Goal: Task Accomplishment & Management: Complete application form

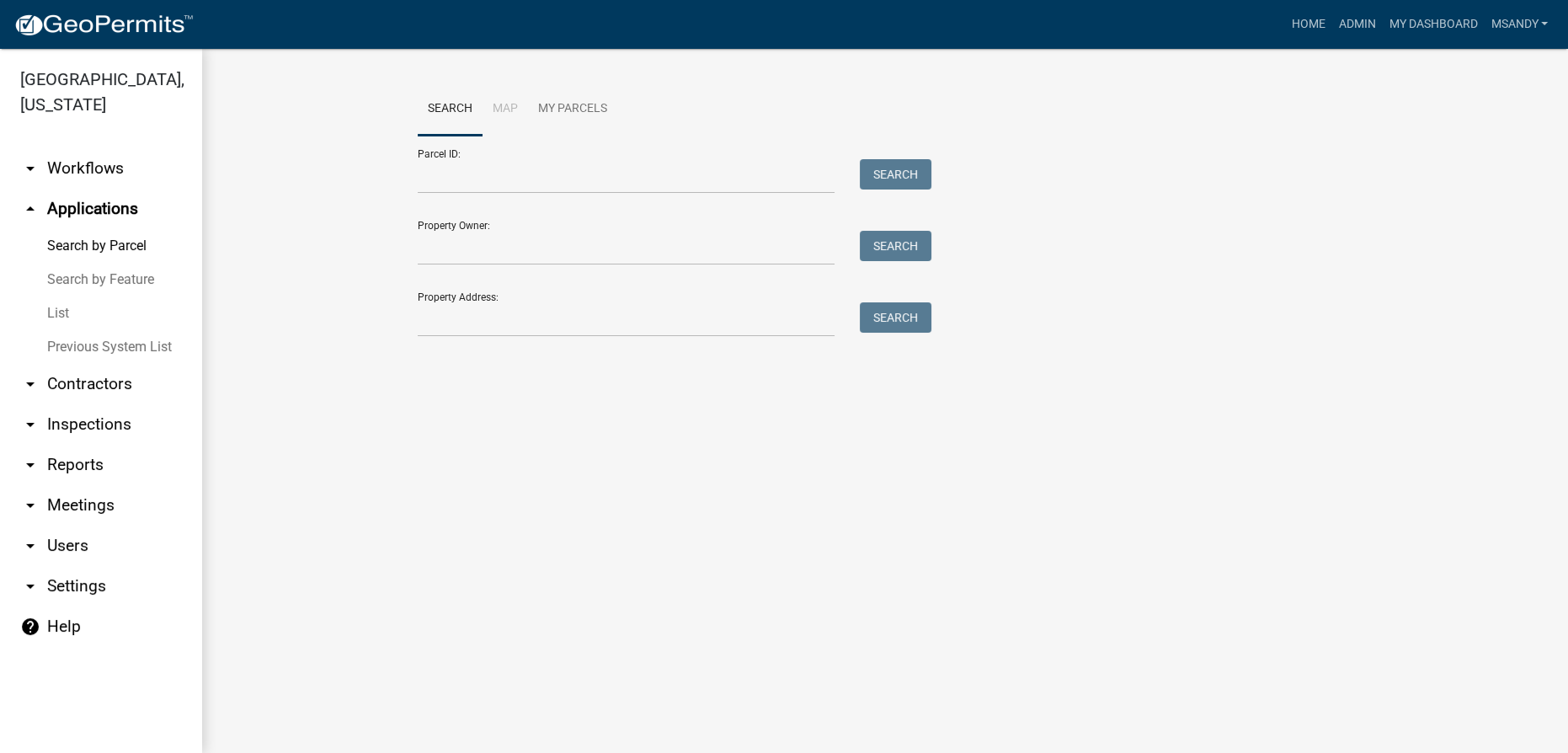
click at [56, 313] on link "List" at bounding box center [101, 313] width 202 height 33
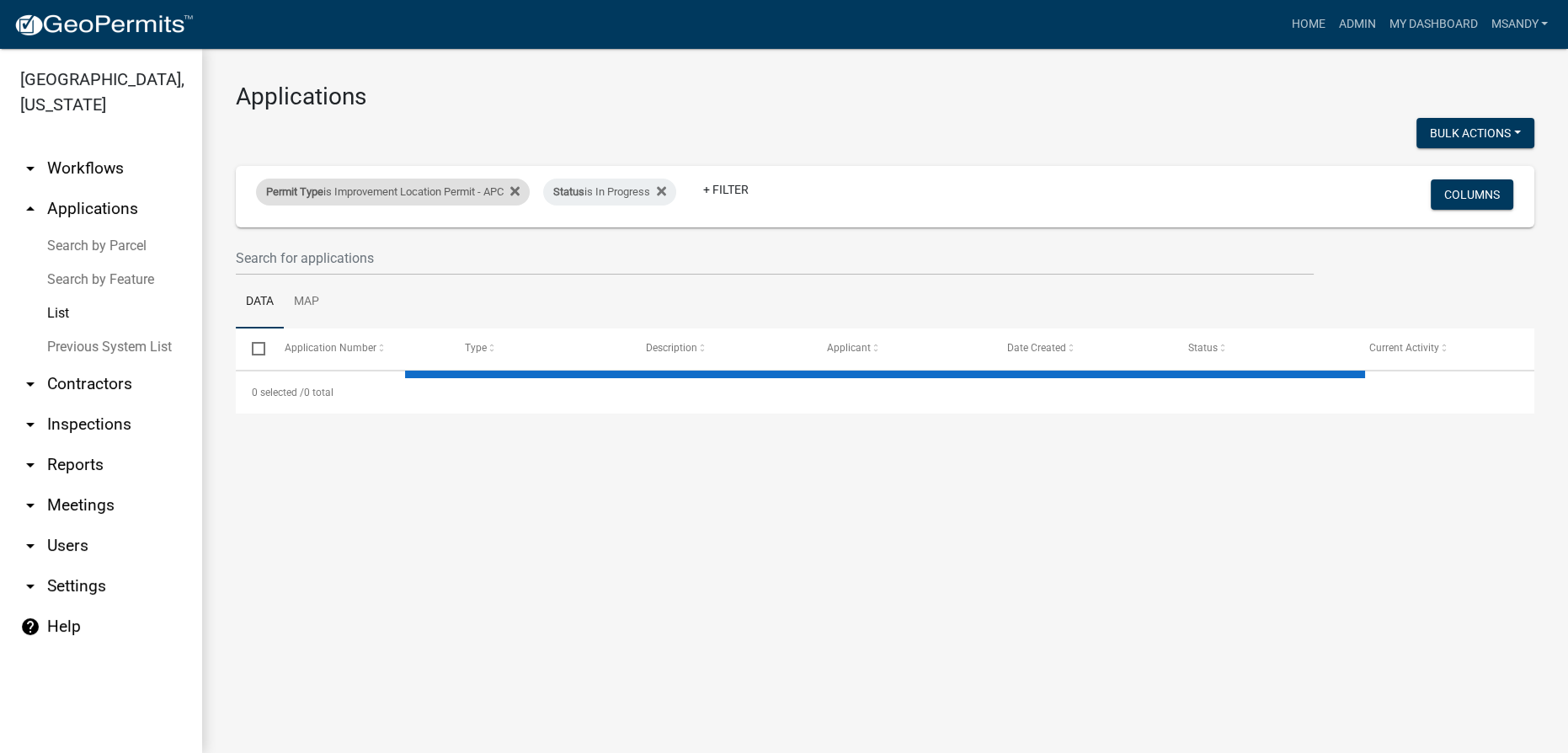
select select "3: 100"
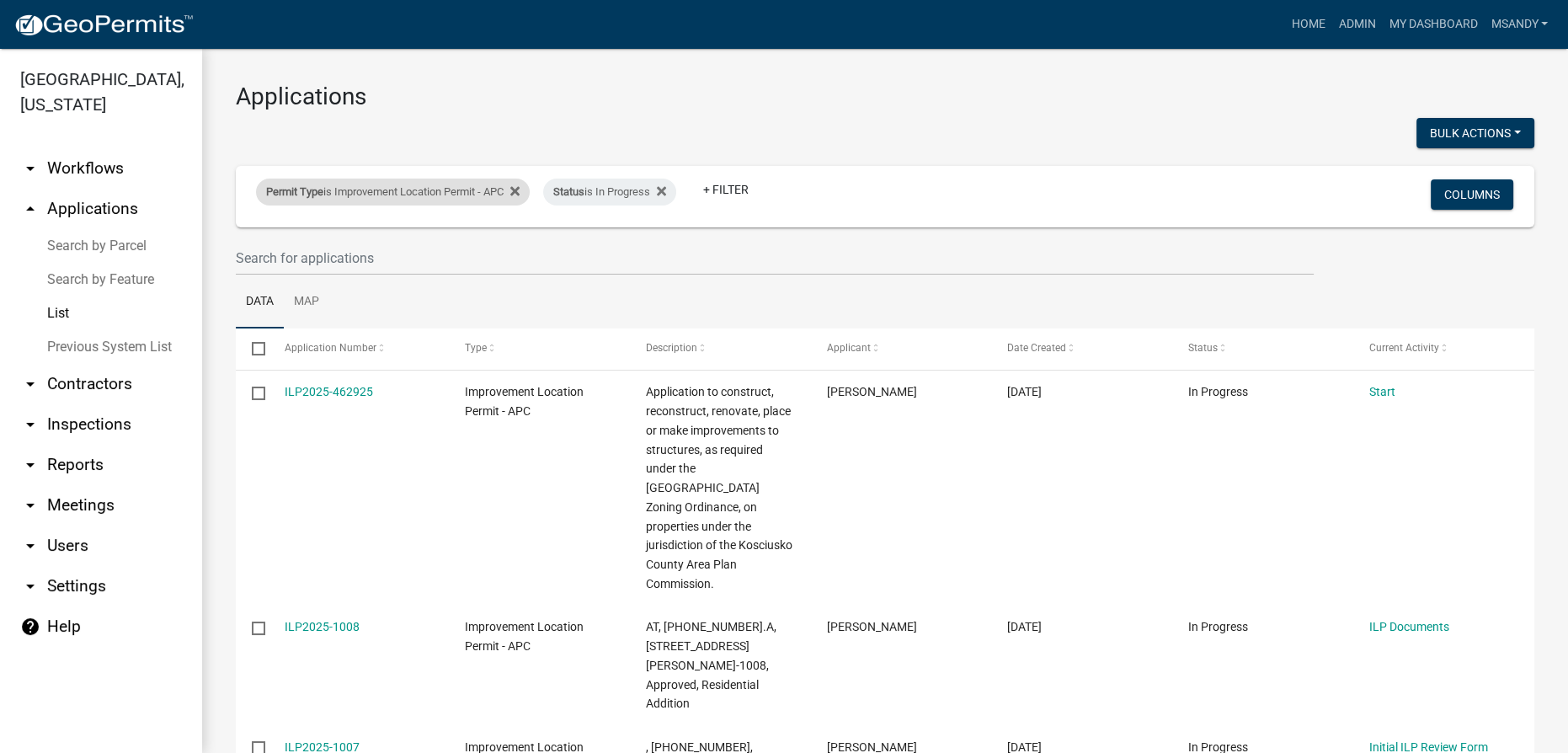
click at [385, 190] on div "Permit Type is Improvement Location Permit - APC" at bounding box center [392, 192] width 273 height 27
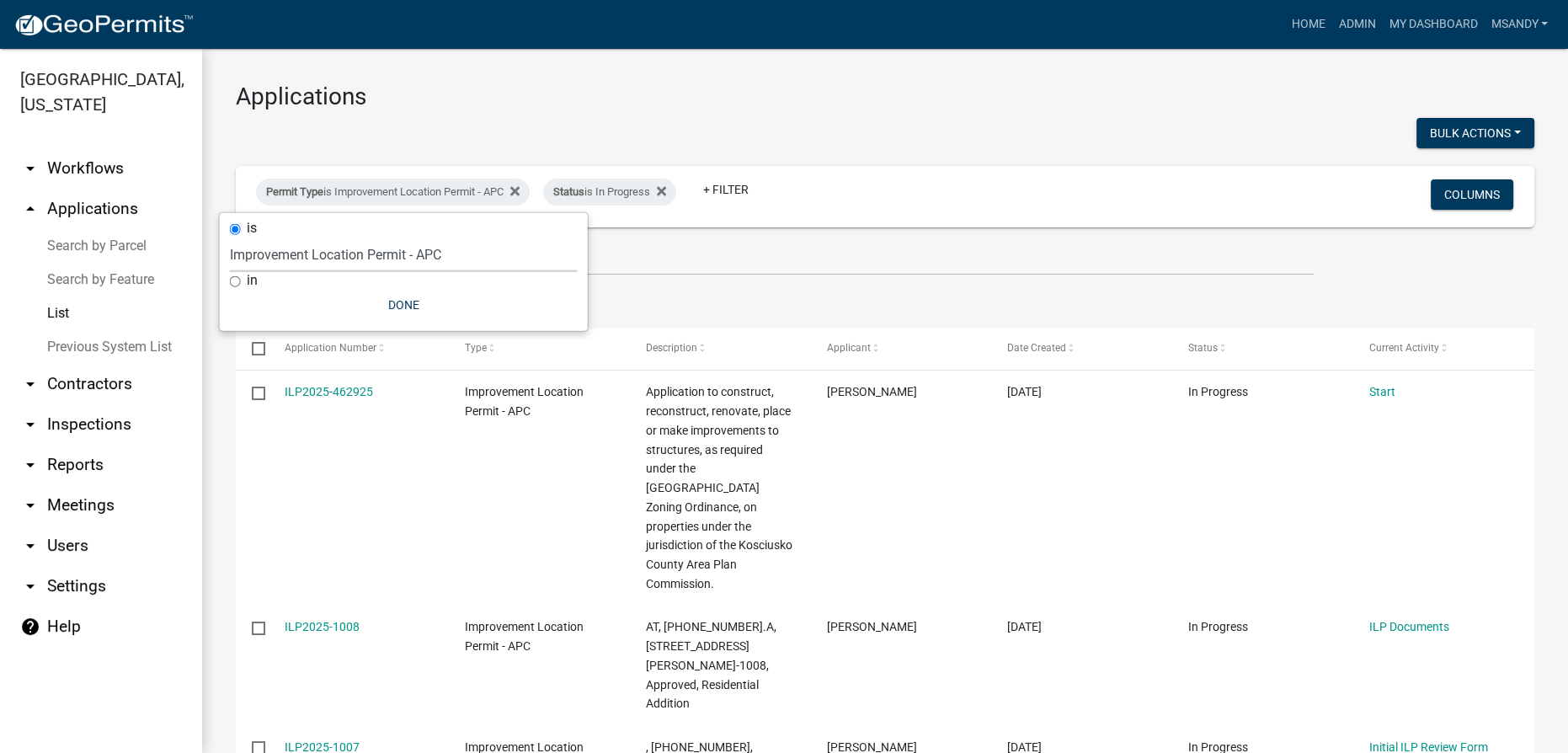
click at [375, 264] on select "Select an option [DATE] Copy Of - Subdivision Plat Application - APC APC Addres…" at bounding box center [403, 254] width 347 height 34
select select "06555e07-7e79-4569-9f73-610b83aead0f"
click at [230, 237] on select "Select an option [DATE] Copy Of - Subdivision Plat Application - APC APC Addres…" at bounding box center [403, 254] width 347 height 34
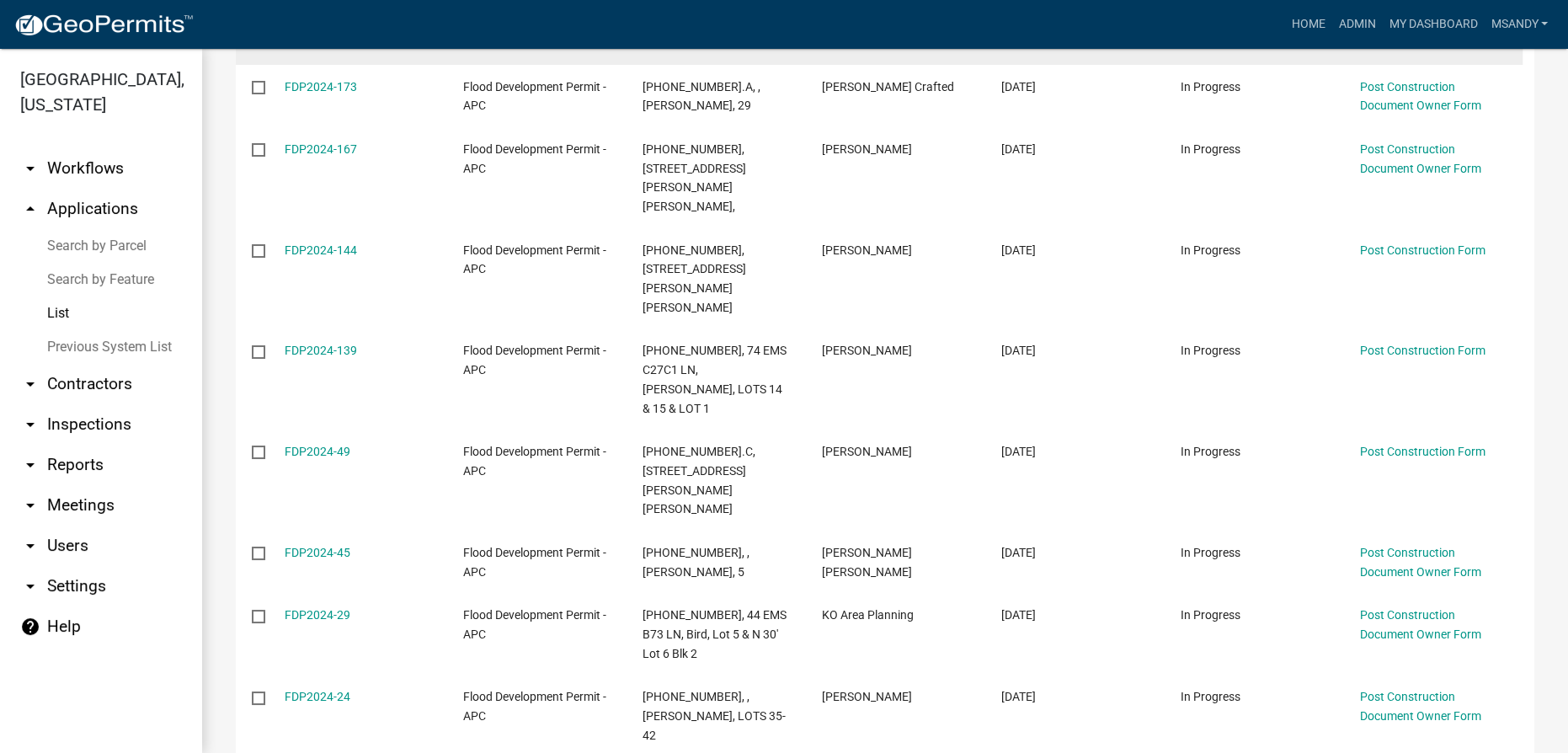
scroll to position [2066, 0]
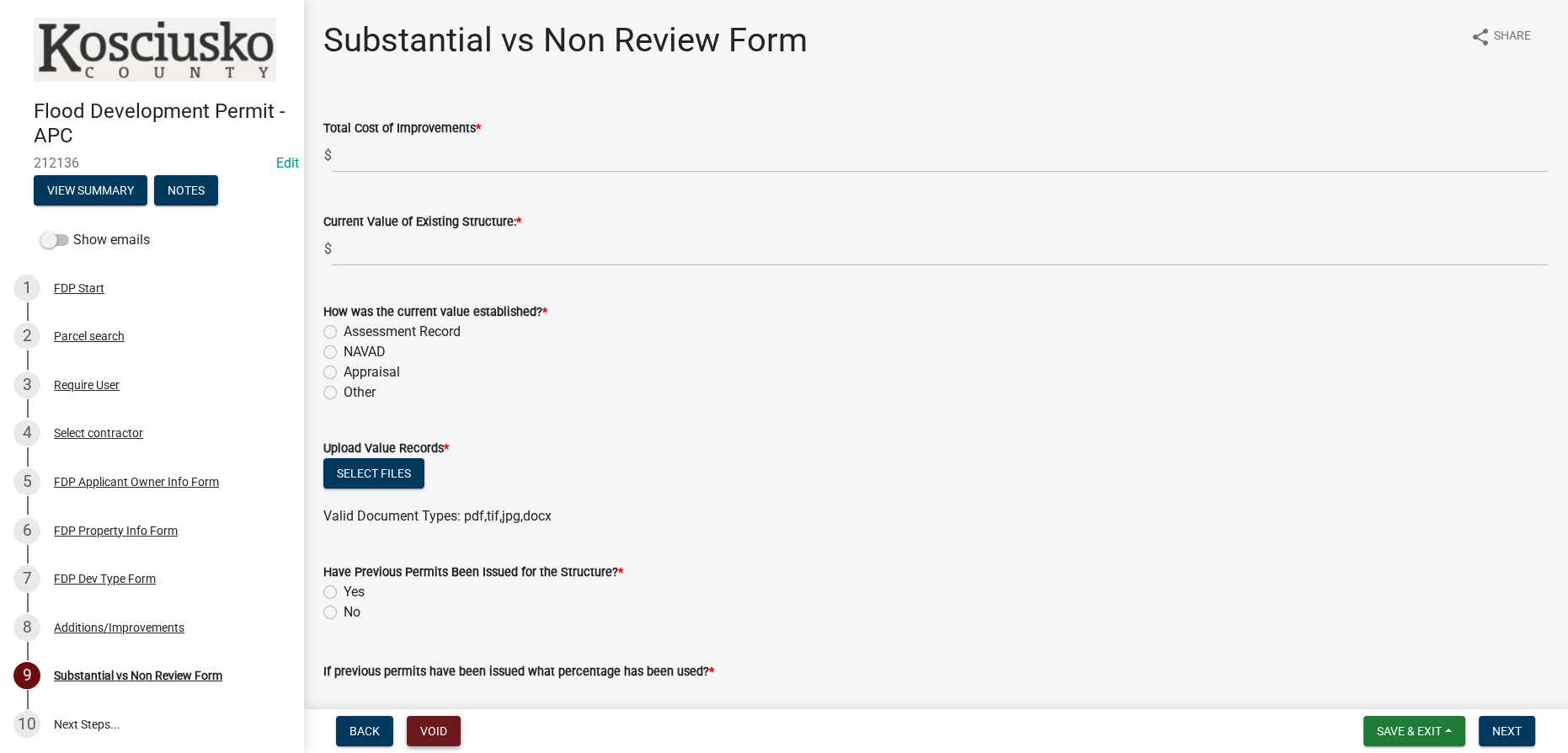
click at [421, 724] on button "Void" at bounding box center [433, 731] width 54 height 31
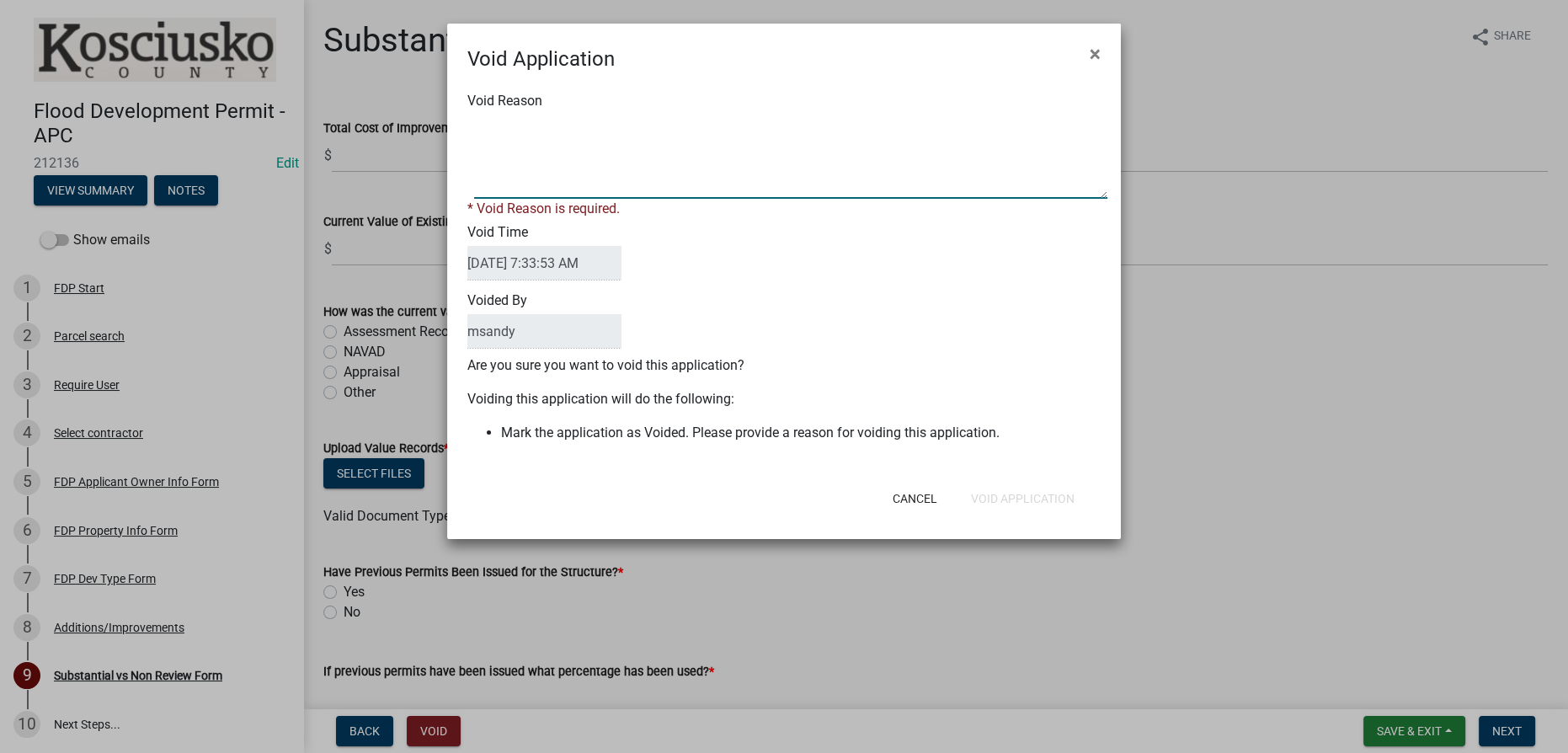
click at [586, 125] on textarea "Void Reason" at bounding box center [791, 157] width 633 height 84
type textarea "Over 30 days old"
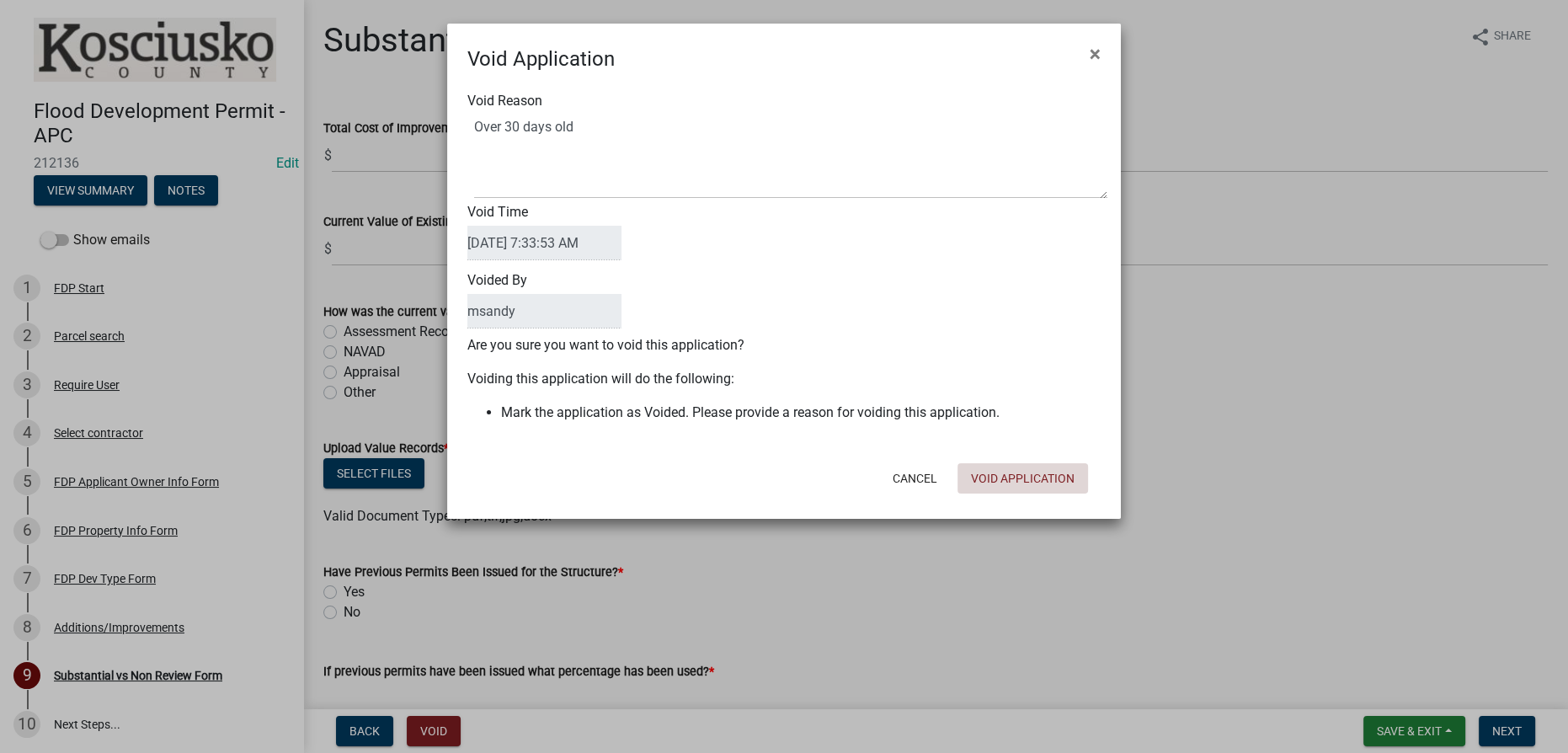
click at [990, 485] on button "Void Application" at bounding box center [1022, 478] width 131 height 31
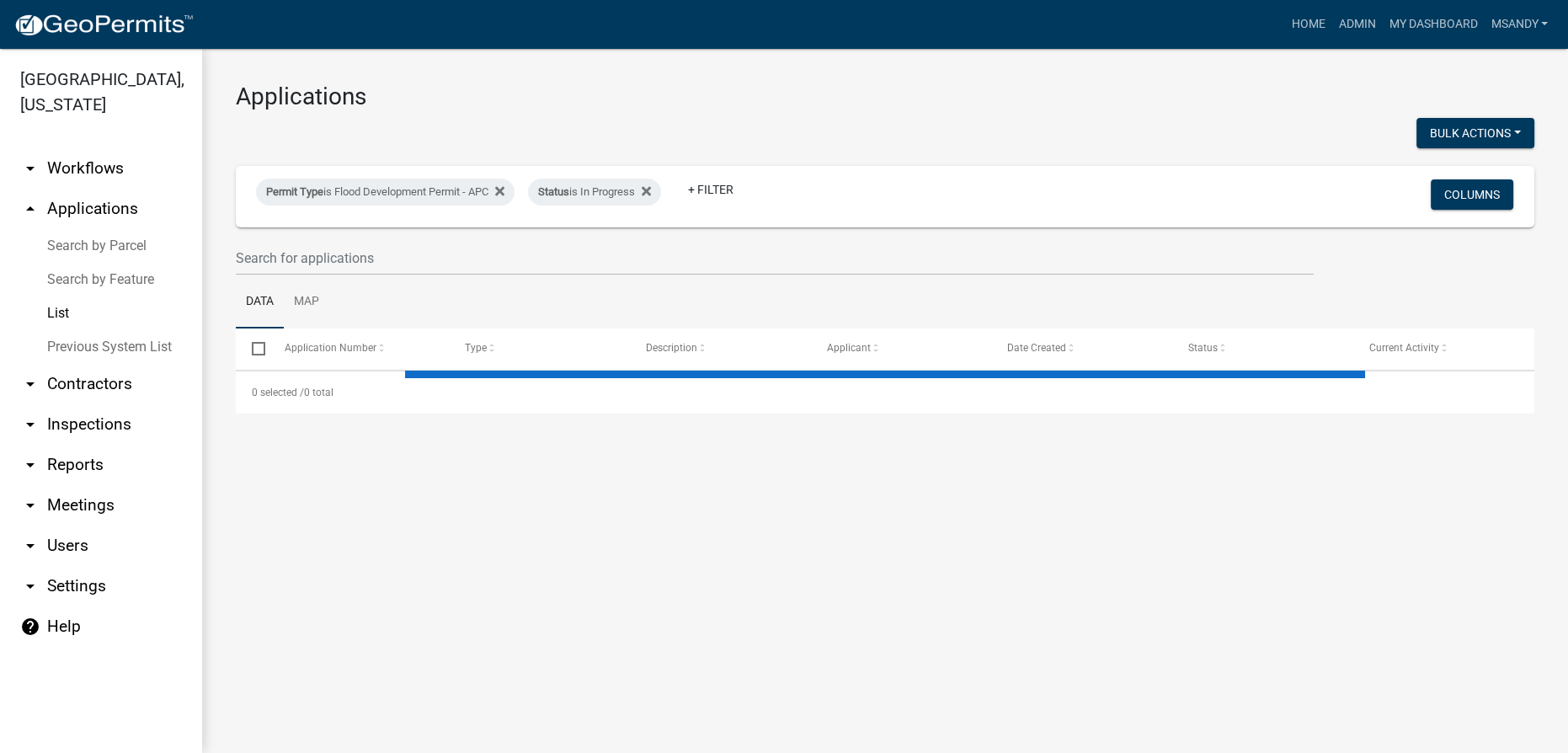
select select "3: 100"
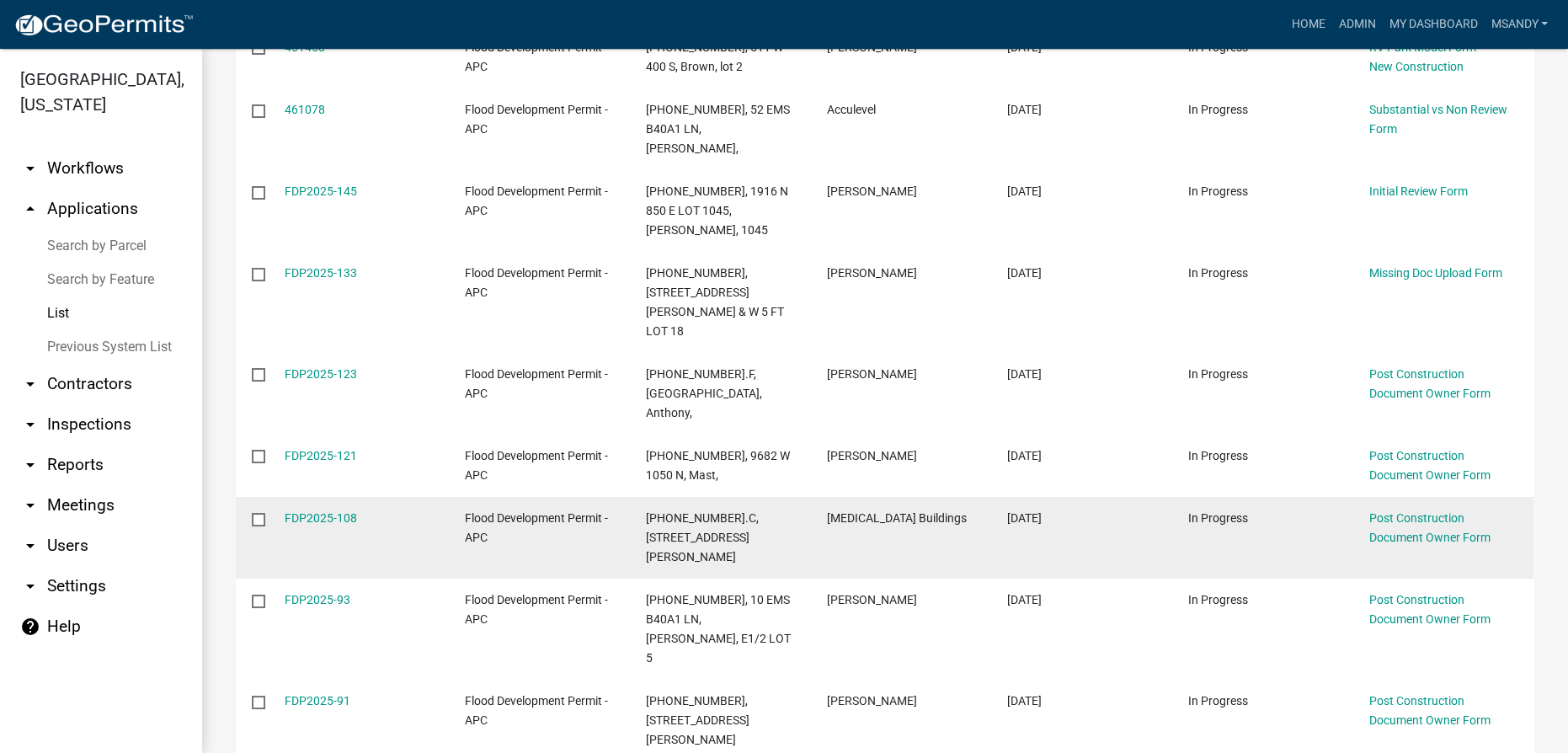
scroll to position [535, 0]
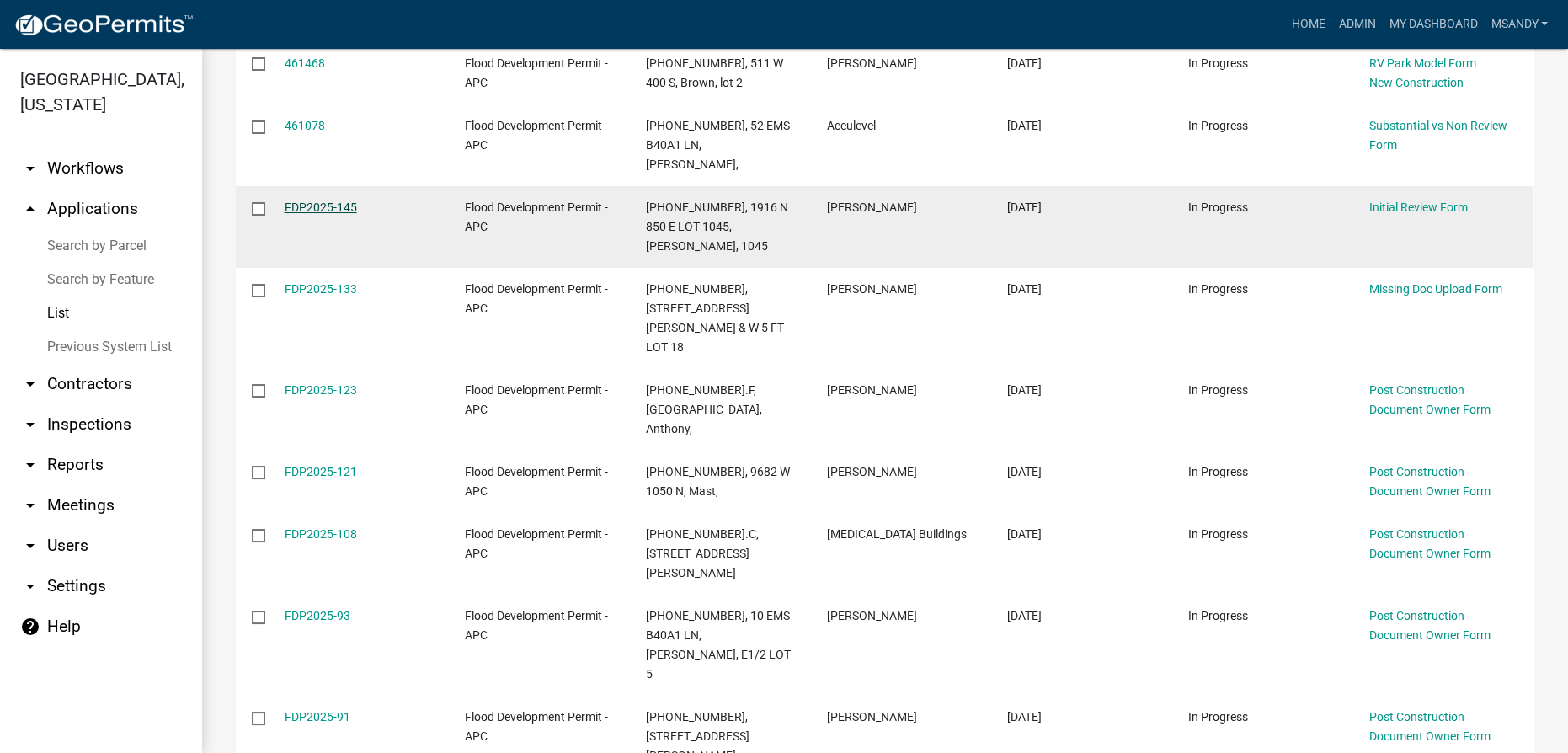
click at [304, 200] on link "FDP2025-145" at bounding box center [320, 207] width 72 height 14
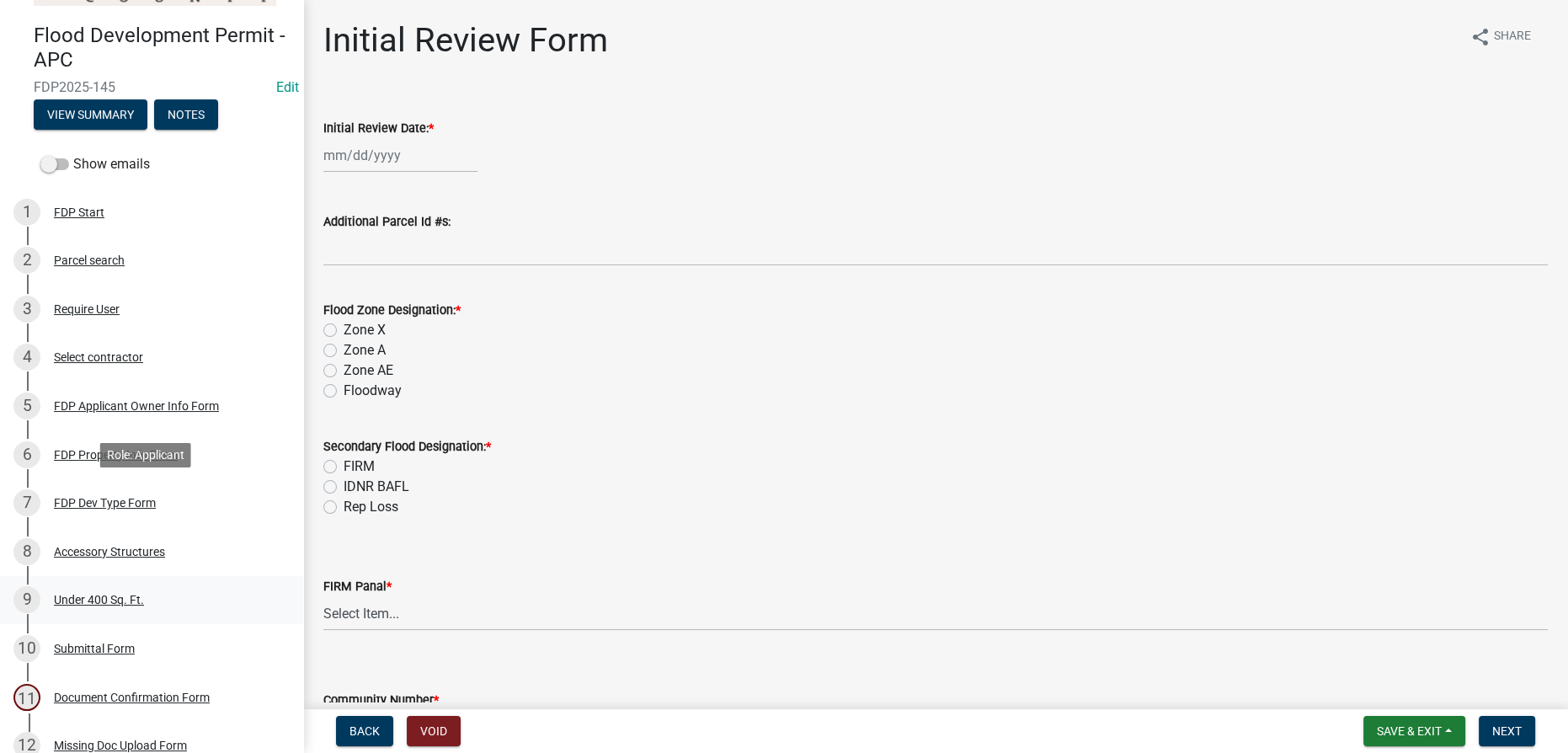
scroll to position [193, 0]
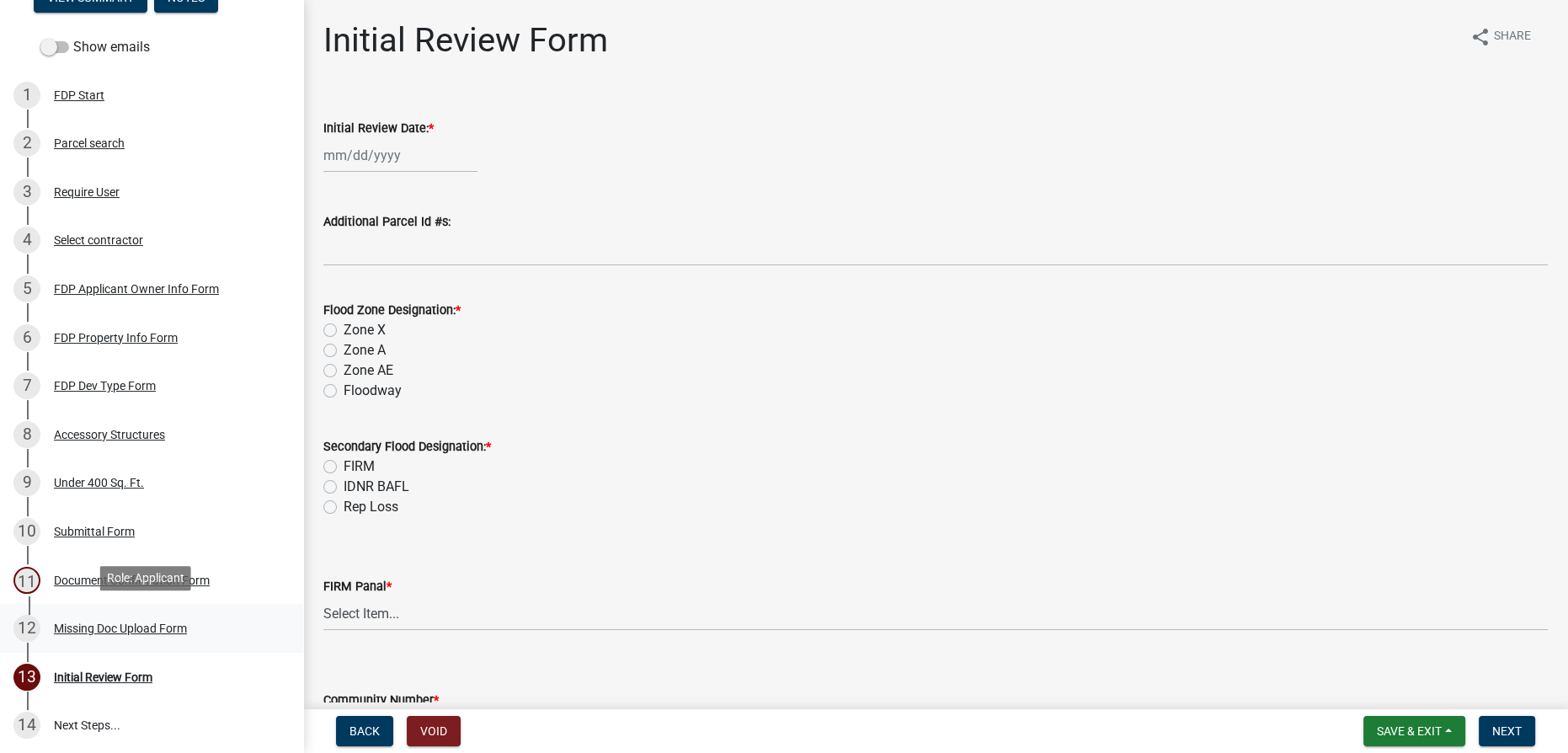
click at [105, 615] on div "12 Missing Doc Upload Form" at bounding box center [145, 628] width 263 height 27
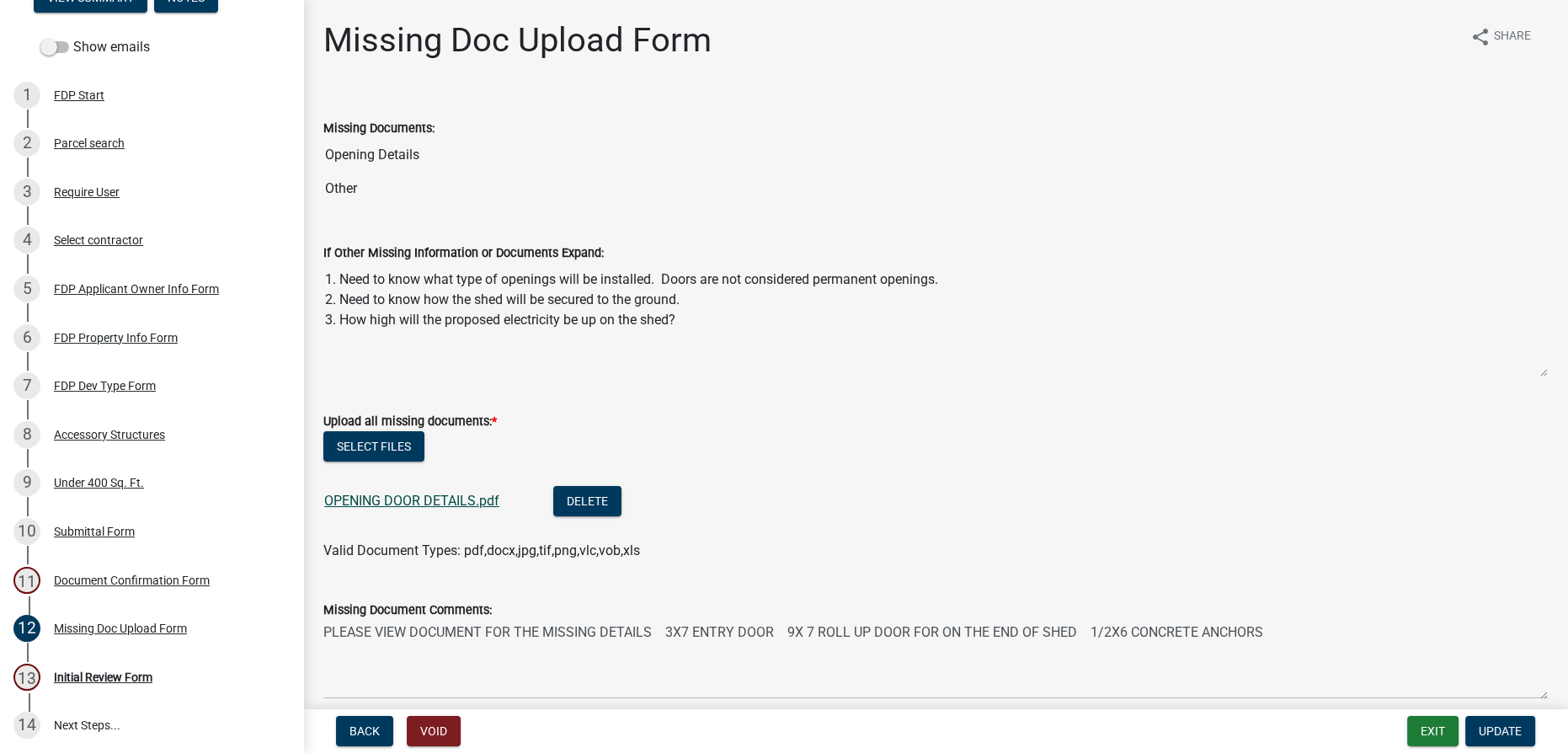
click at [419, 497] on link "OPENING DOOR DETAILS.pdf" at bounding box center [411, 500] width 175 height 16
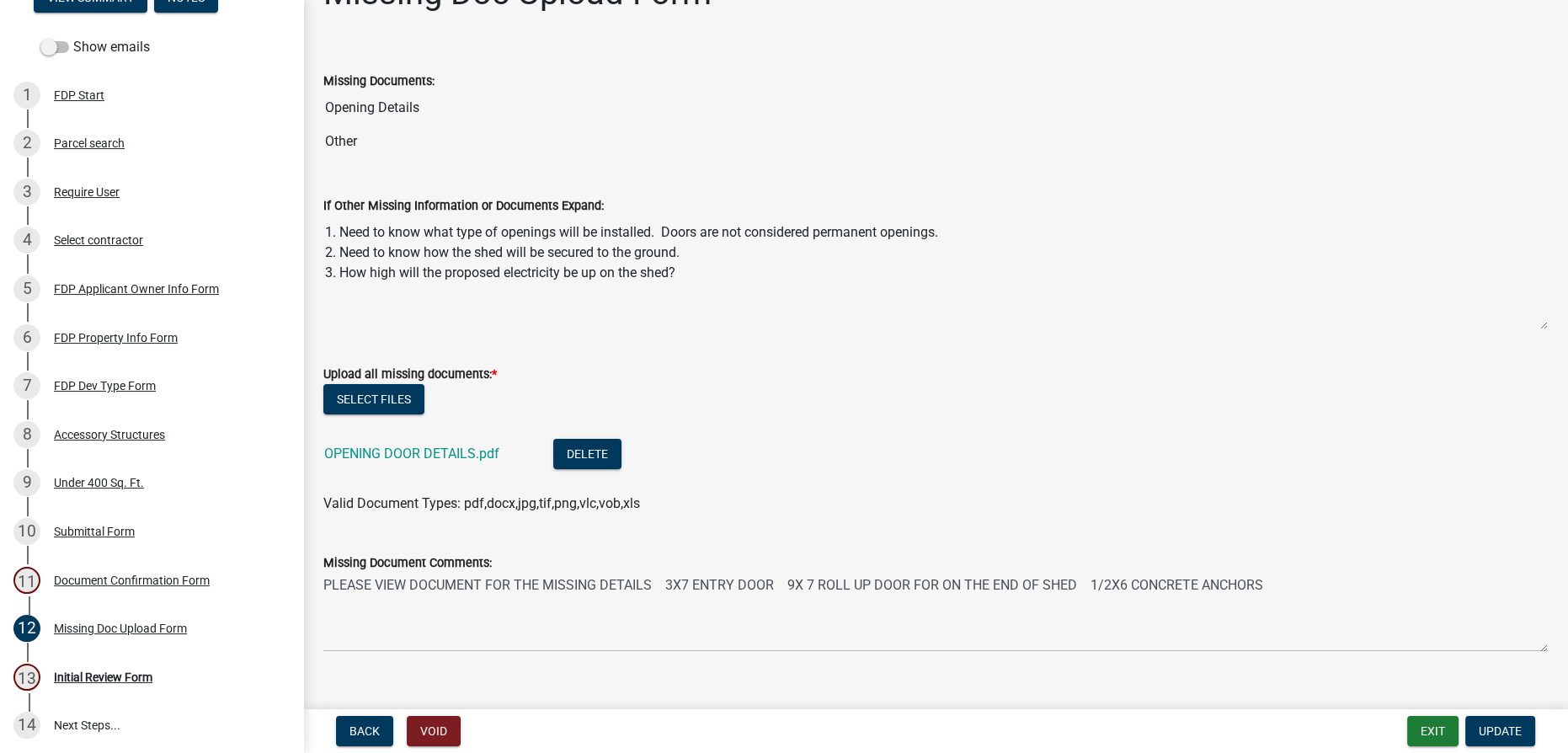
scroll to position [74, 0]
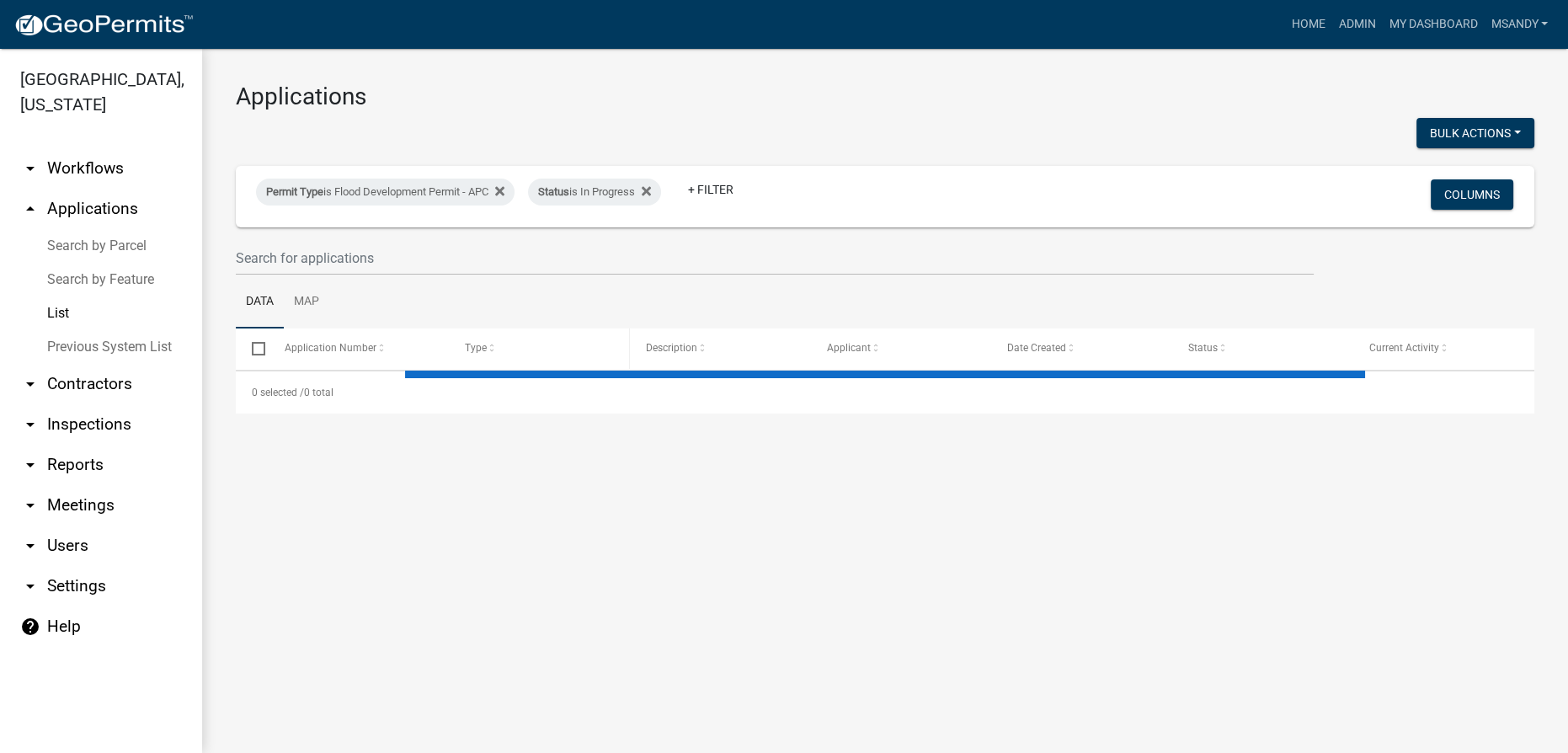
select select "3: 100"
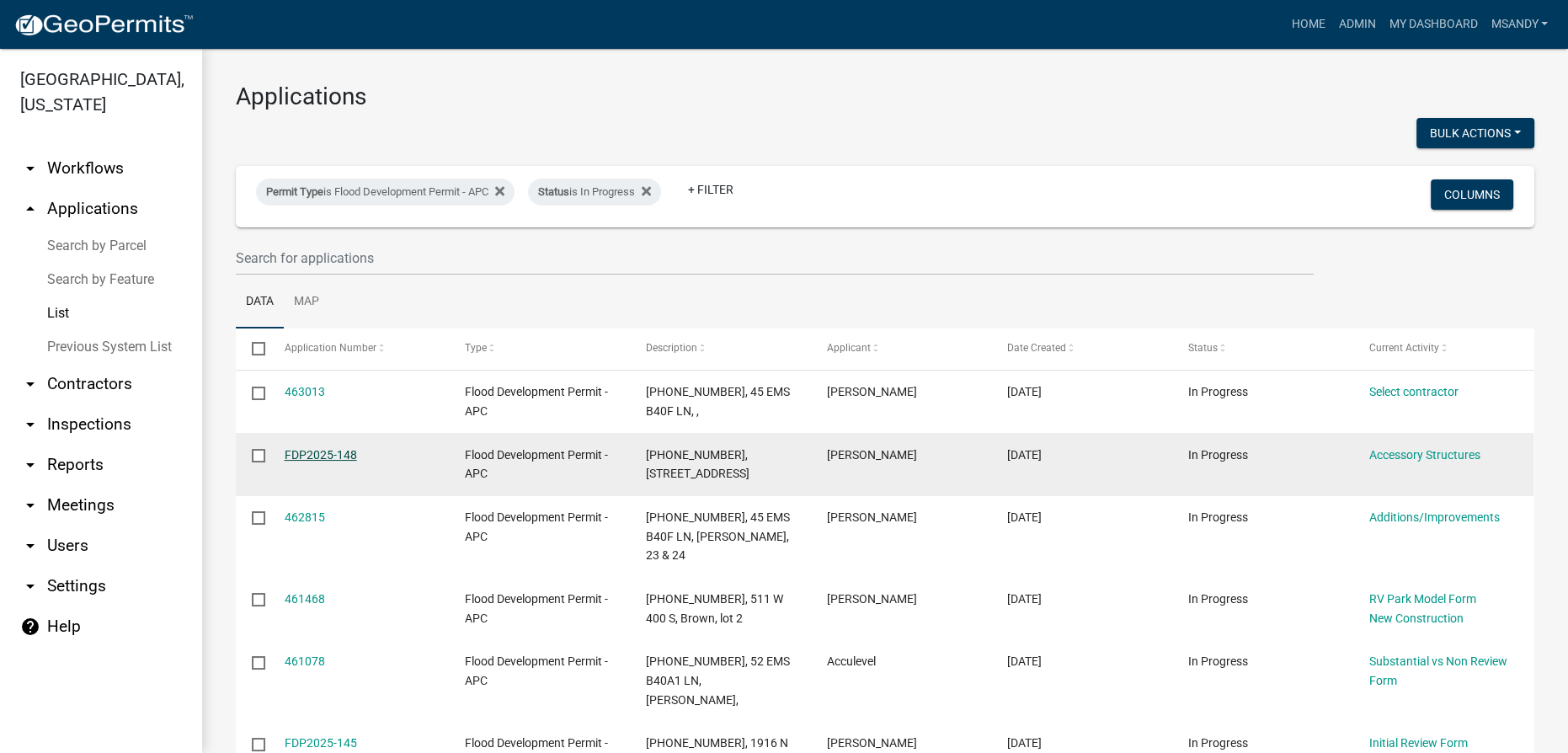
click at [316, 454] on link "FDP2025-148" at bounding box center [320, 455] width 72 height 14
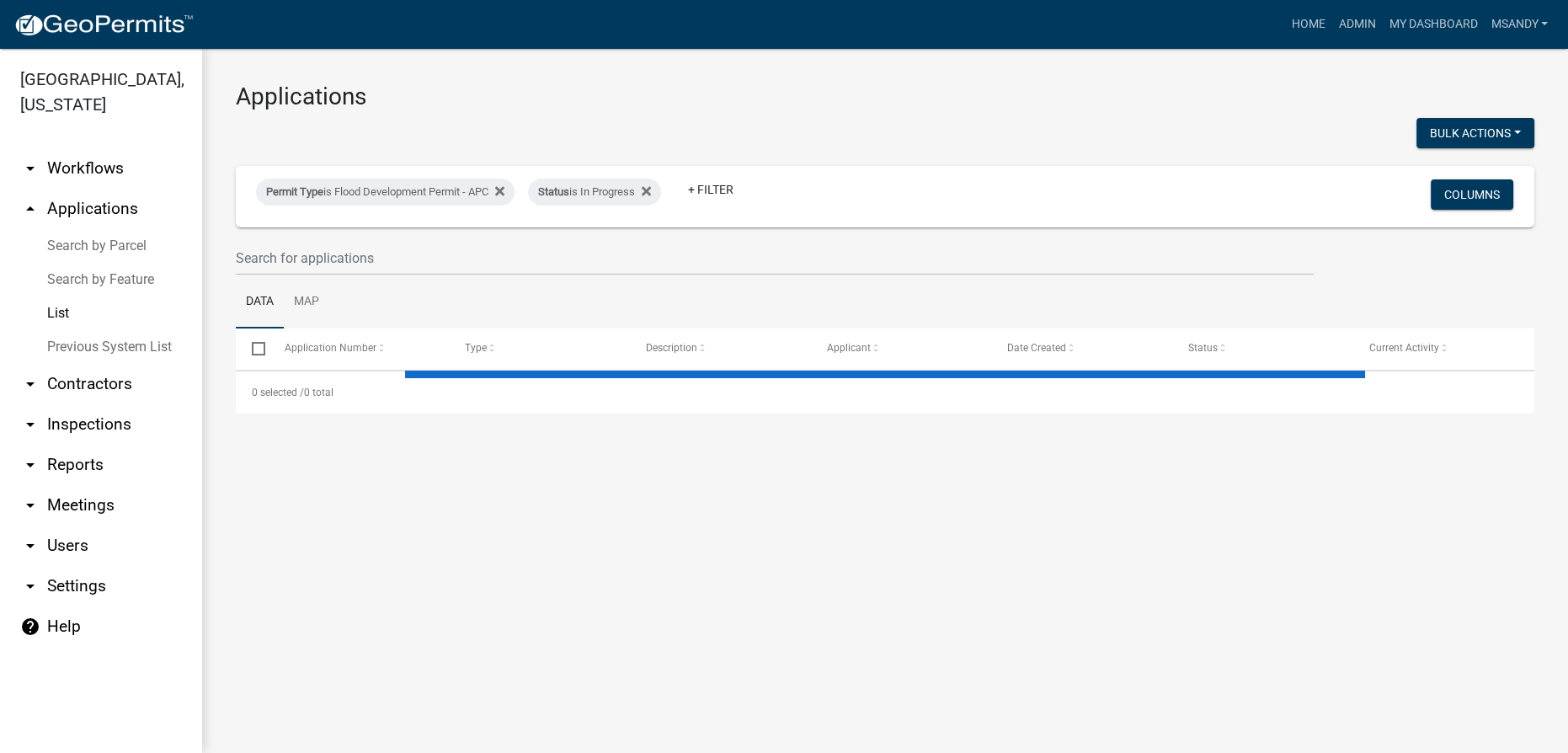
select select "3: 100"
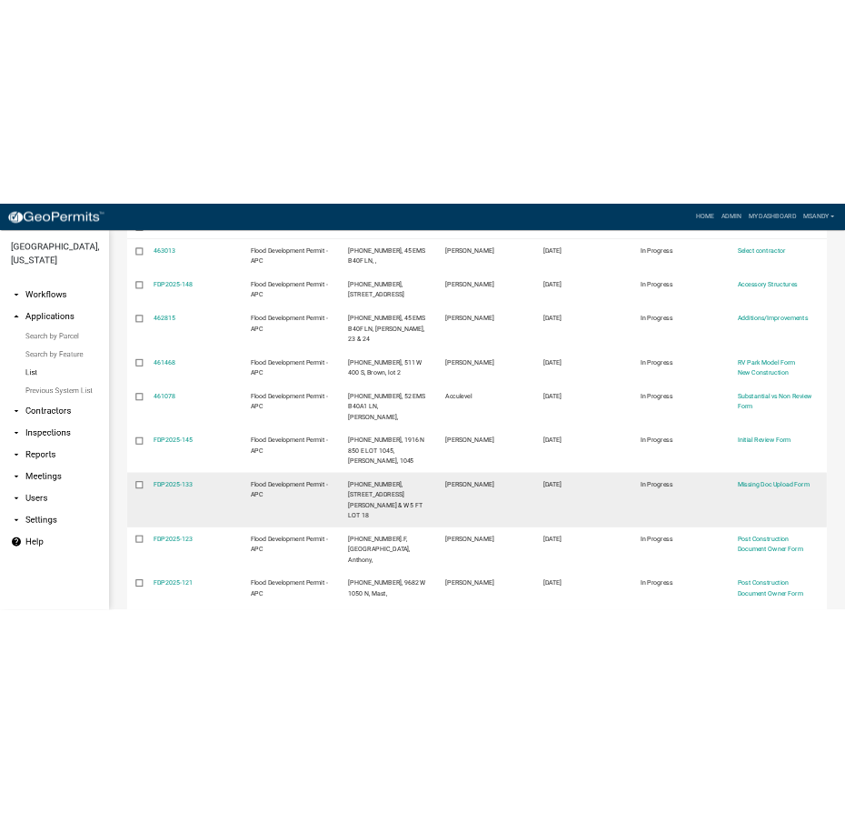
scroll to position [330, 0]
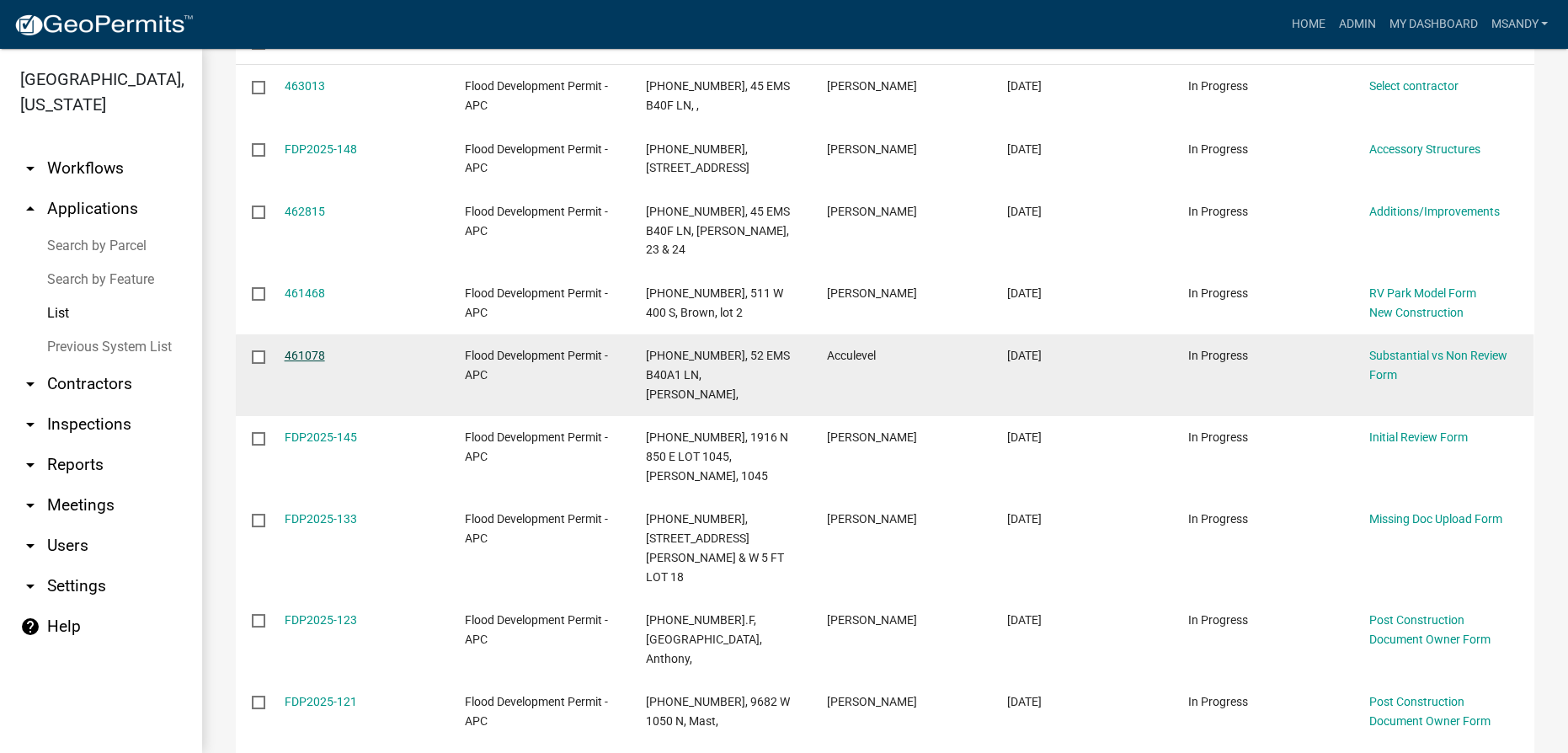
click at [310, 348] on link "461078" at bounding box center [305, 355] width 41 height 14
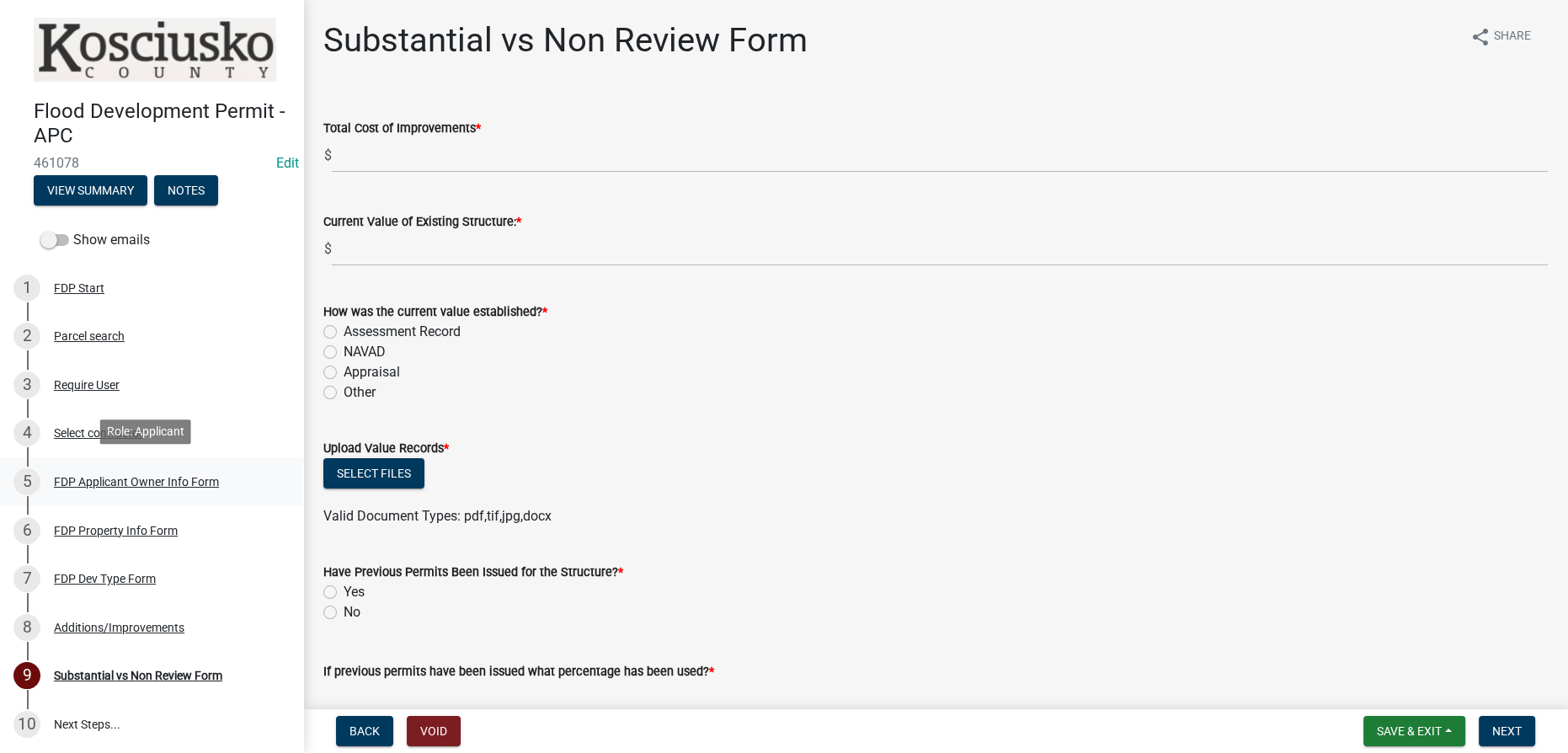
click at [100, 480] on div "FDP Applicant Owner Info Form" at bounding box center [136, 482] width 165 height 12
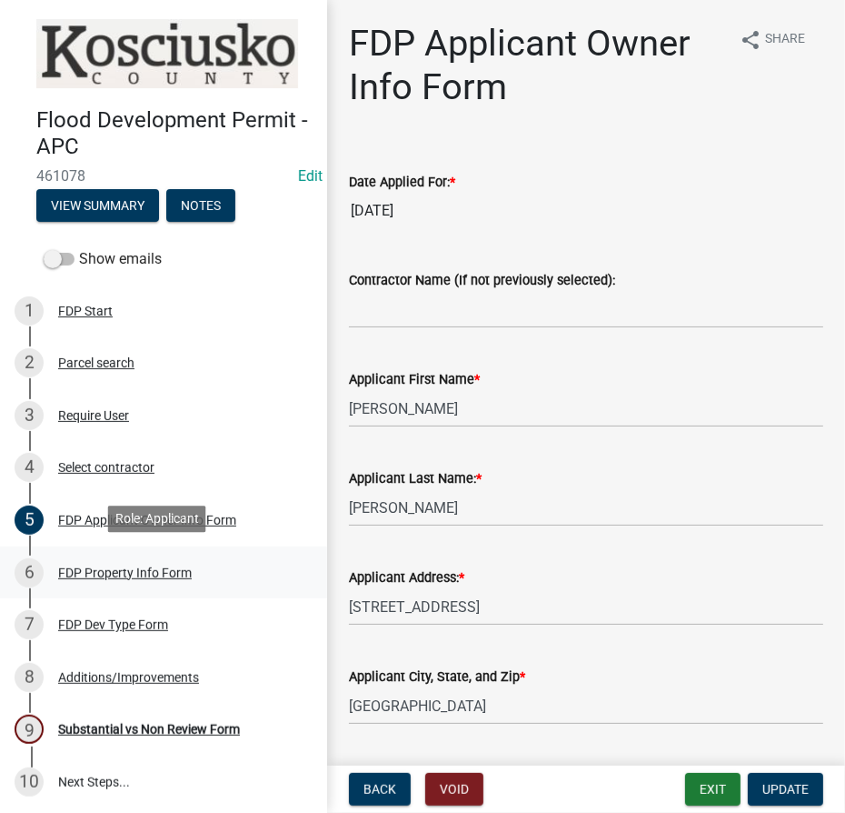
click at [109, 570] on div "FDP Property Info Form" at bounding box center [125, 572] width 134 height 13
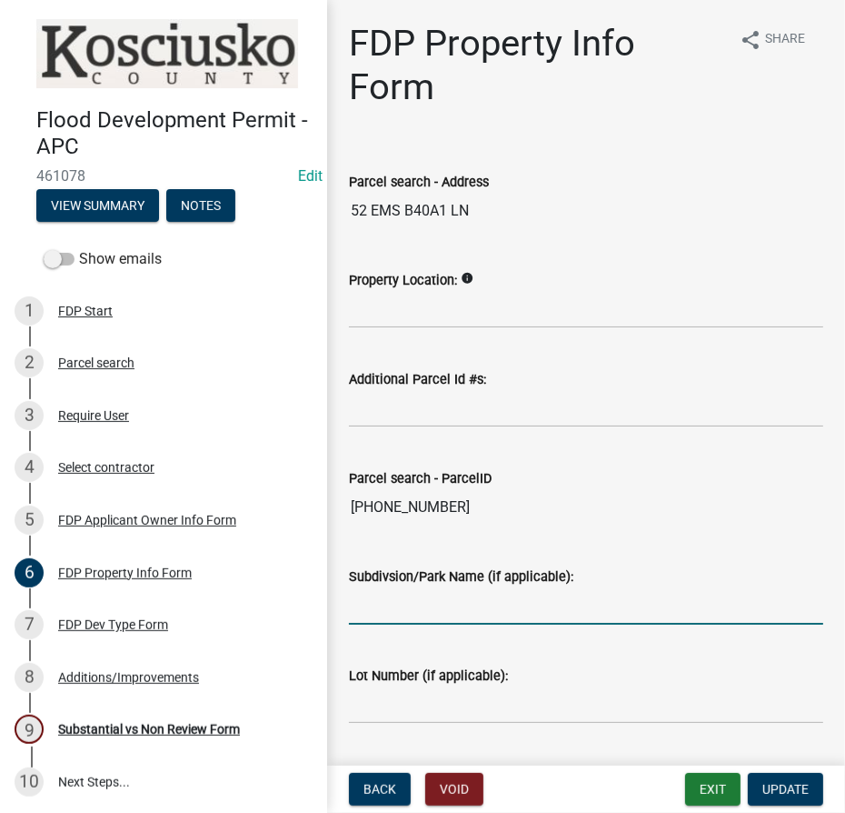
click at [453, 614] on input "Subdivsion/Park Name (if applicable):" at bounding box center [586, 605] width 474 height 37
type input "Stohlers Add"
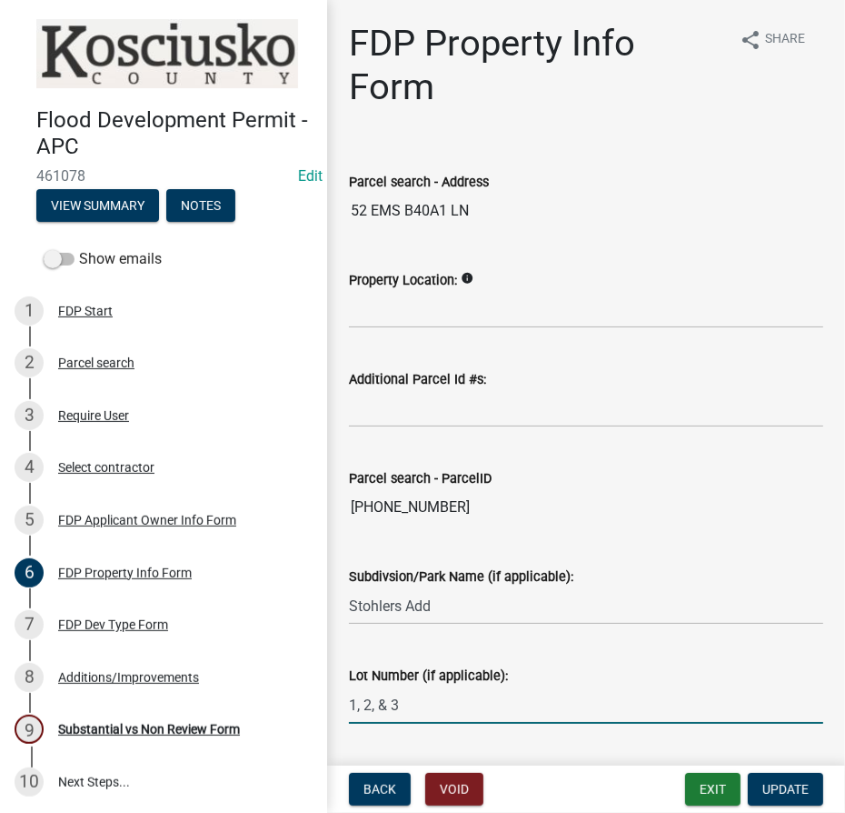
type input "1, 2, & 3"
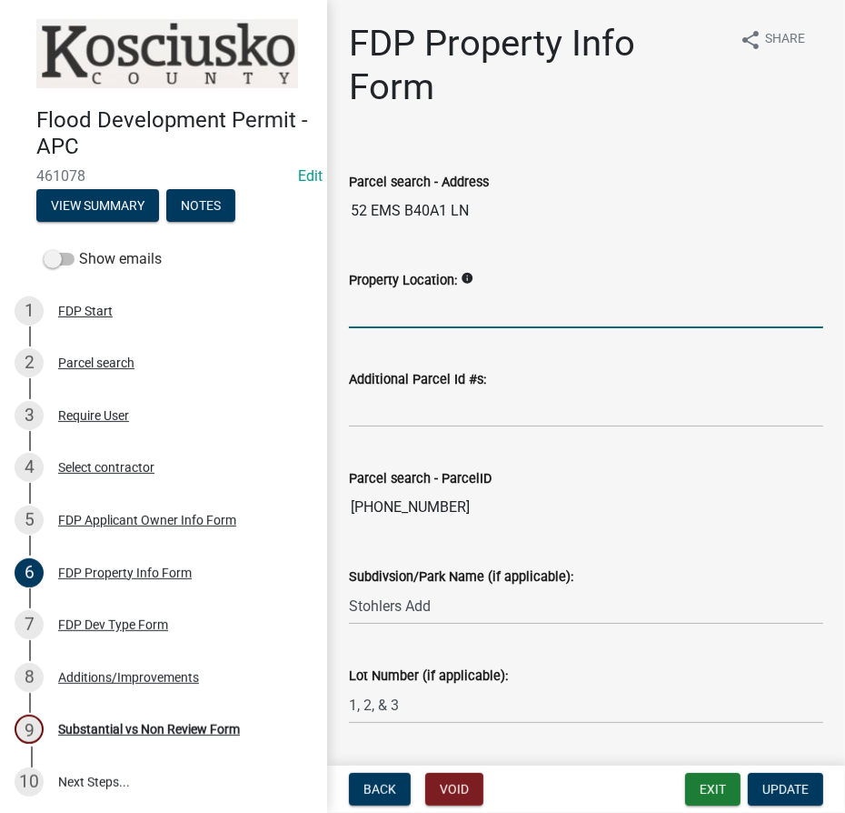
click at [416, 297] on input "Property Location:" at bounding box center [586, 309] width 474 height 37
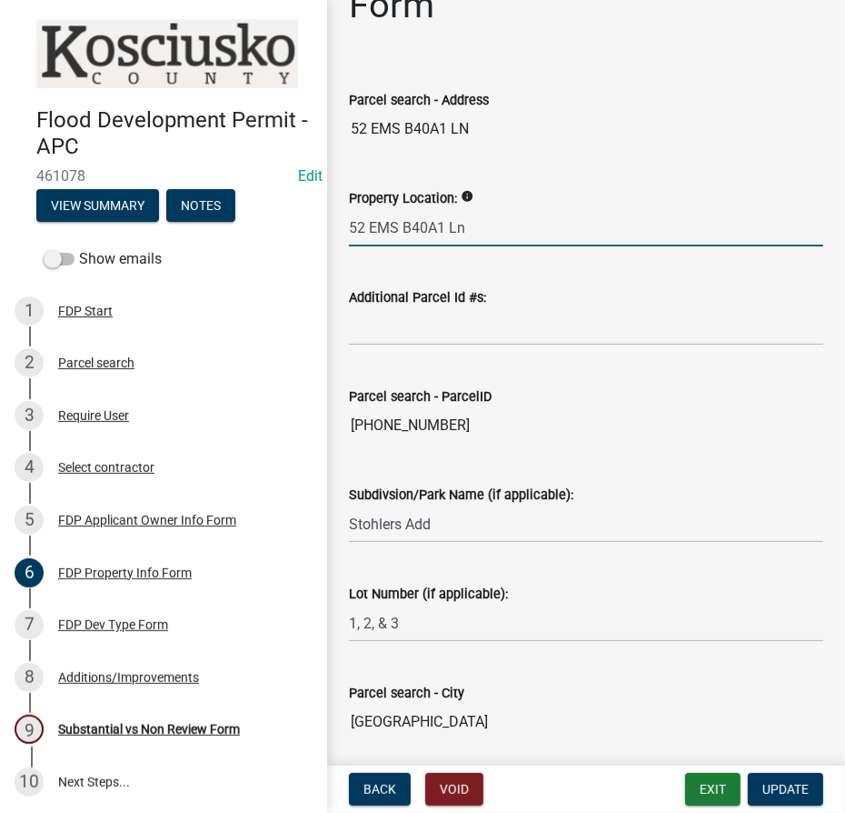
scroll to position [147, 0]
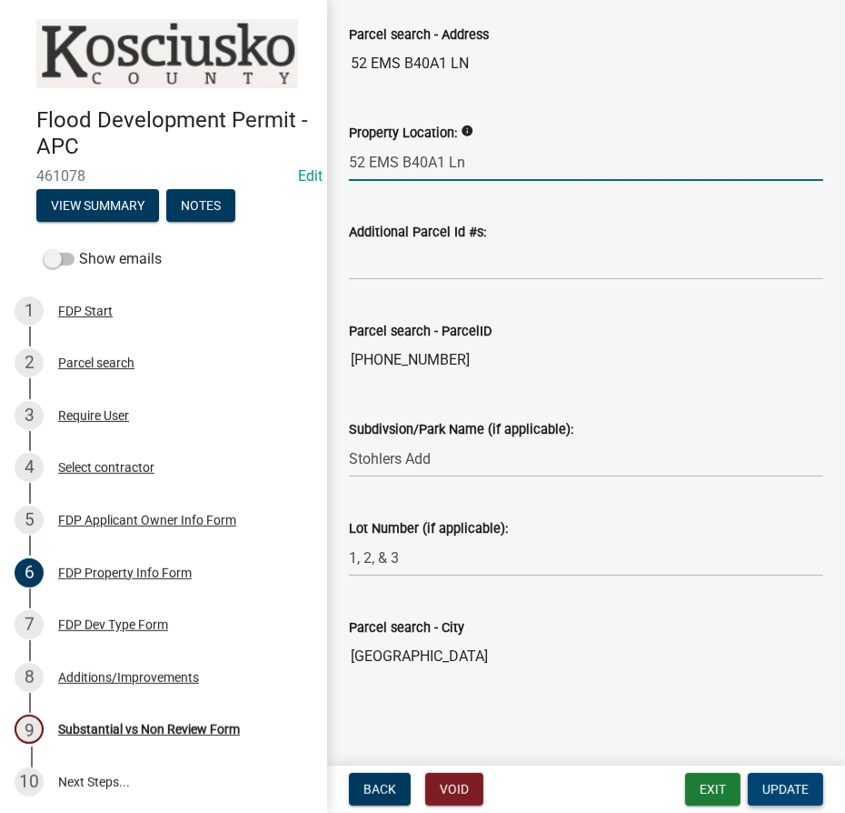
type input "52 EMS B40A1 Ln"
click at [774, 794] on span "Update" at bounding box center [786, 789] width 46 height 15
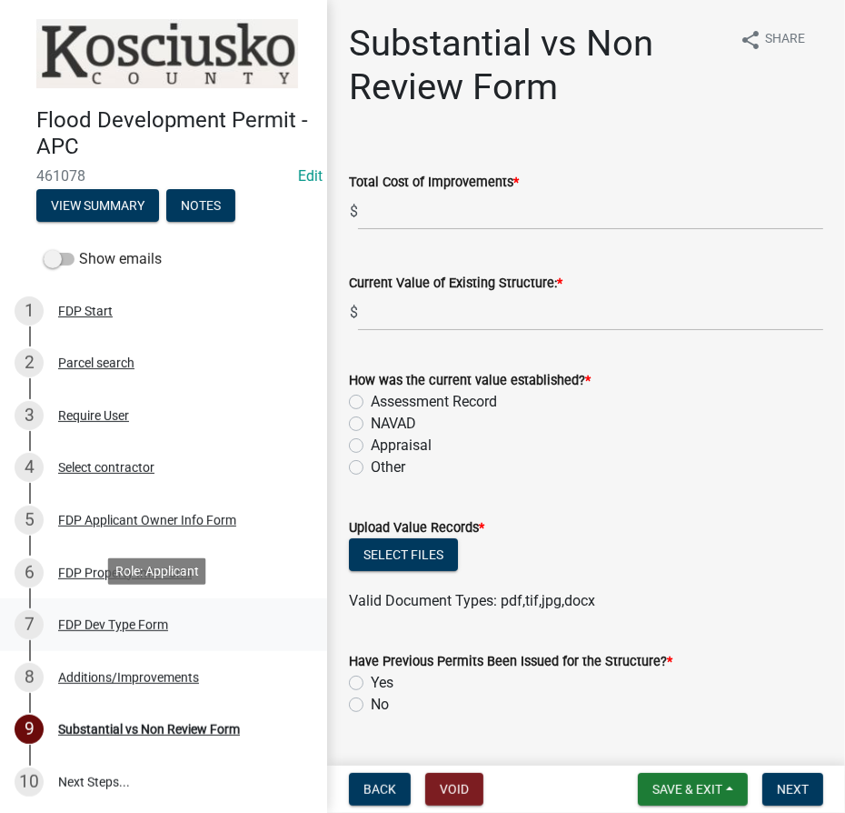
click at [107, 621] on div "FDP Dev Type Form" at bounding box center [113, 624] width 110 height 13
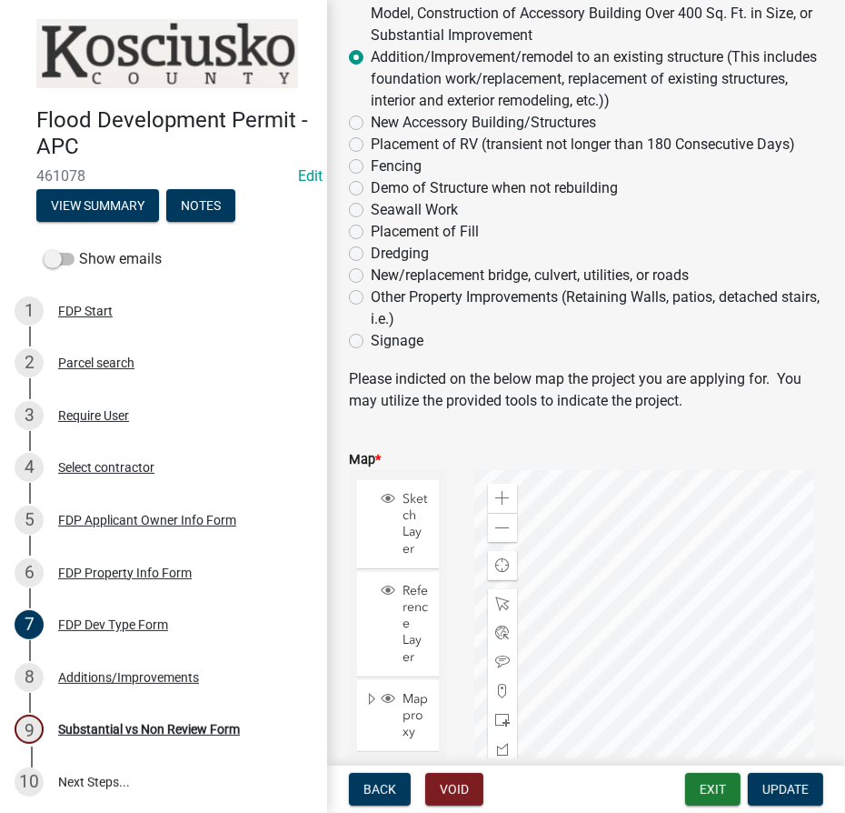
scroll to position [417, 0]
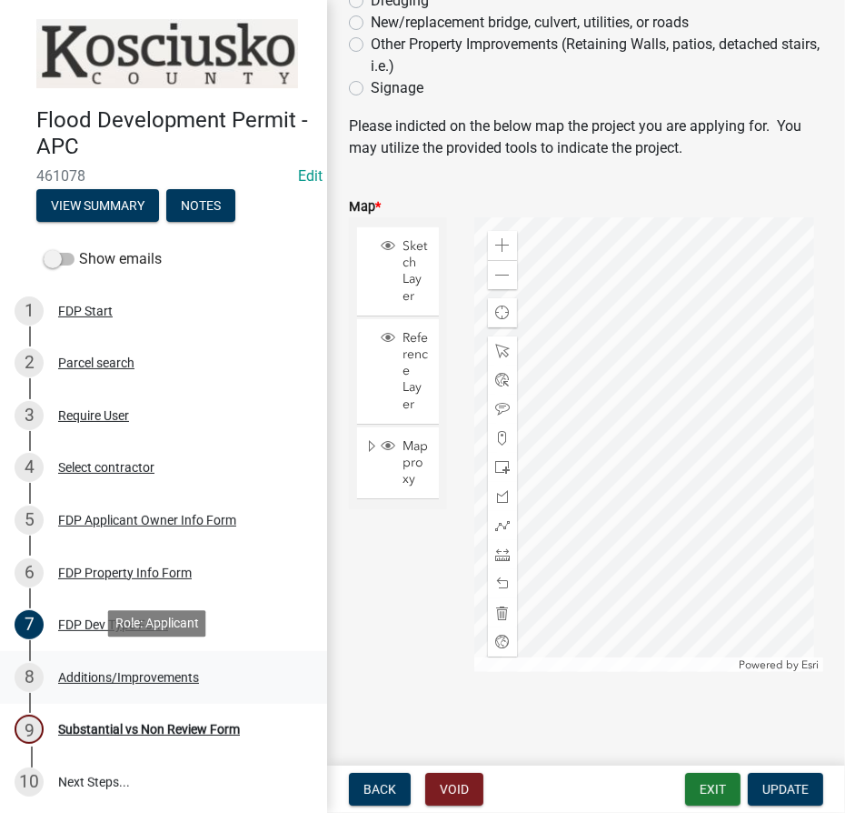
click at [98, 671] on div "Additions/Improvements" at bounding box center [128, 677] width 141 height 13
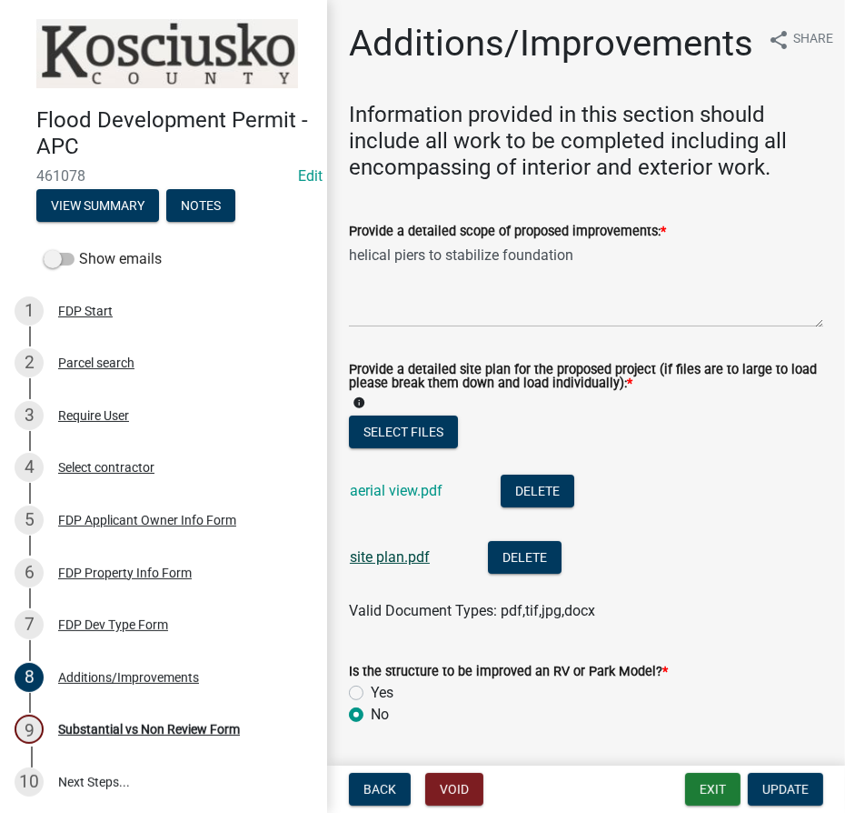
click at [394, 555] on link "site plan.pdf" at bounding box center [390, 556] width 80 height 17
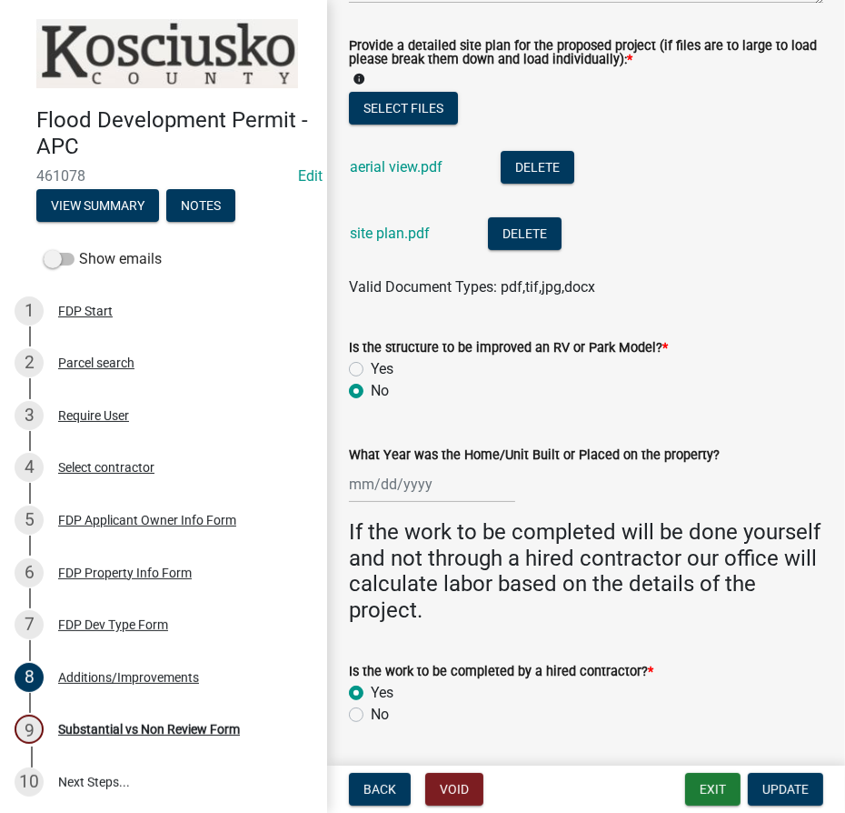
scroll to position [330, 0]
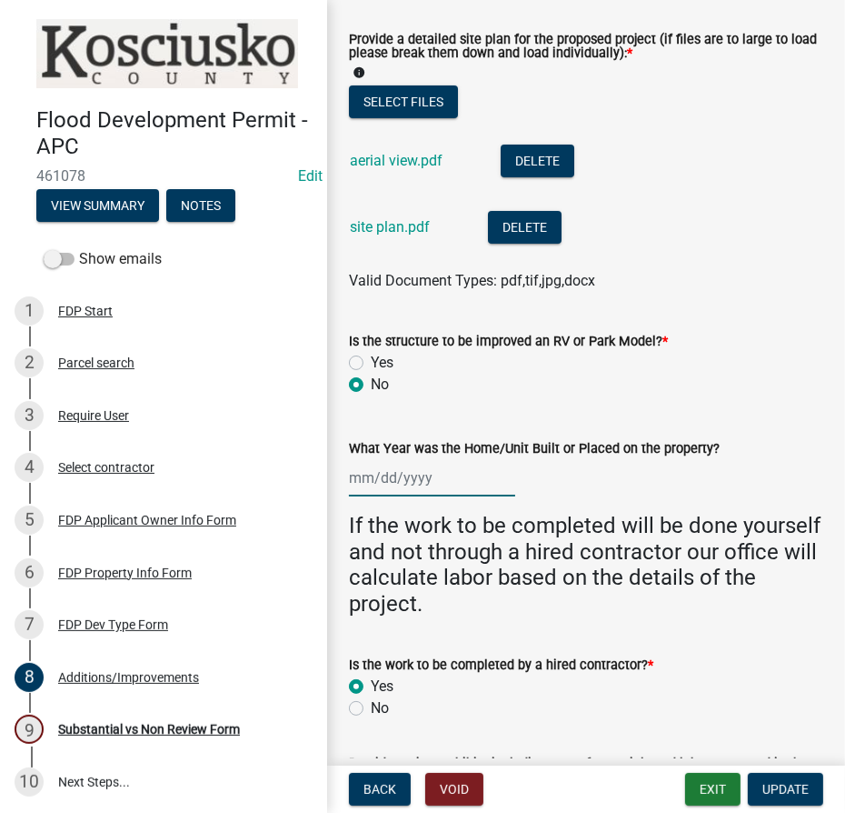
click at [396, 476] on div at bounding box center [432, 477] width 166 height 37
select select "8"
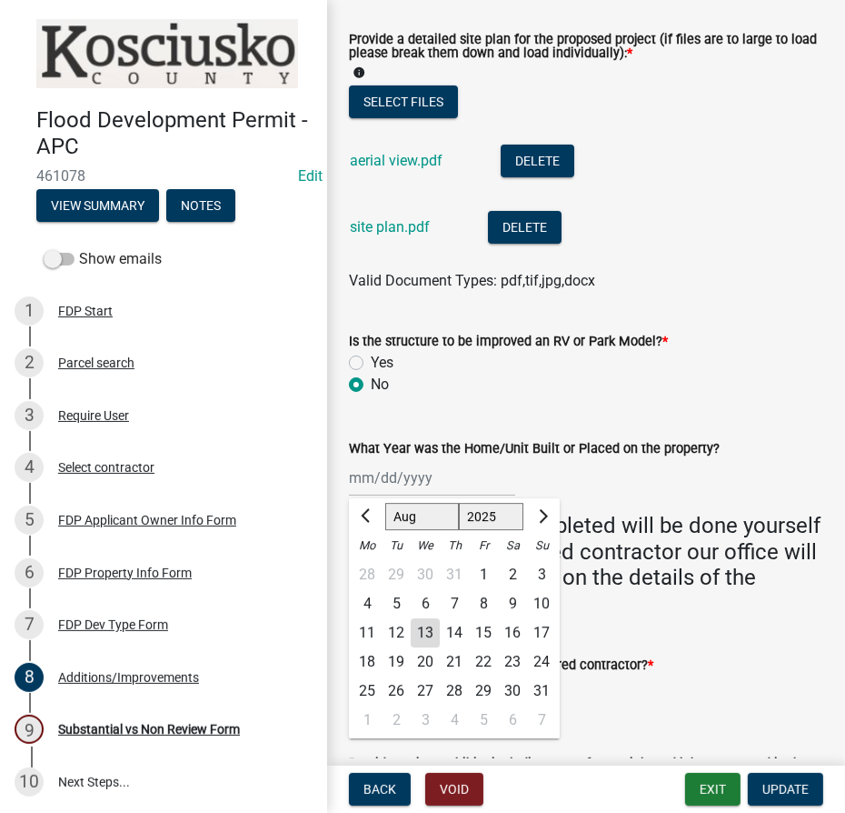
drag, startPoint x: 481, startPoint y: 523, endPoint x: 482, endPoint y: 514, distance: 9.1
click at [481, 521] on select "1525 1526 1527 1528 1529 1530 1531 1532 1533 1534 1535 1536 1537 1538 1539 1540…" at bounding box center [491, 516] width 65 height 27
select select "1986"
click at [459, 503] on select "1525 1526 1527 1528 1529 1530 1531 1532 1533 1534 1535 1536 1537 1538 1539 1540…" at bounding box center [491, 516] width 65 height 27
click at [429, 514] on select "Jan Feb Mar Apr May Jun [DATE] Aug Sep Oct Nov Dec" at bounding box center [422, 516] width 74 height 27
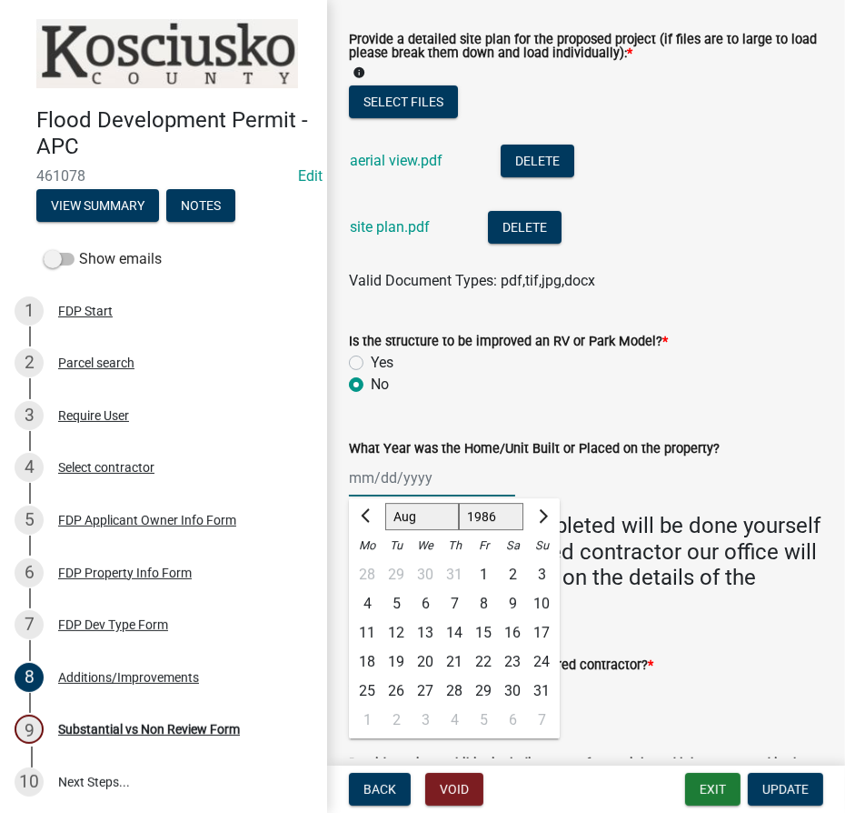
select select "1"
click at [385, 503] on select "Jan Feb Mar Apr May Jun [DATE] Aug Sep Oct Nov Dec" at bounding box center [422, 516] width 74 height 27
click at [425, 574] on div "1" at bounding box center [425, 574] width 29 height 29
type input "[DATE]"
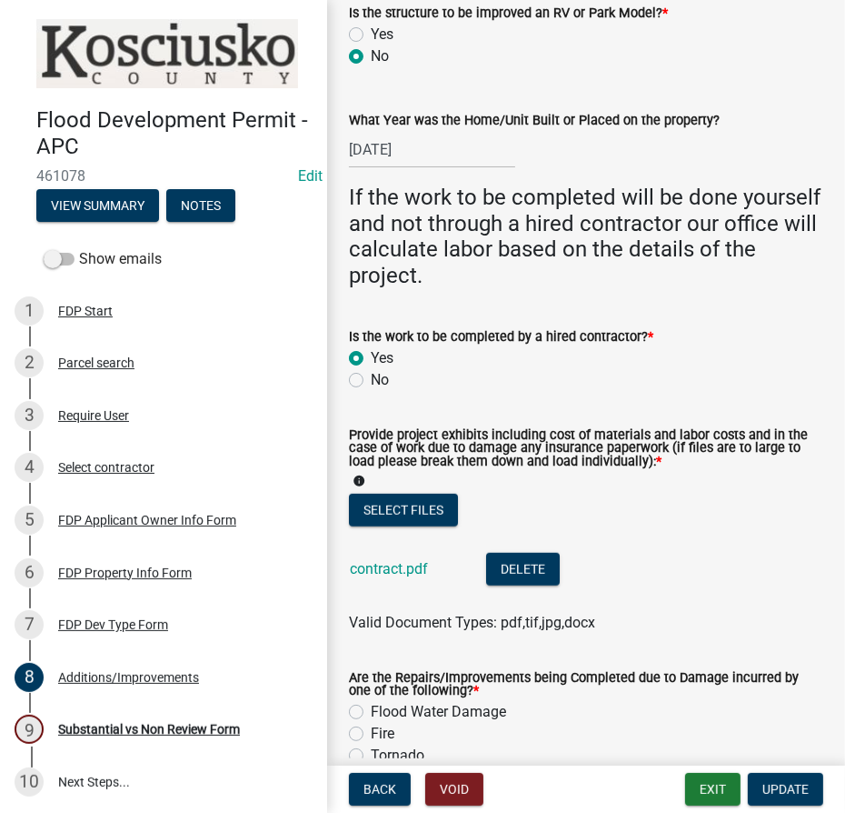
scroll to position [744, 0]
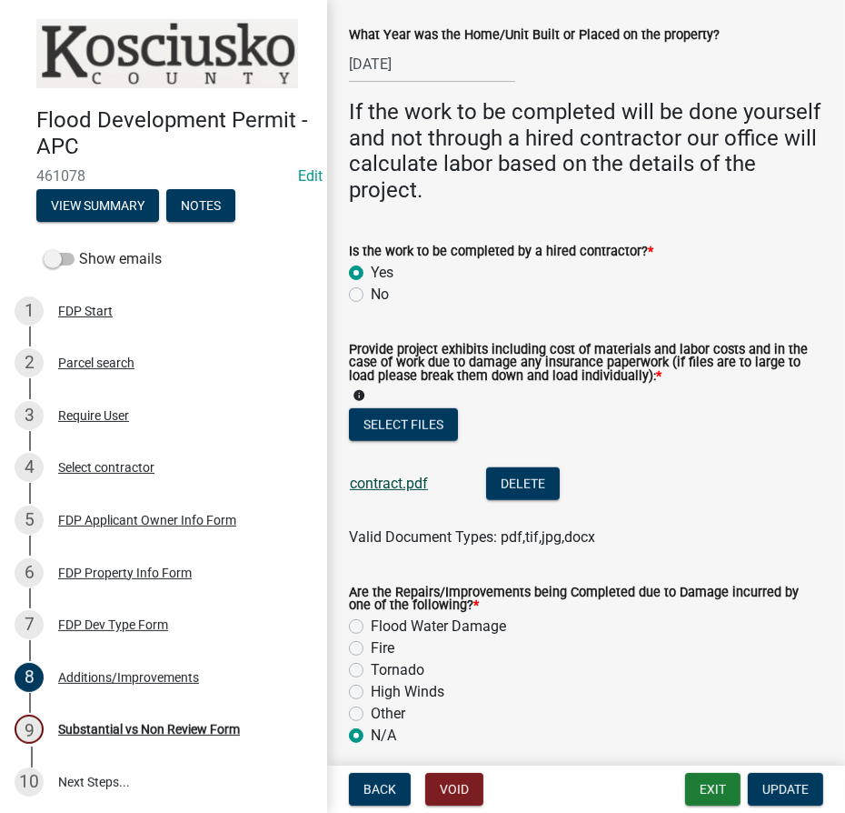
click at [371, 484] on link "contract.pdf" at bounding box center [389, 482] width 78 height 17
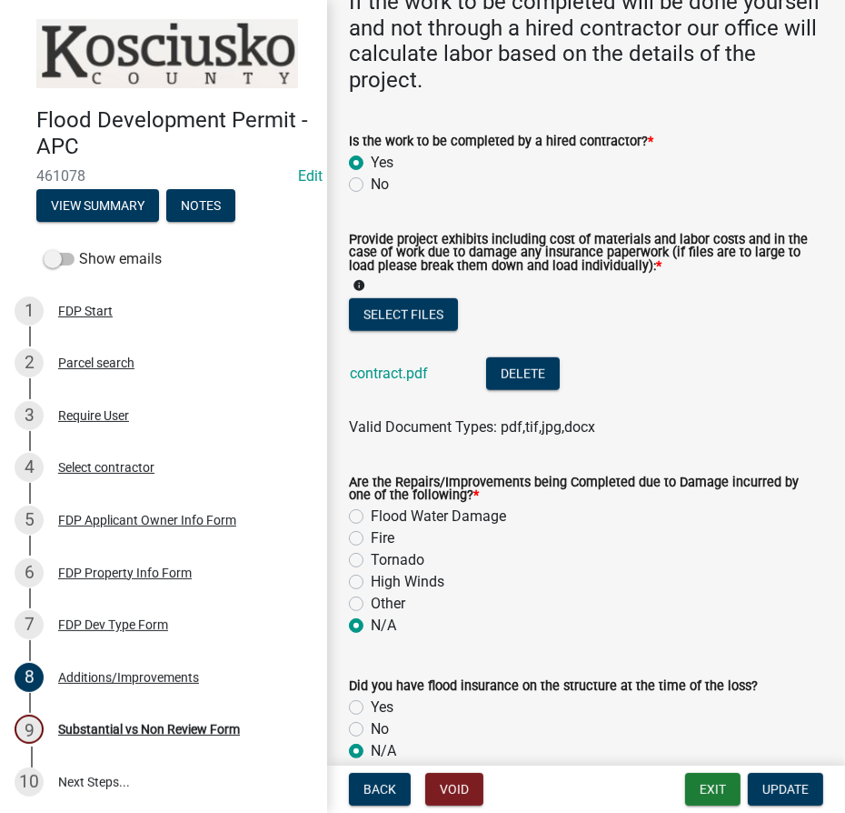
scroll to position [944, 0]
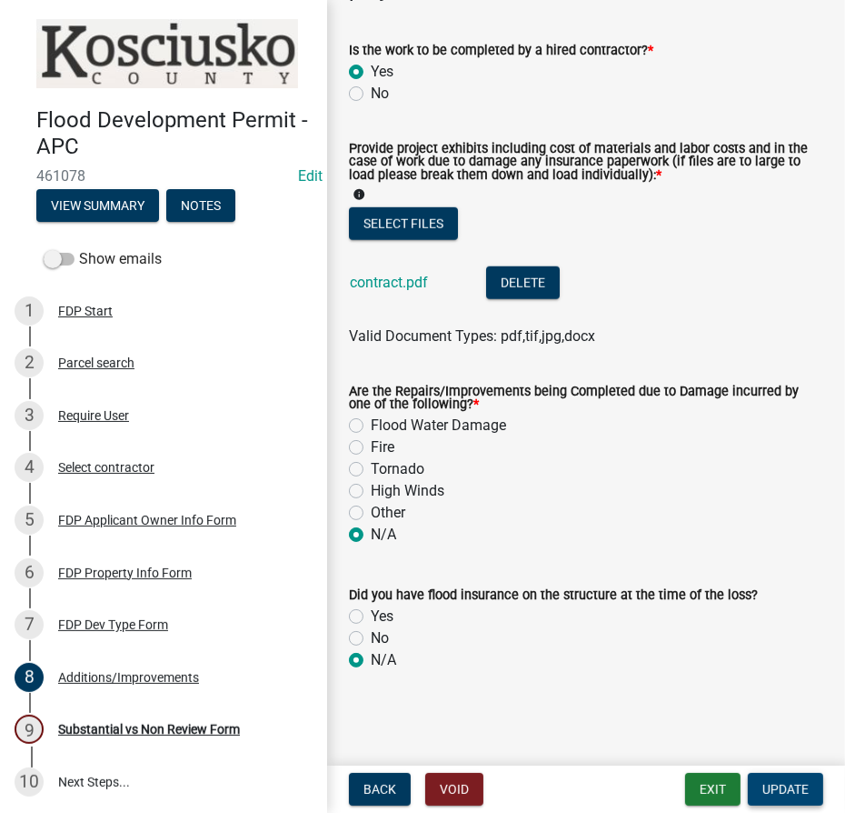
click at [789, 791] on span "Update" at bounding box center [786, 789] width 46 height 15
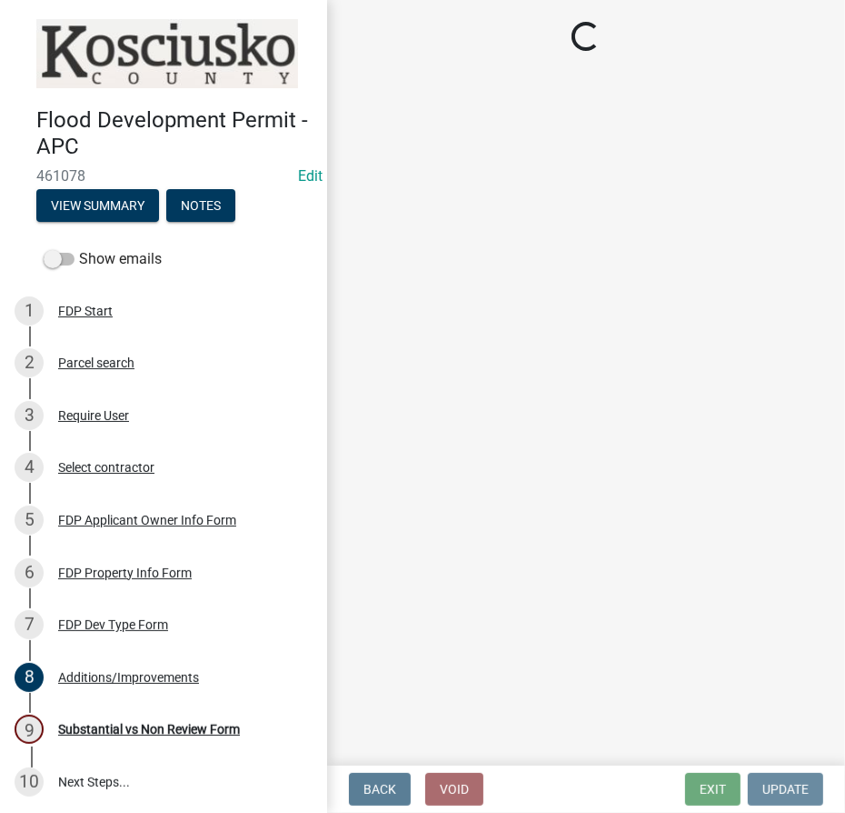
scroll to position [0, 0]
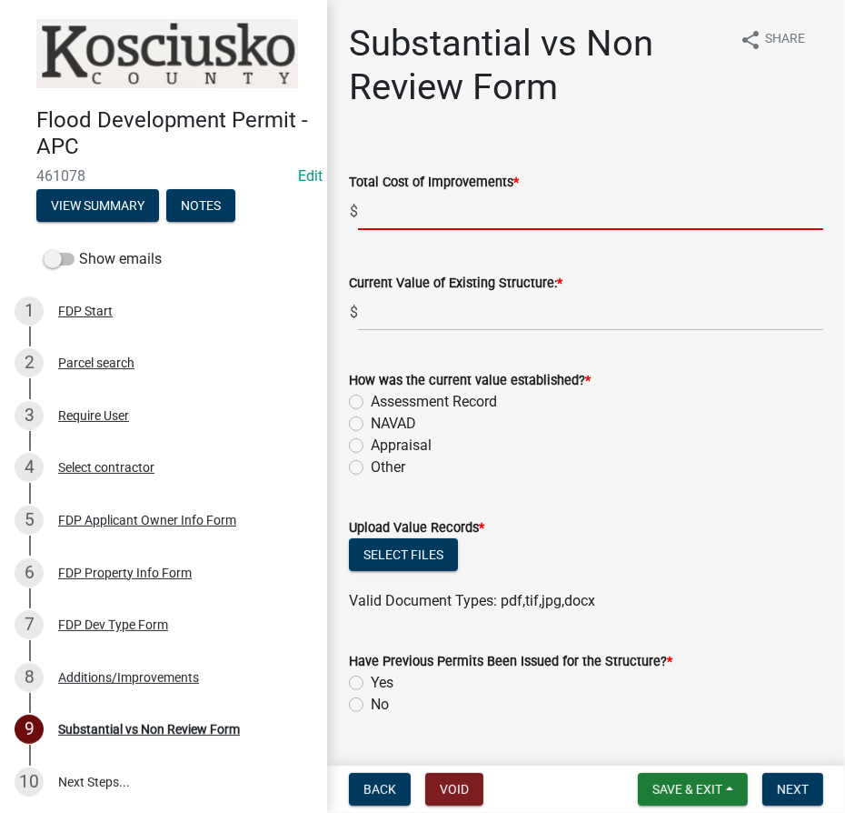
click at [407, 216] on input "text" at bounding box center [590, 211] width 465 height 37
type input "24058.82"
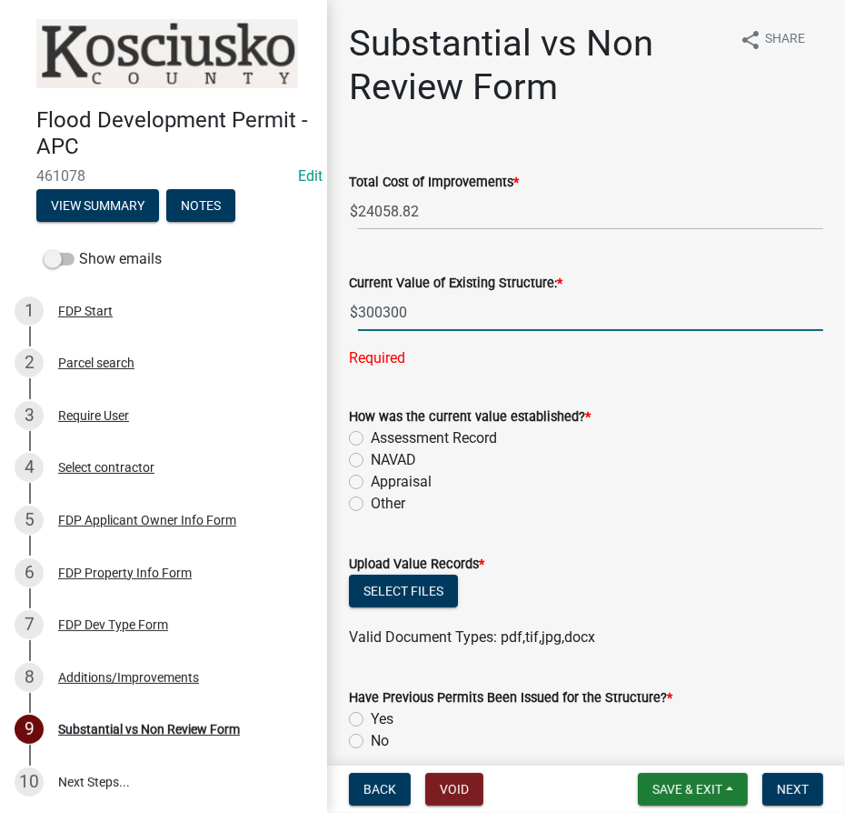
type input "300300"
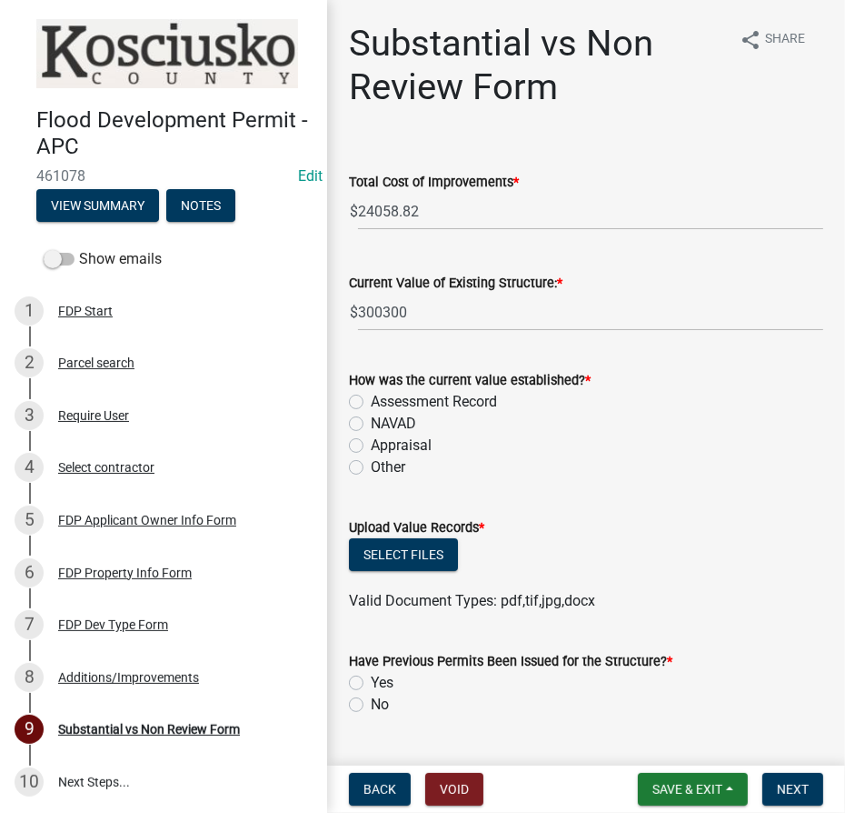
click at [371, 401] on label "Assessment Record" at bounding box center [434, 402] width 126 height 22
click at [371, 401] on input "Assessment Record" at bounding box center [377, 397] width 12 height 12
radio input "true"
click at [371, 550] on button "Select files" at bounding box center [403, 554] width 109 height 33
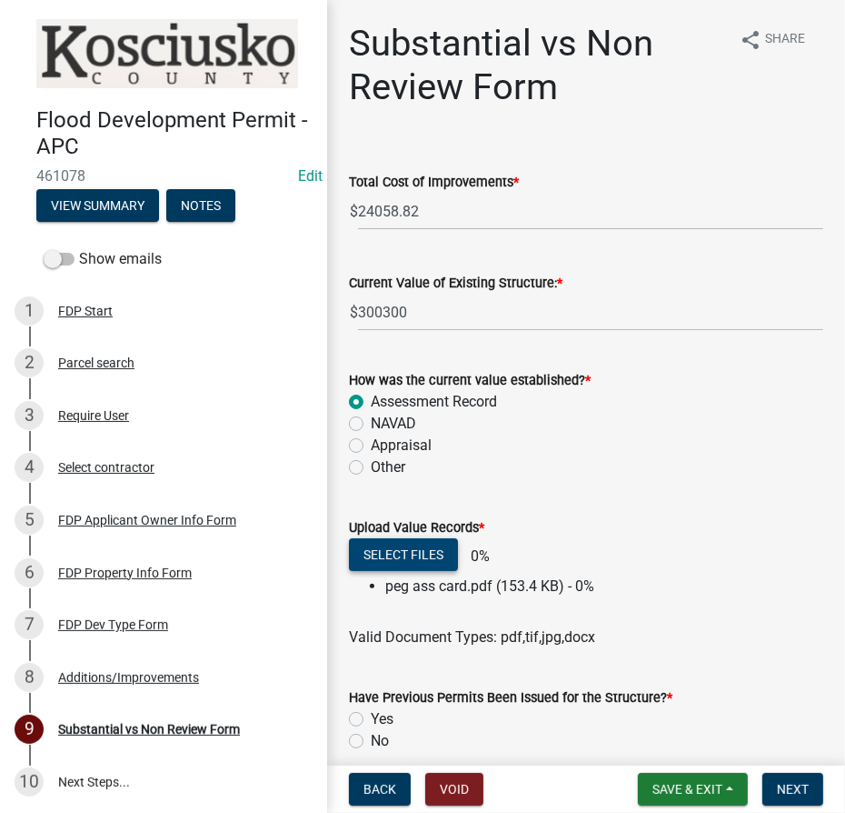
scroll to position [165, 0]
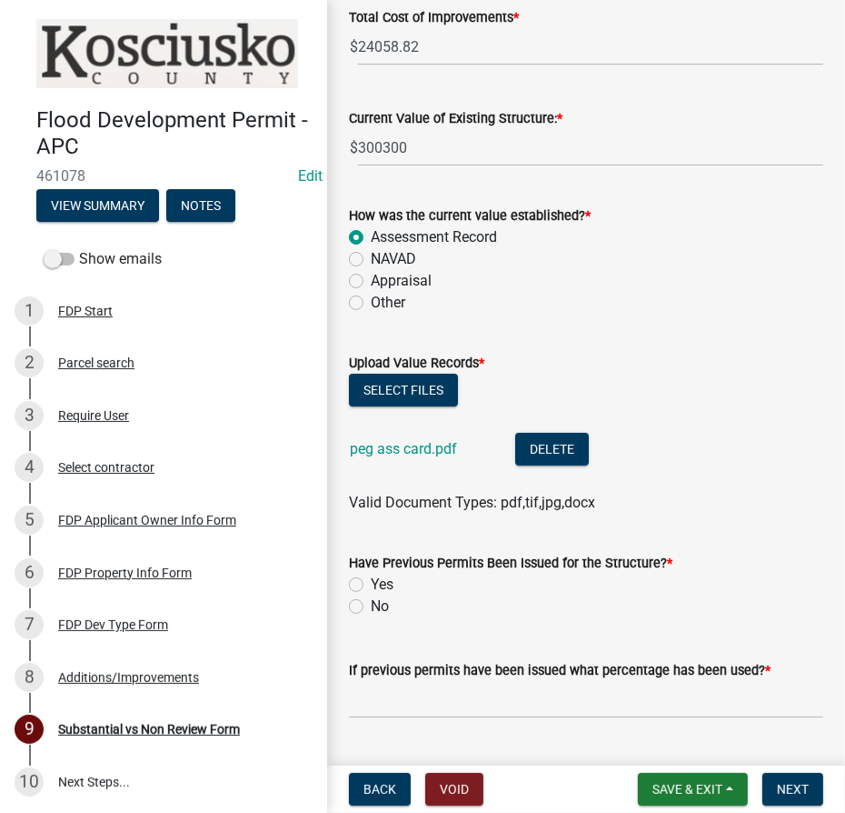
click at [371, 603] on label "No" at bounding box center [380, 606] width 18 height 22
click at [371, 603] on input "No" at bounding box center [377, 601] width 12 height 12
radio input "true"
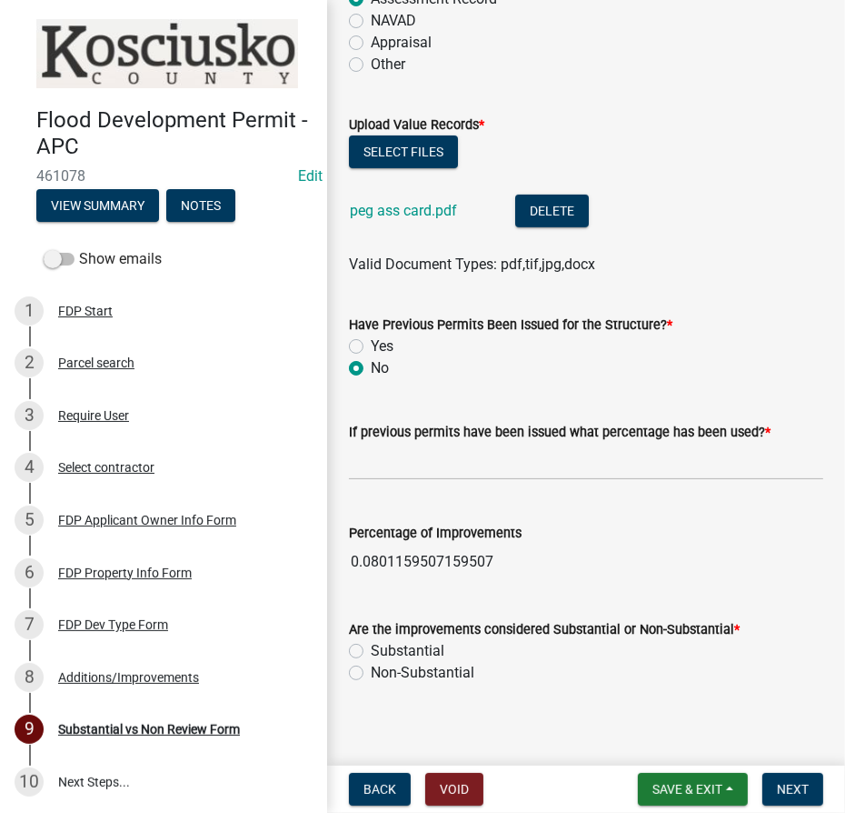
scroll to position [413, 0]
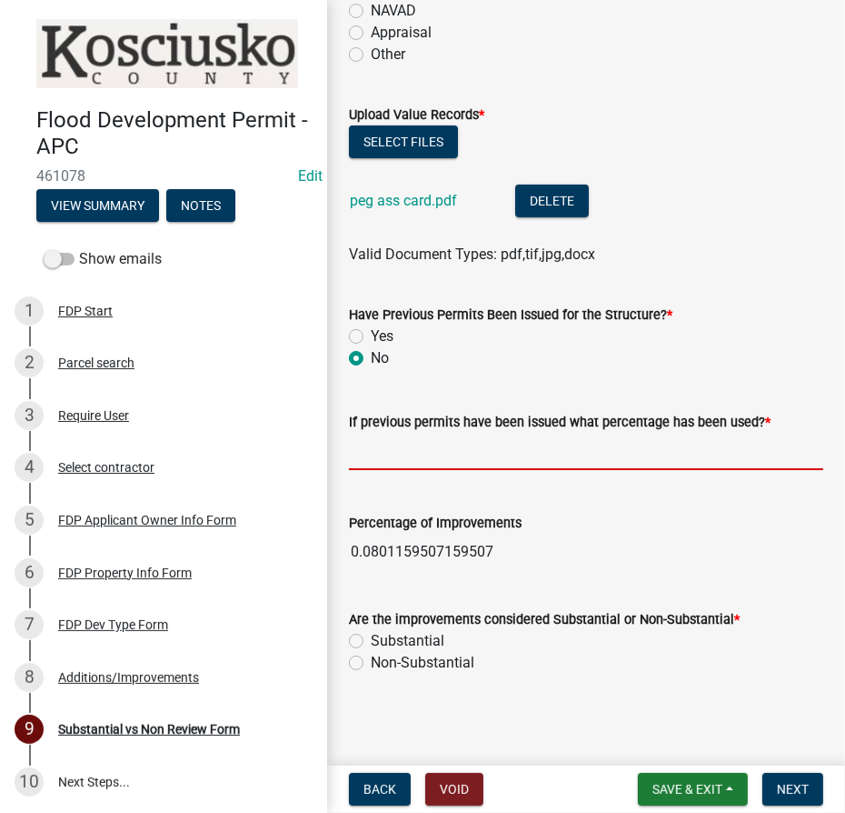
drag, startPoint x: 474, startPoint y: 447, endPoint x: 480, endPoint y: 405, distance: 42.2
click at [474, 447] on input "text" at bounding box center [586, 451] width 474 height 37
type input "0.00"
click at [371, 664] on label "Non-Substantial" at bounding box center [423, 663] width 104 height 22
click at [371, 664] on input "Non-Substantial" at bounding box center [377, 658] width 12 height 12
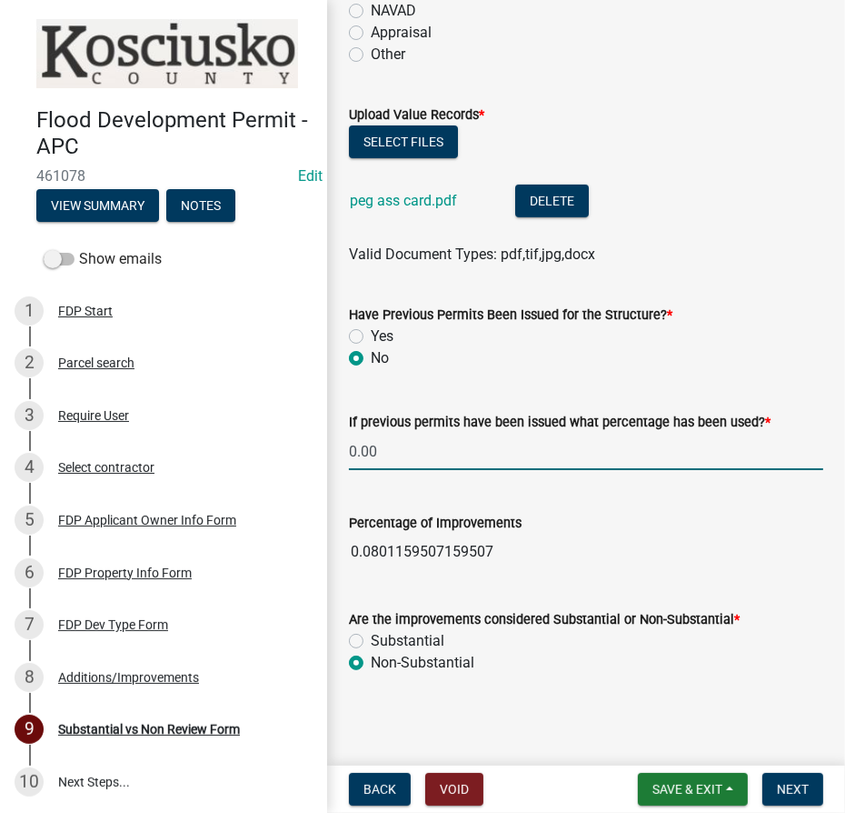
radio input "true"
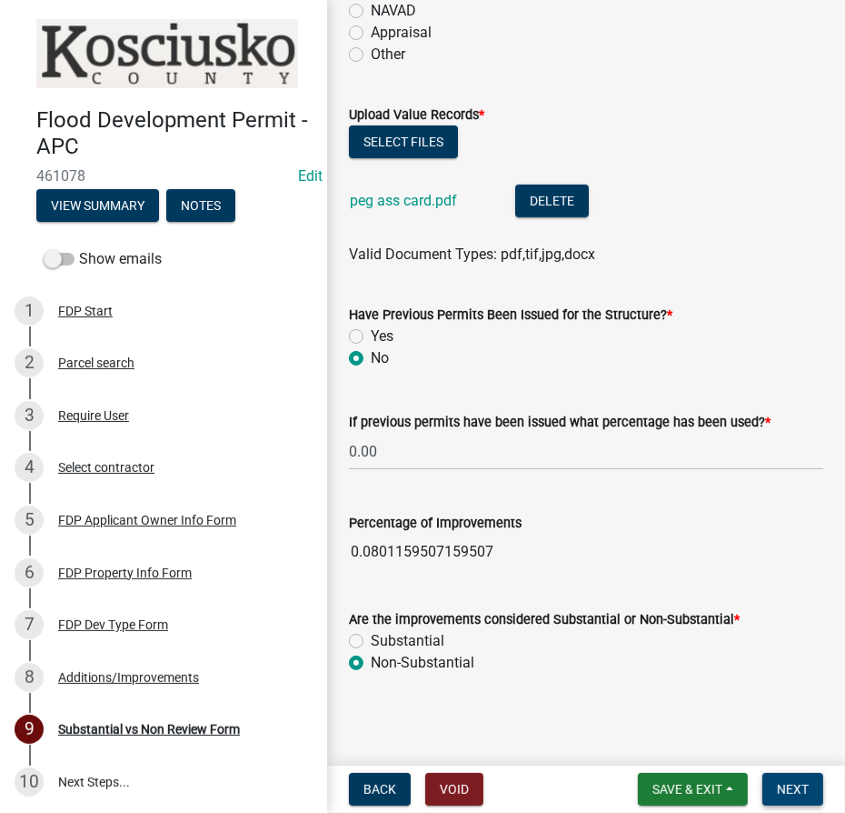
click at [794, 790] on span "Next" at bounding box center [793, 789] width 32 height 15
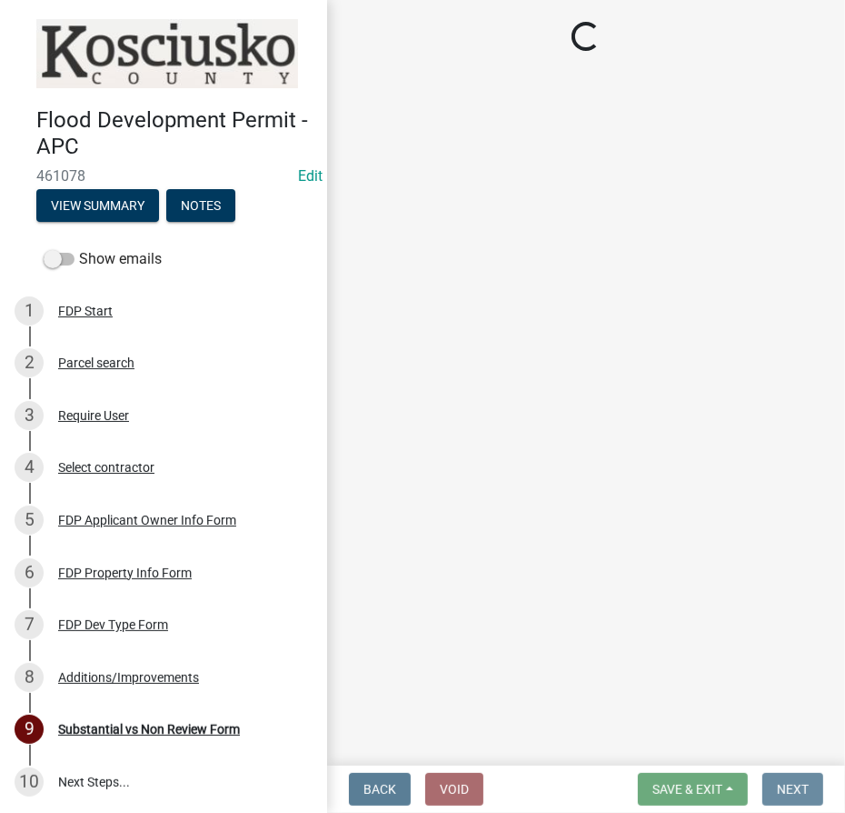
scroll to position [0, 0]
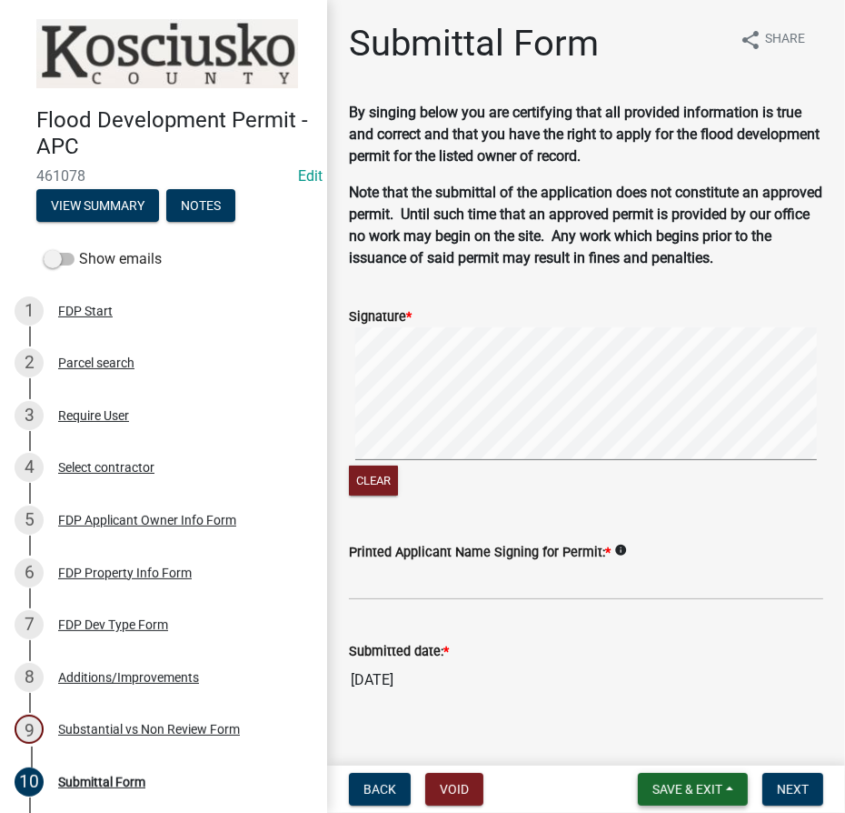
click at [687, 789] on span "Save & Exit" at bounding box center [688, 789] width 70 height 15
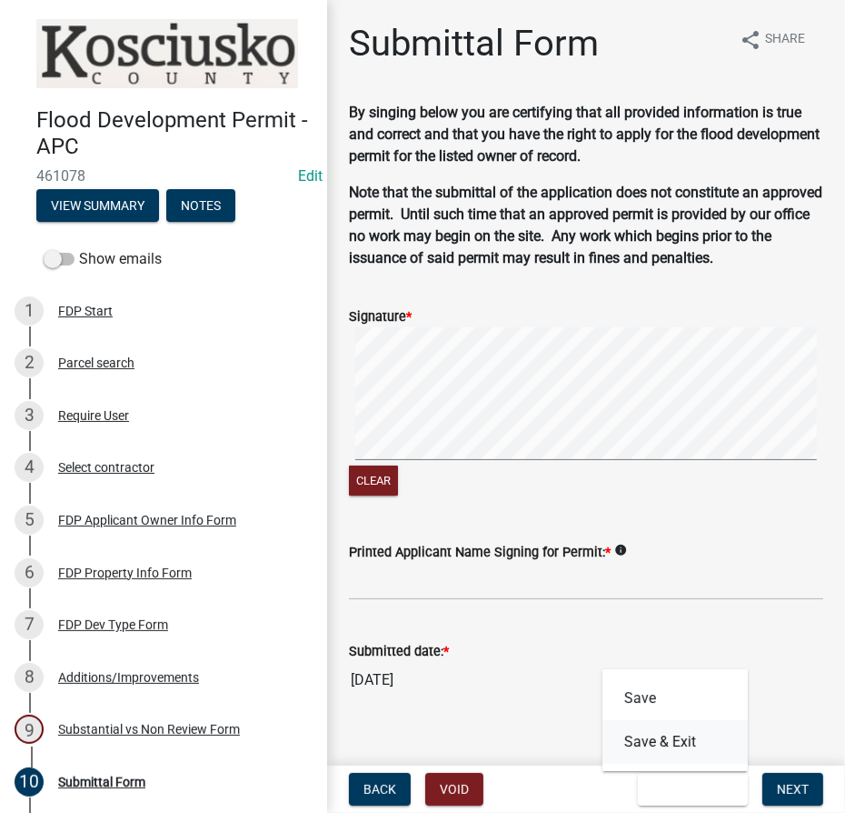
click at [690, 741] on button "Save & Exit" at bounding box center [675, 742] width 145 height 44
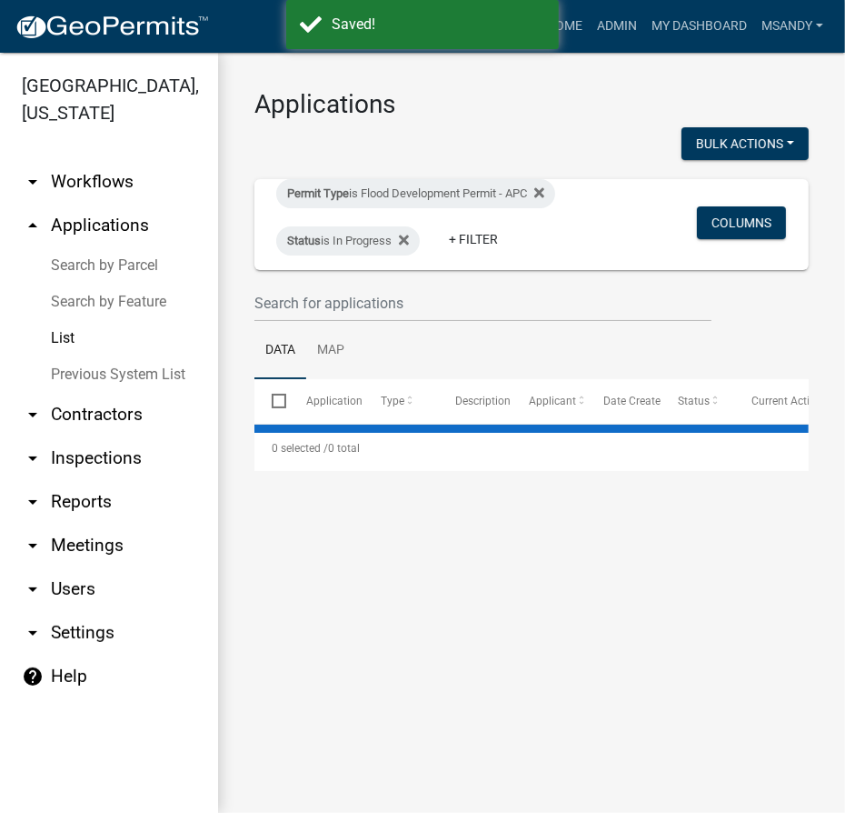
select select "3: 100"
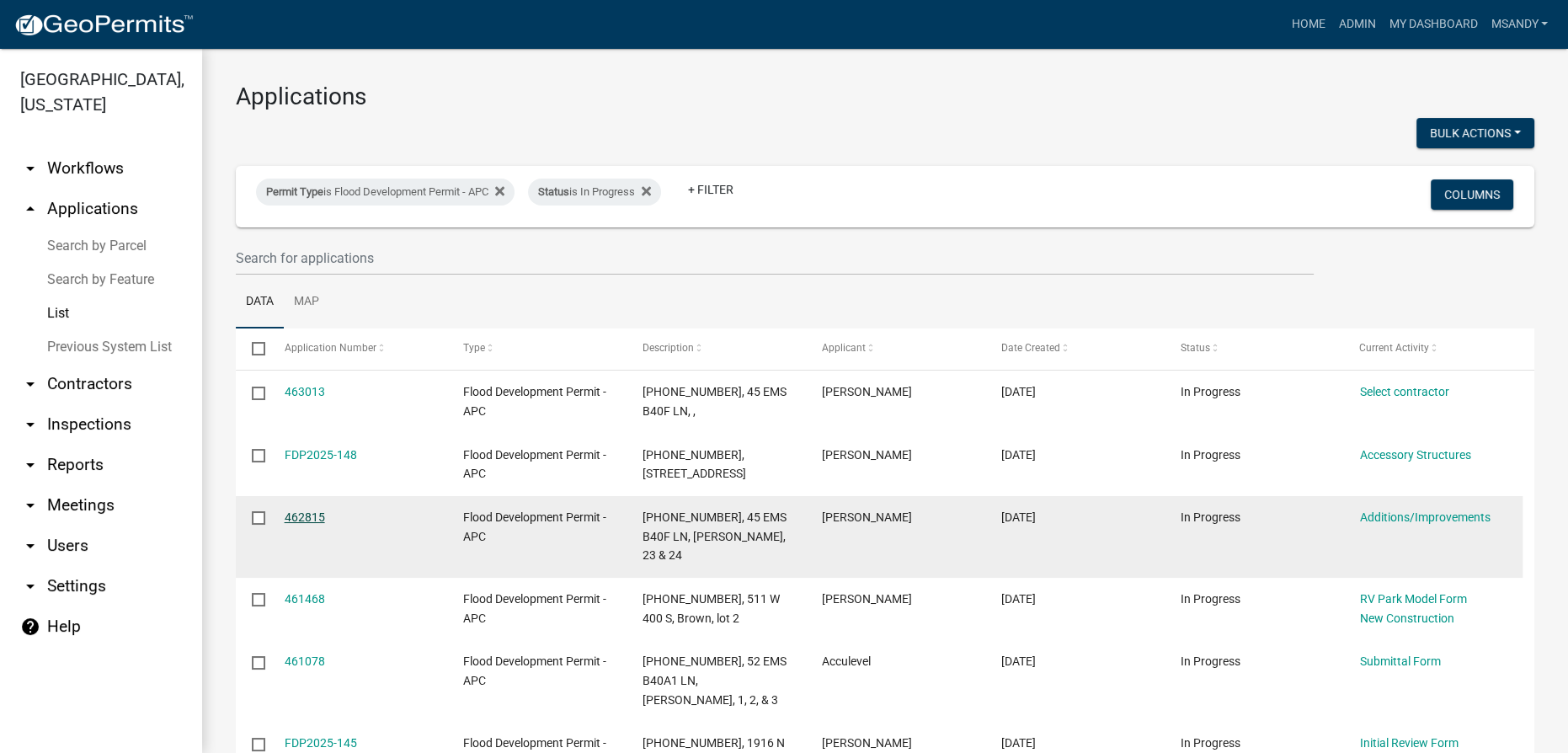
click at [307, 518] on link "462815" at bounding box center [305, 517] width 41 height 14
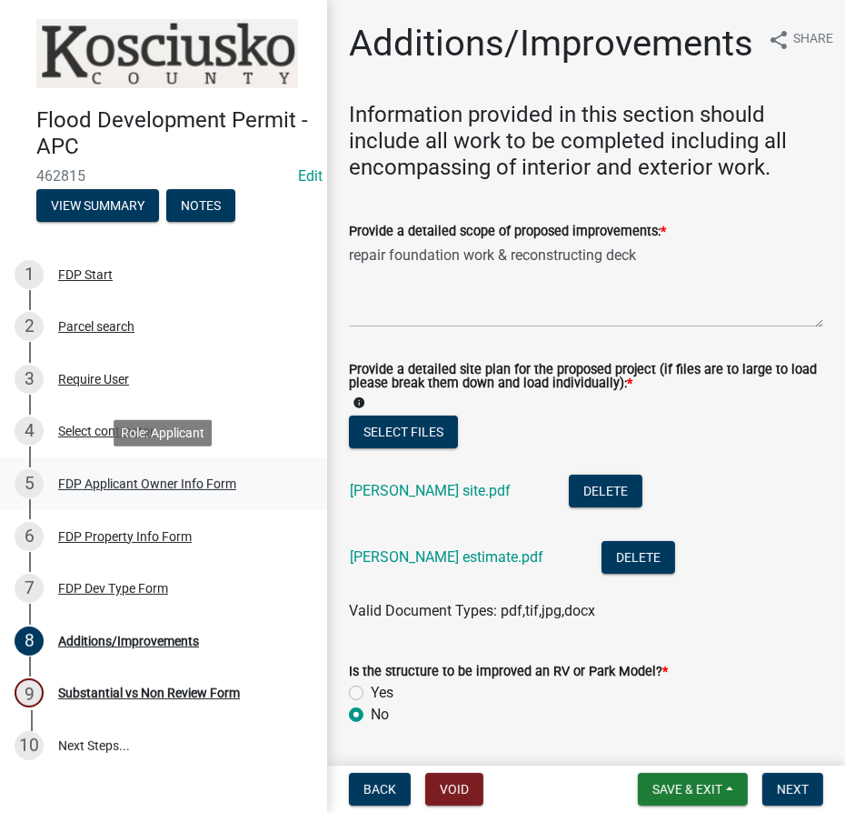
click at [151, 481] on div "FDP Applicant Owner Info Form" at bounding box center [147, 483] width 178 height 13
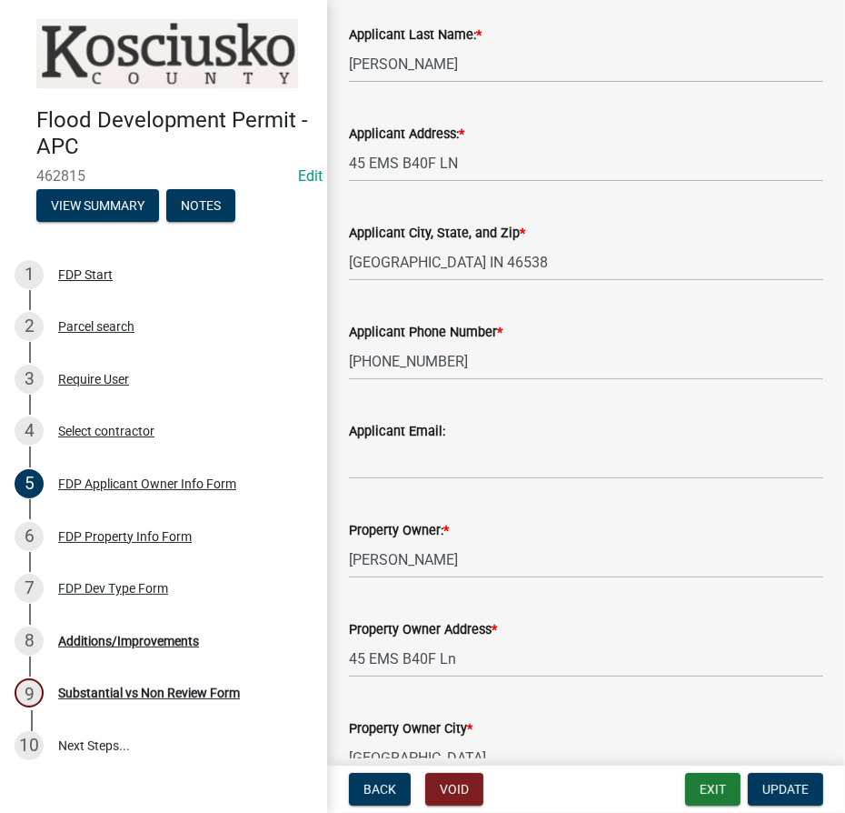
scroll to position [653, 0]
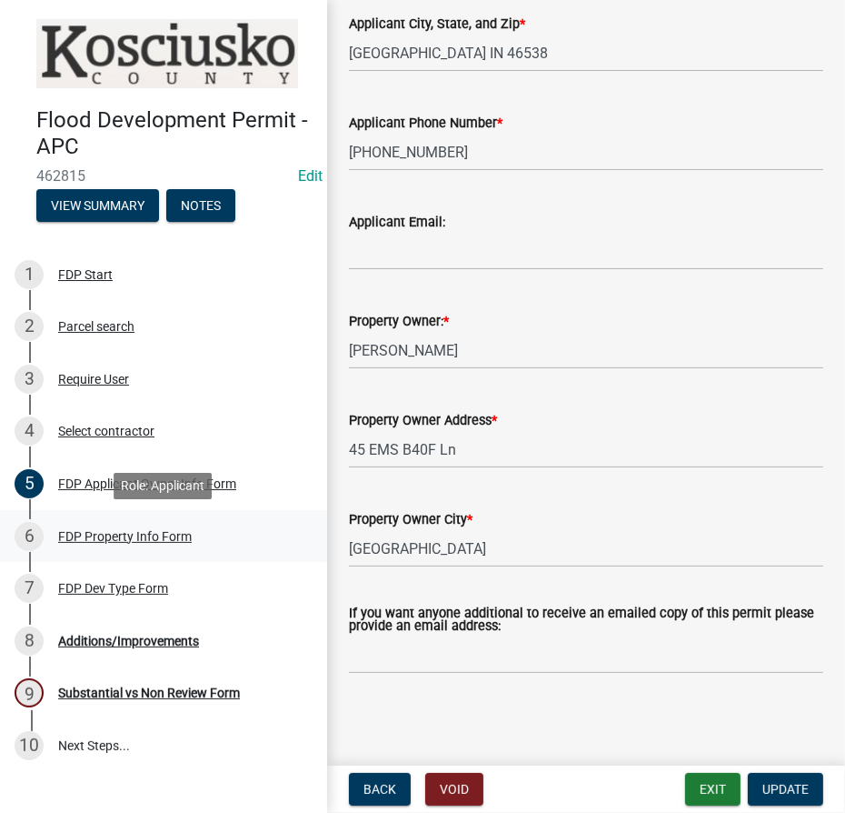
click at [116, 530] on div "FDP Property Info Form" at bounding box center [125, 536] width 134 height 13
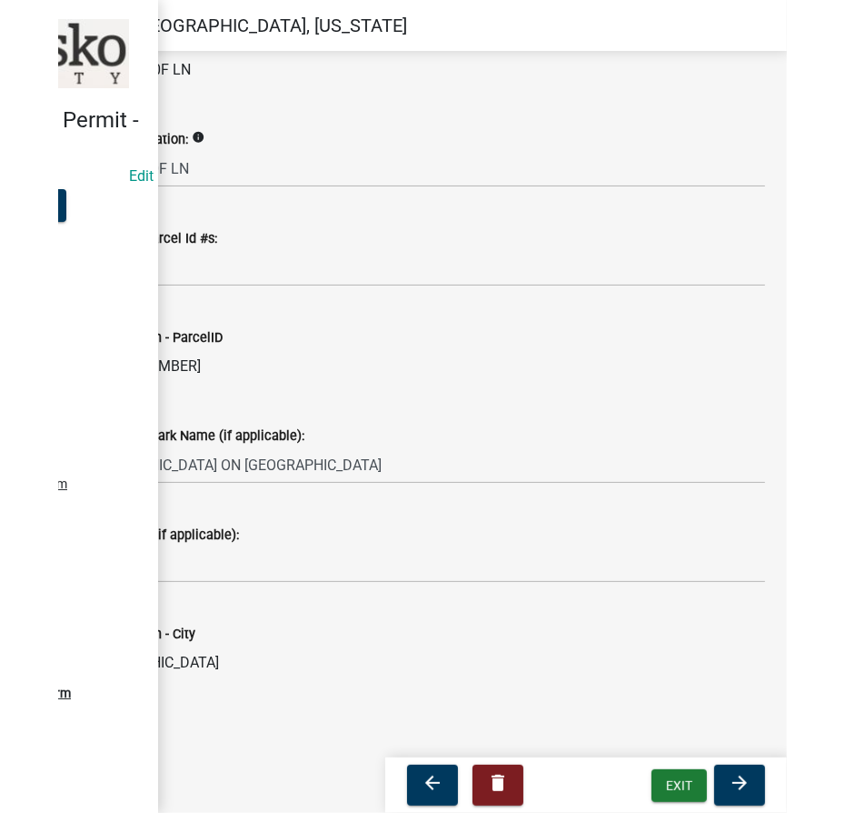
scroll to position [115, 0]
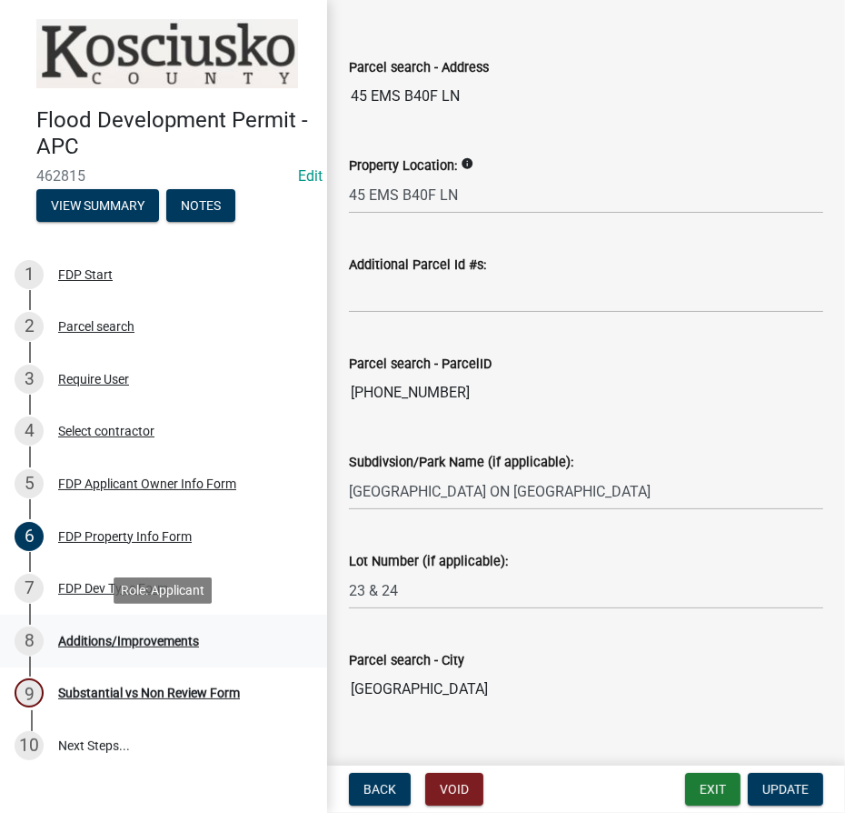
click at [104, 639] on div "Additions/Improvements" at bounding box center [128, 640] width 141 height 13
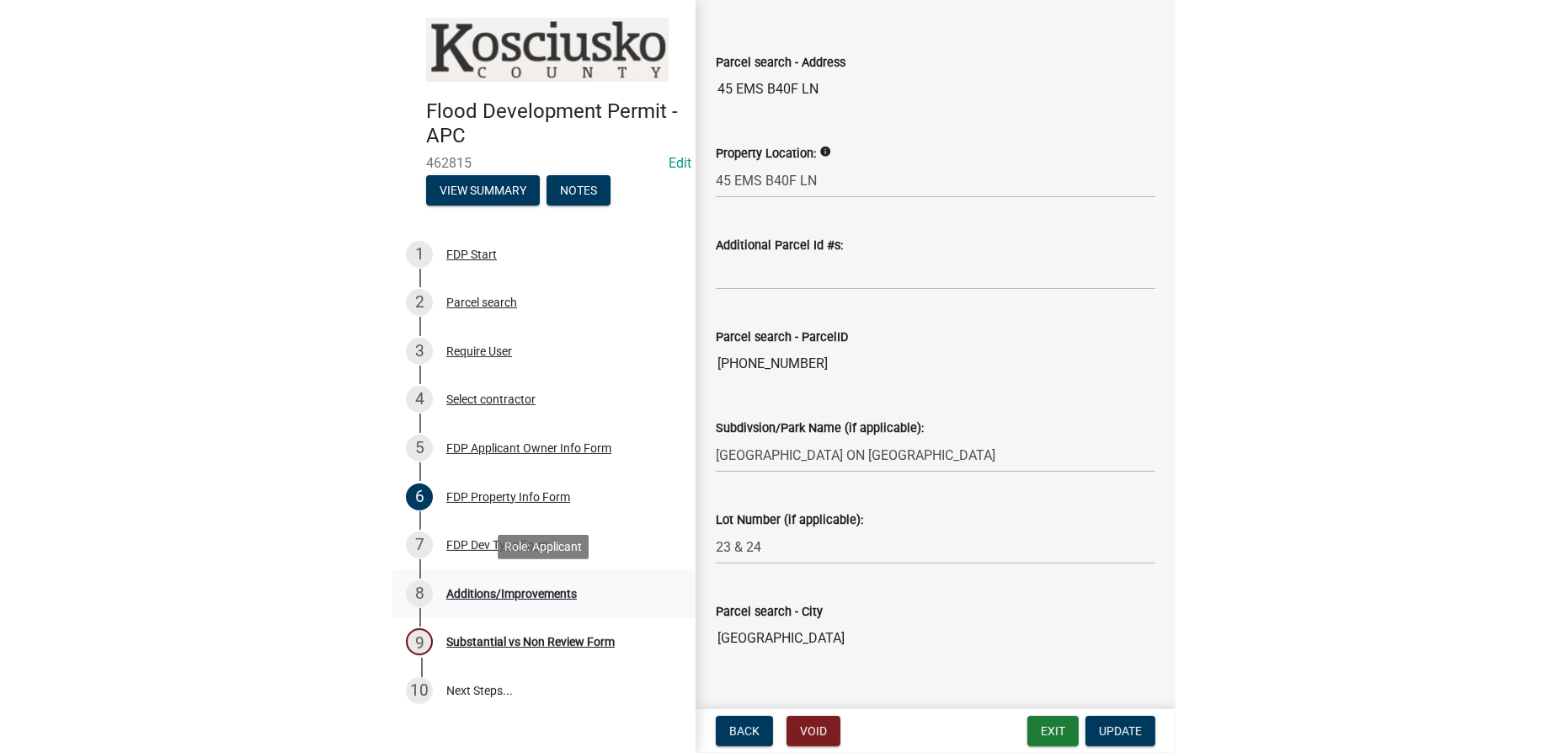
scroll to position [0, 0]
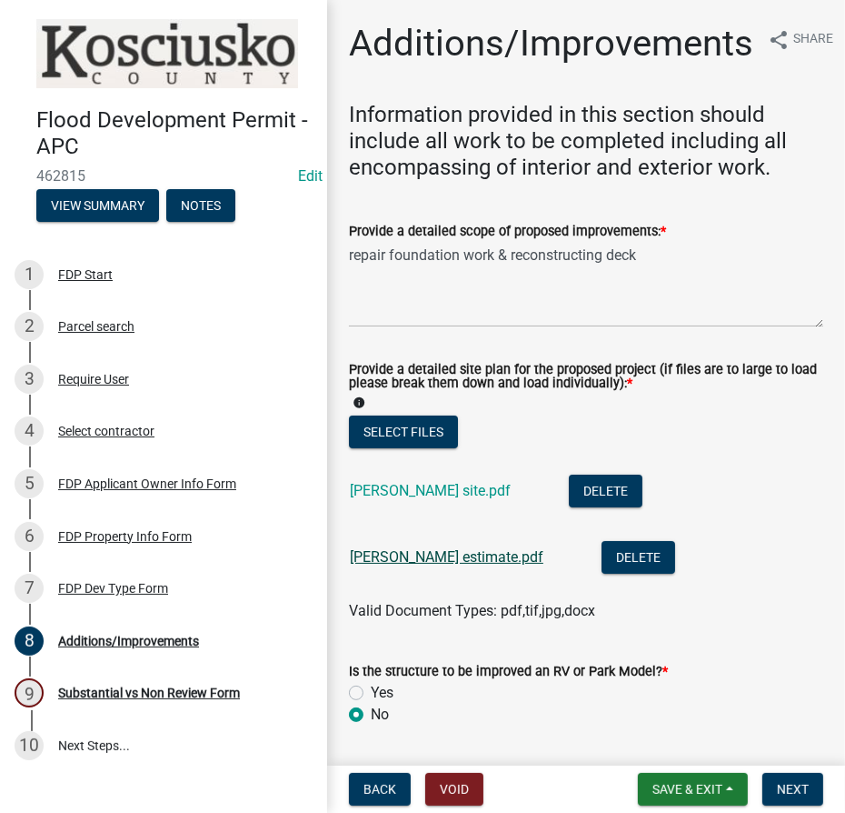
click at [409, 550] on link "[PERSON_NAME] estimate.pdf" at bounding box center [447, 556] width 194 height 17
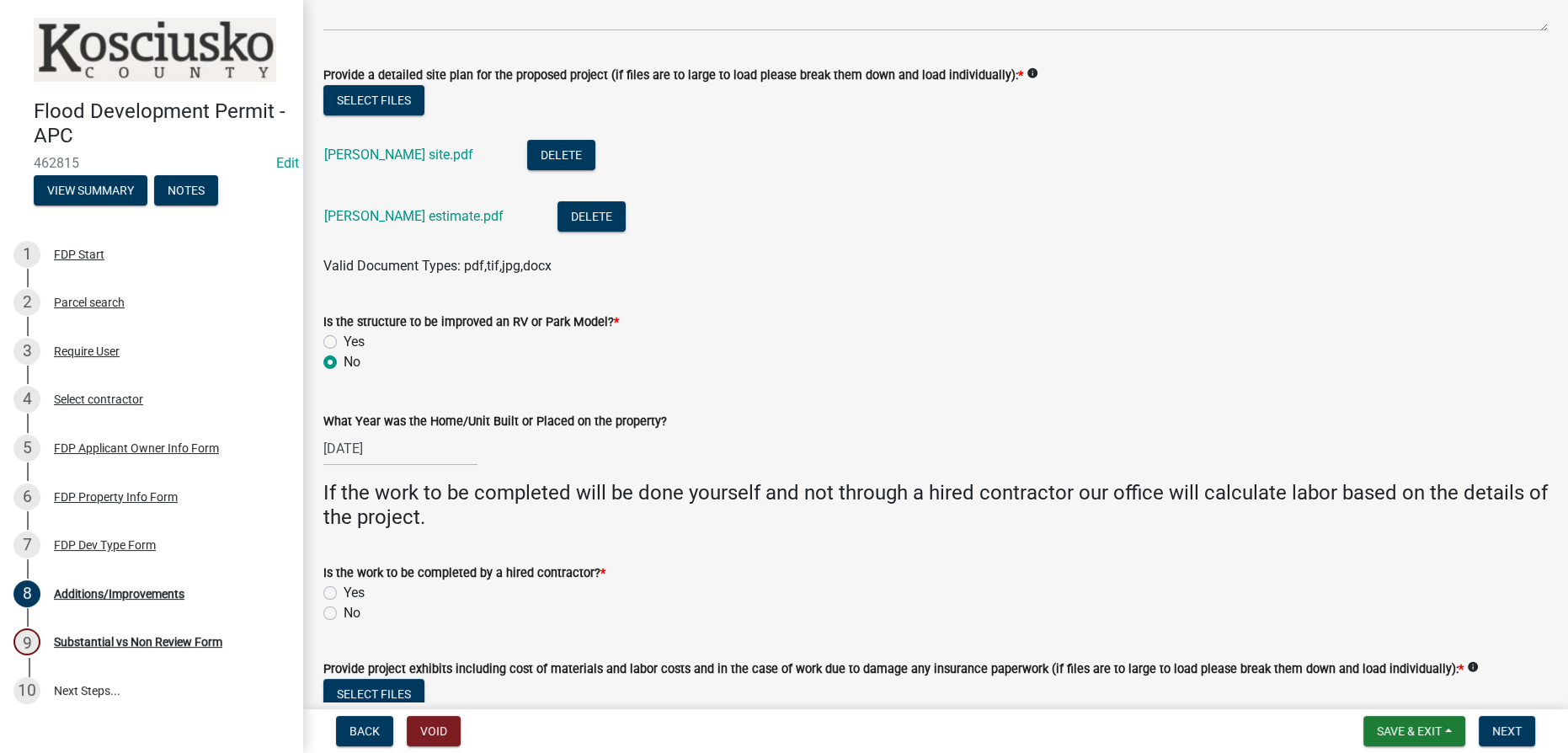
scroll to position [229, 0]
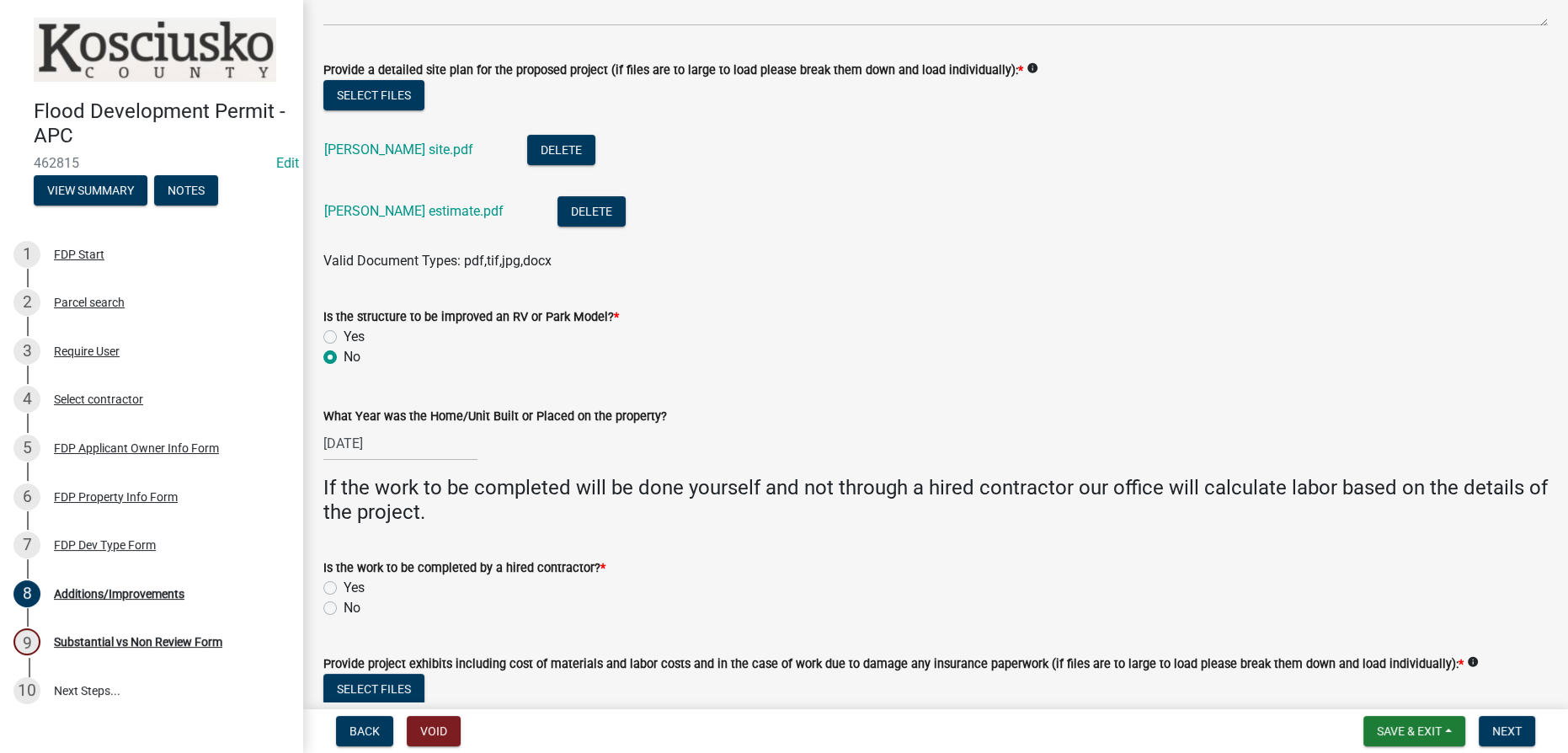
click at [344, 587] on label "Yes" at bounding box center [354, 588] width 21 height 20
click at [344, 587] on input "Yes" at bounding box center [349, 584] width 11 height 11
radio input "true"
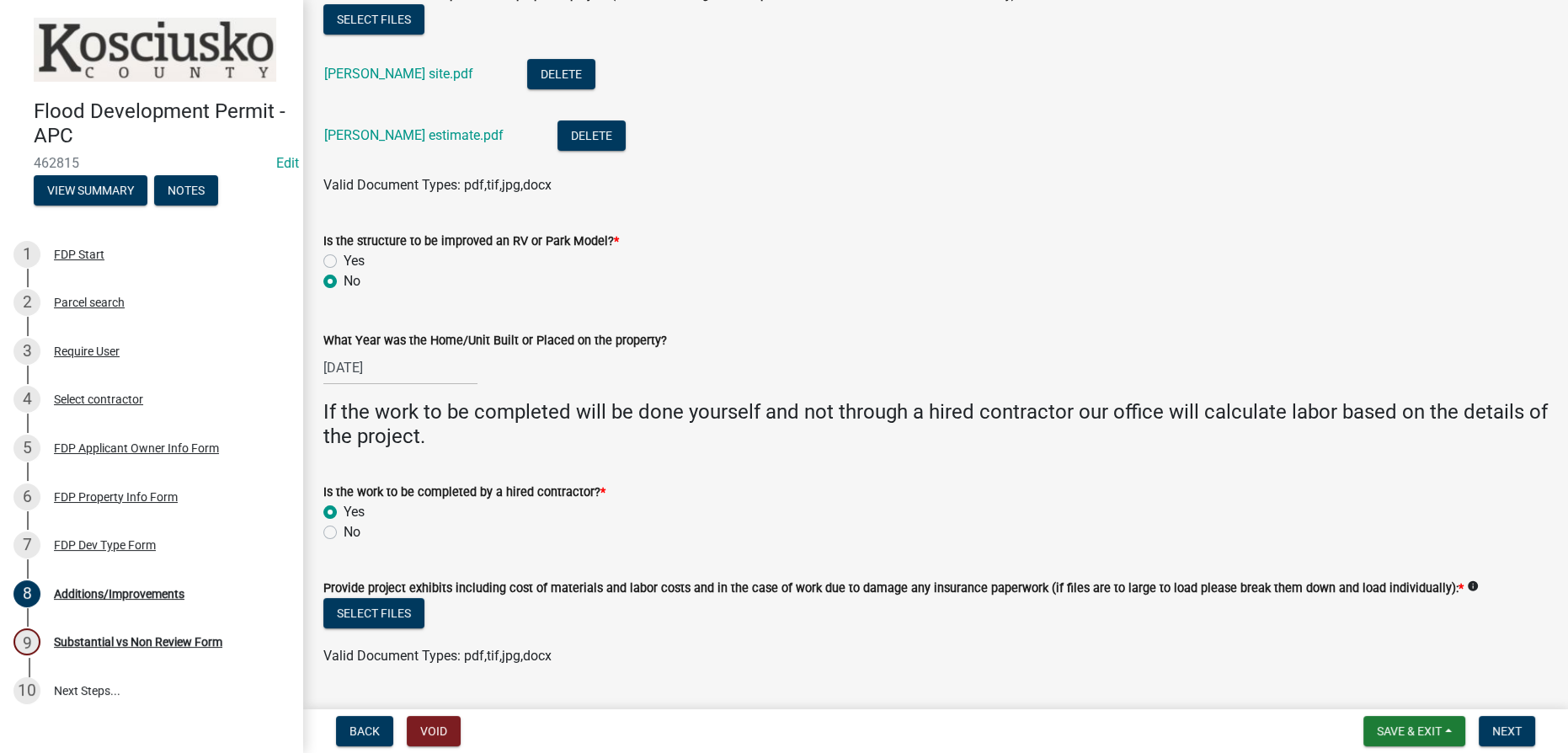
scroll to position [383, 0]
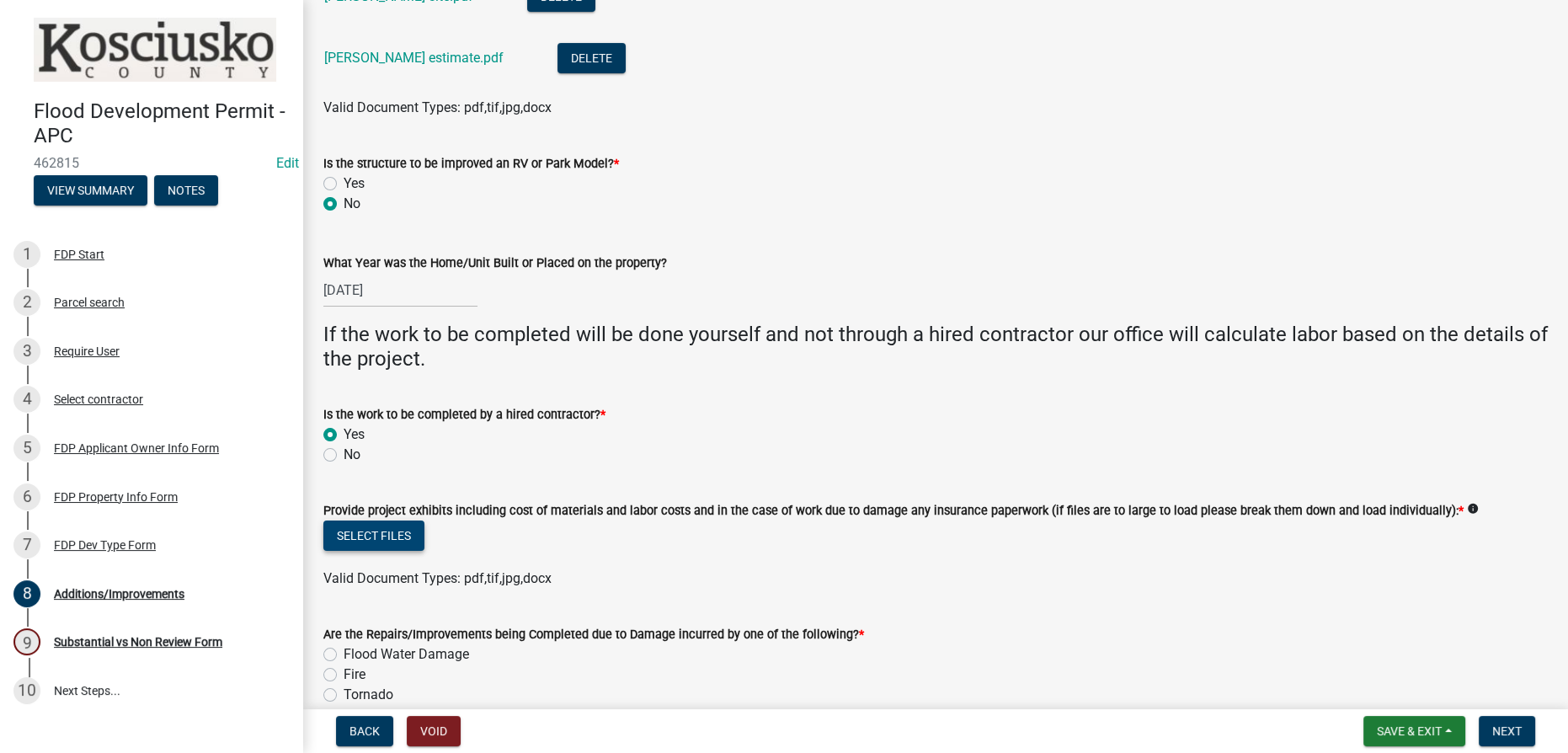
click at [379, 529] on button "Select files" at bounding box center [373, 535] width 101 height 31
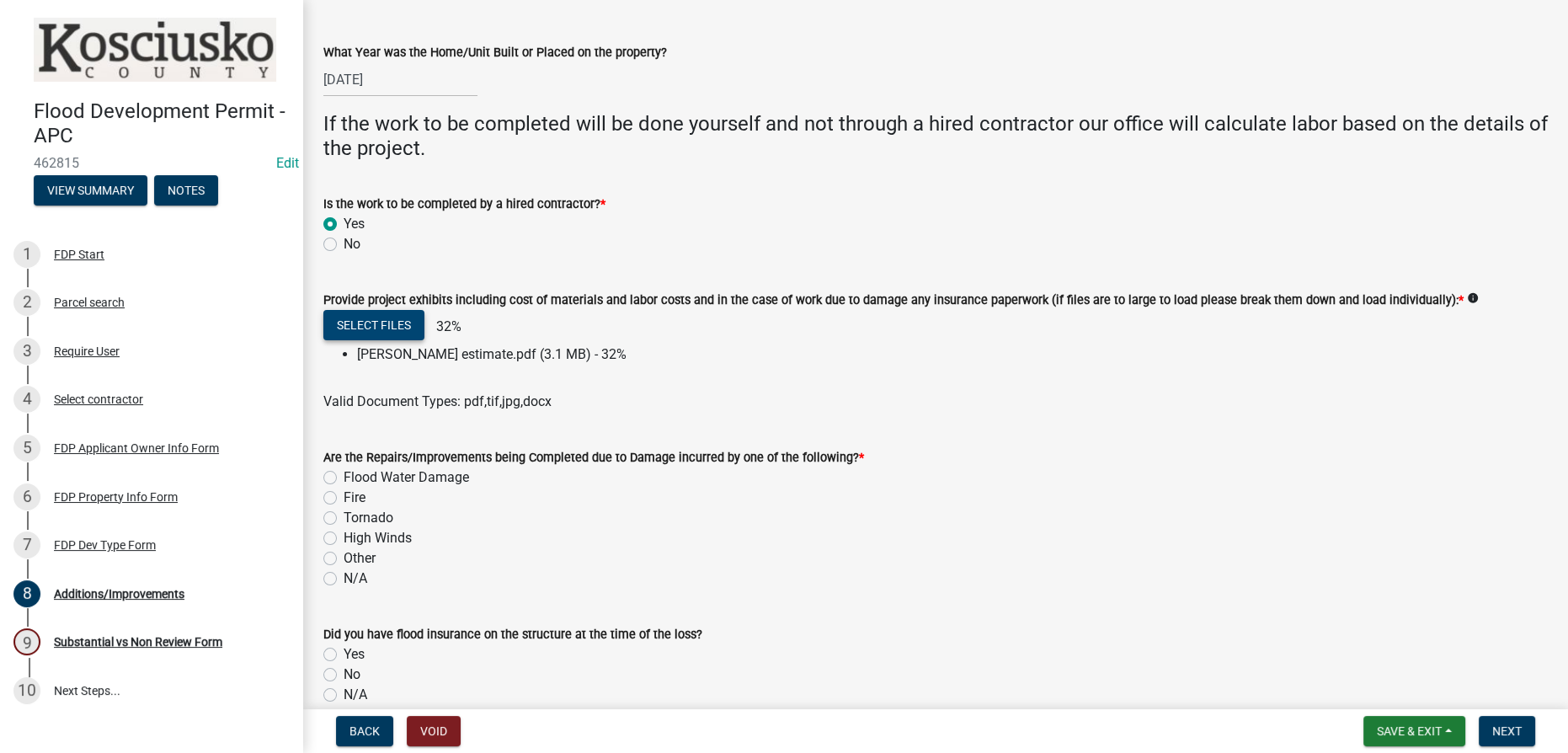
scroll to position [612, 0]
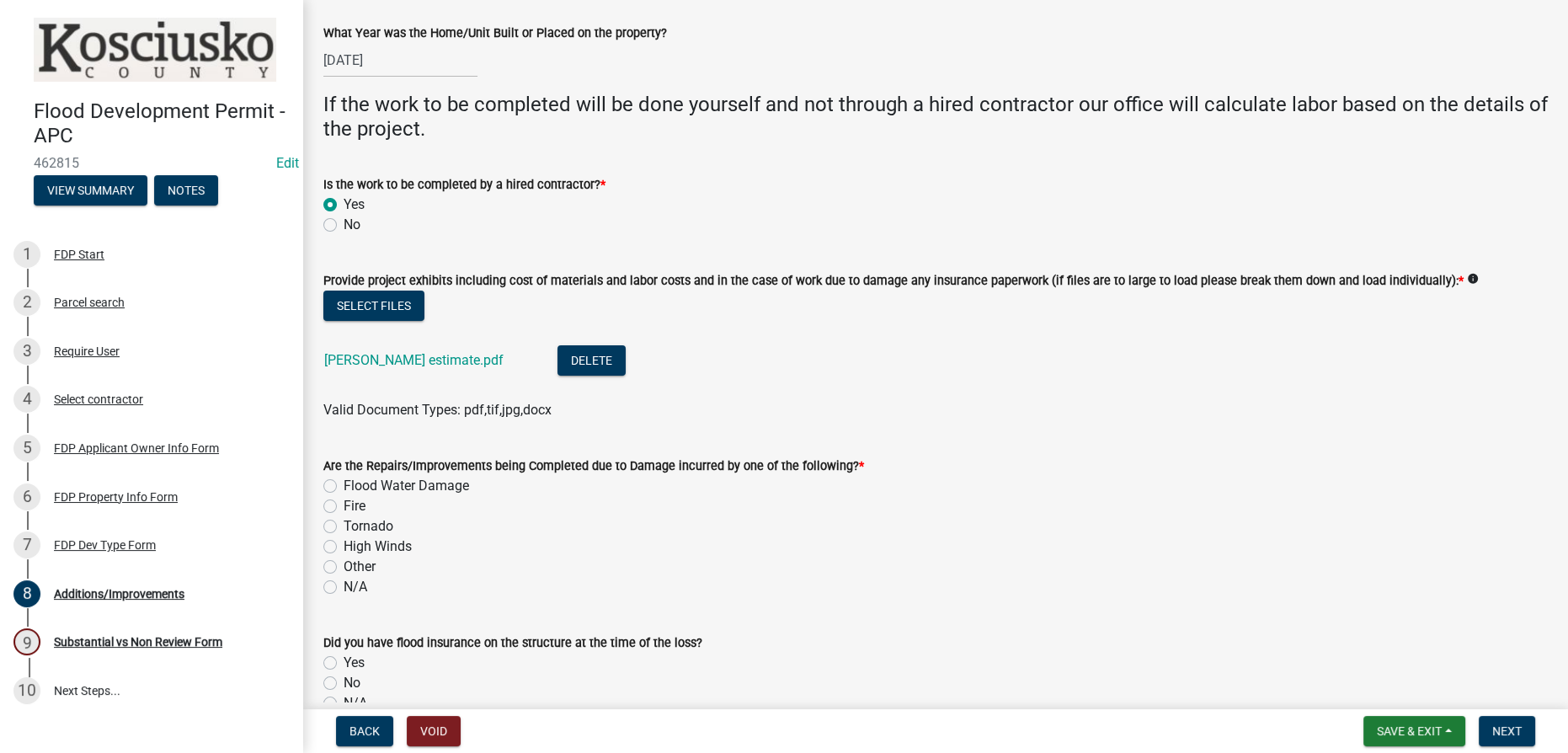
click at [332, 557] on div "Other" at bounding box center [935, 567] width 1224 height 20
click at [344, 587] on label "N/A" at bounding box center [355, 587] width 23 height 20
click at [344, 587] on input "N/A" at bounding box center [349, 583] width 11 height 11
radio input "true"
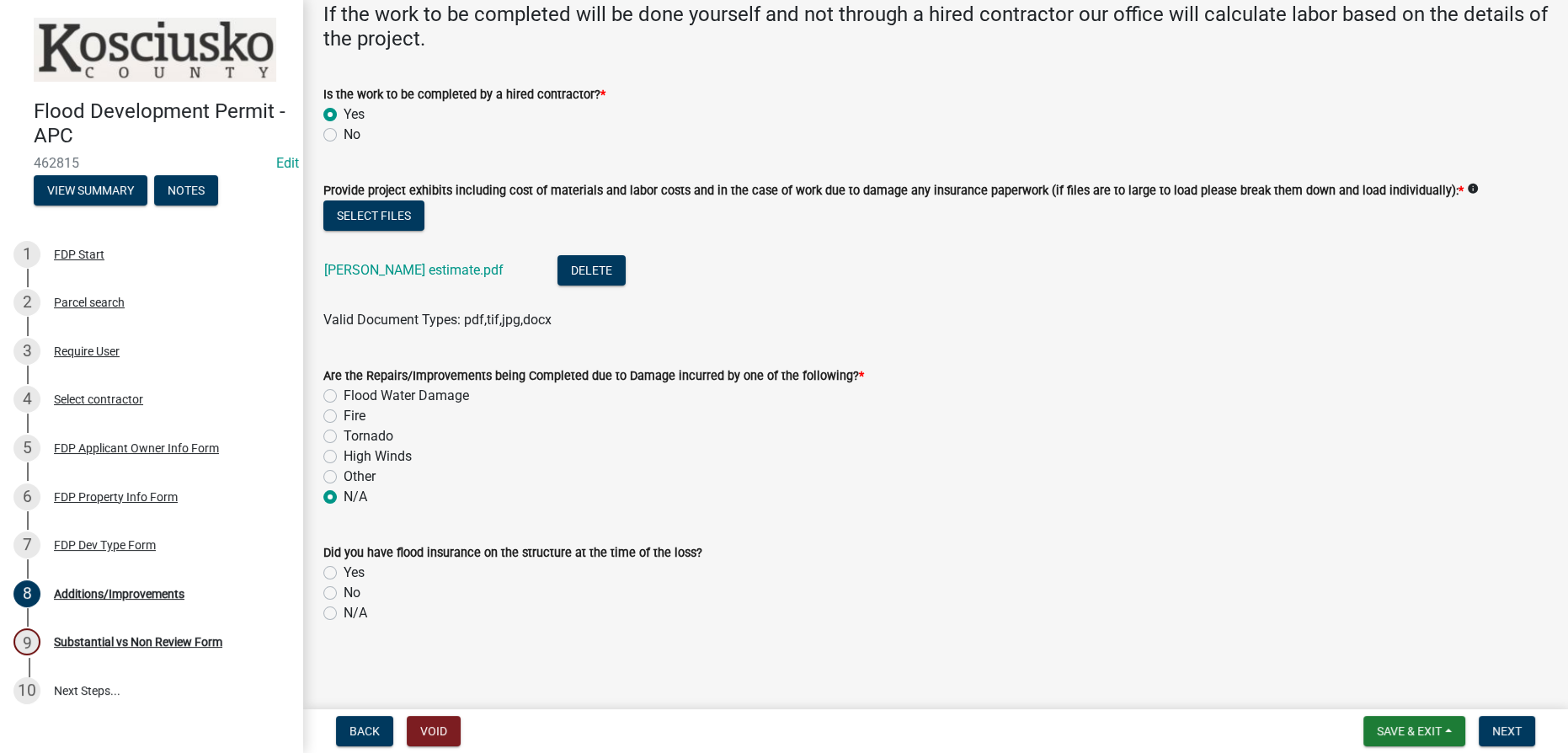
scroll to position [704, 0]
click at [338, 608] on div "N/A" at bounding box center [935, 611] width 1224 height 20
click at [344, 613] on label "N/A" at bounding box center [355, 611] width 23 height 20
click at [344, 612] on input "N/A" at bounding box center [349, 607] width 11 height 11
radio input "true"
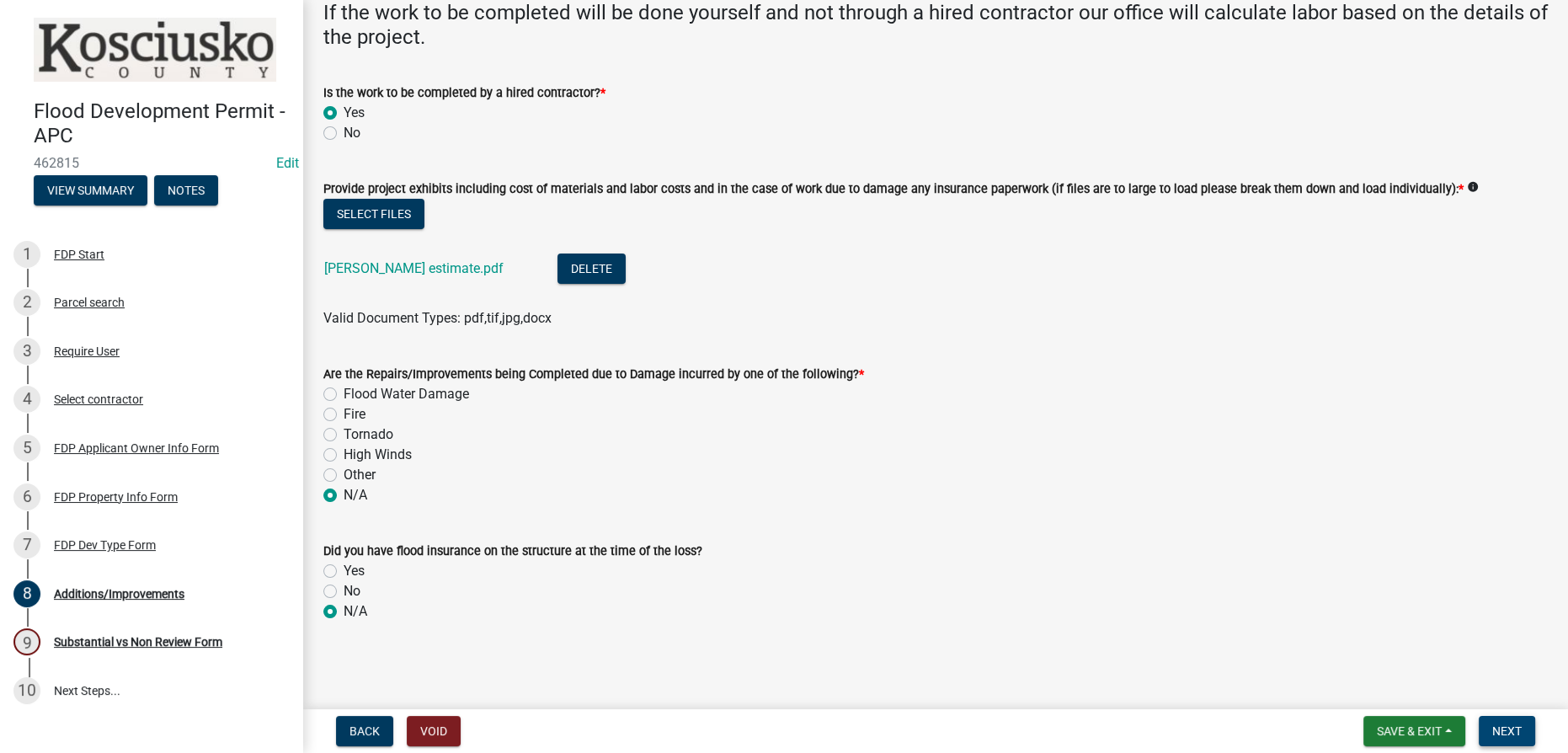
click at [1511, 737] on button "Next" at bounding box center [1506, 731] width 56 height 31
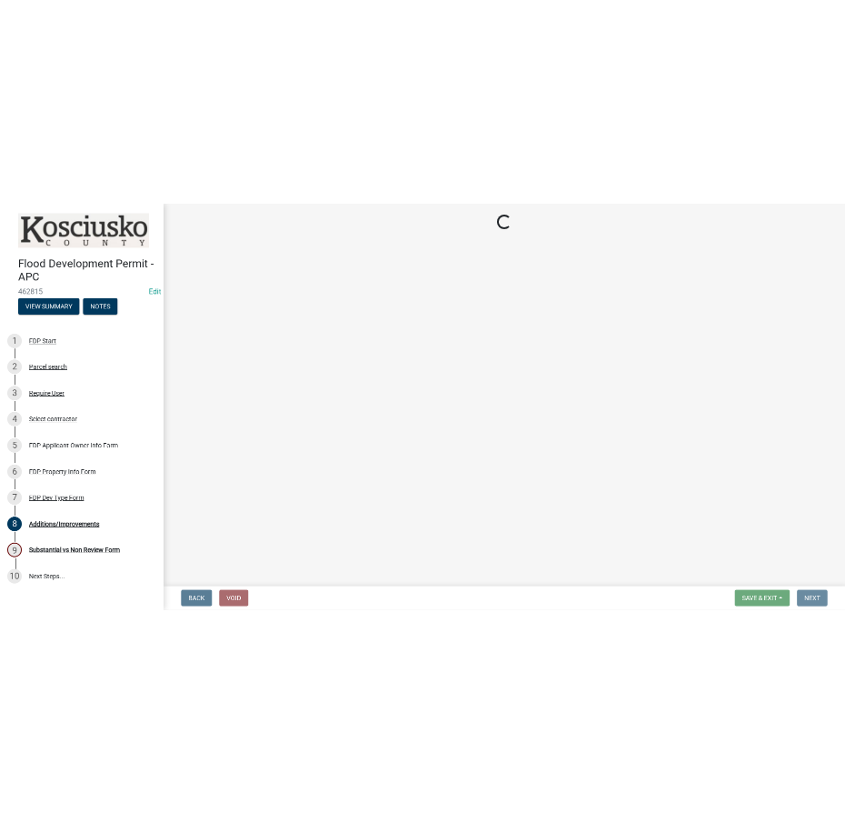
scroll to position [0, 0]
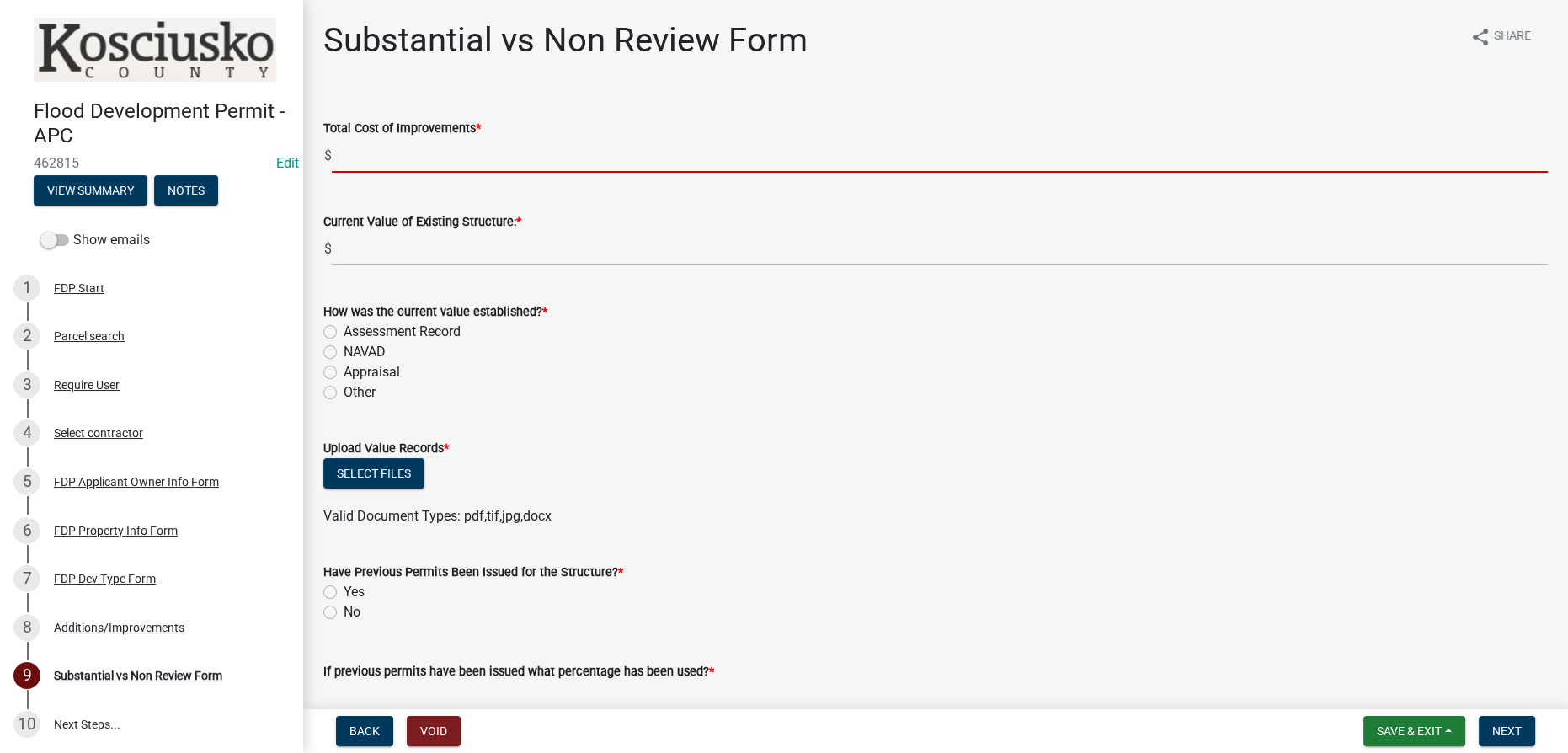
click at [475, 147] on input "text" at bounding box center [939, 155] width 1216 height 34
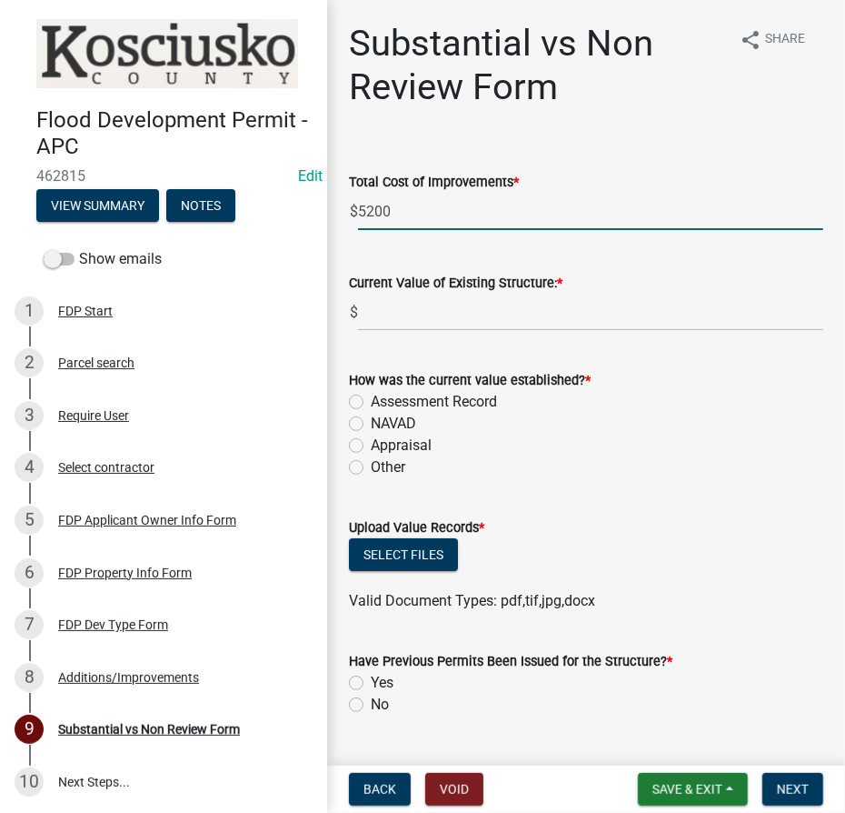
type input "5200"
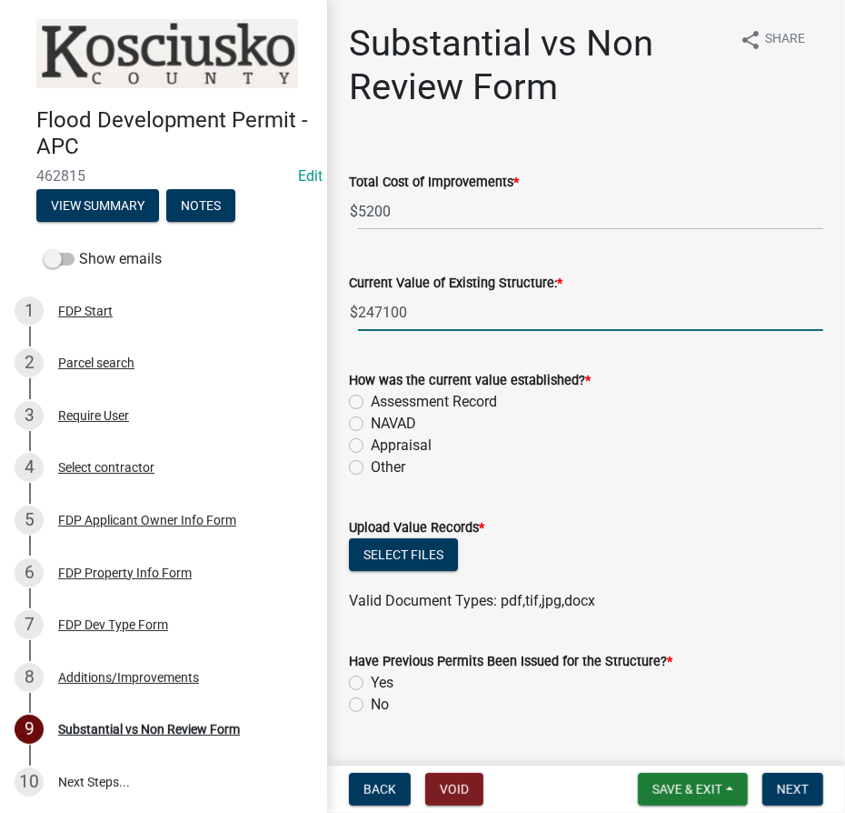
type input "247100"
click at [371, 396] on label "Assessment Record" at bounding box center [434, 402] width 126 height 22
click at [371, 396] on input "Assessment Record" at bounding box center [377, 397] width 12 height 12
radio input "true"
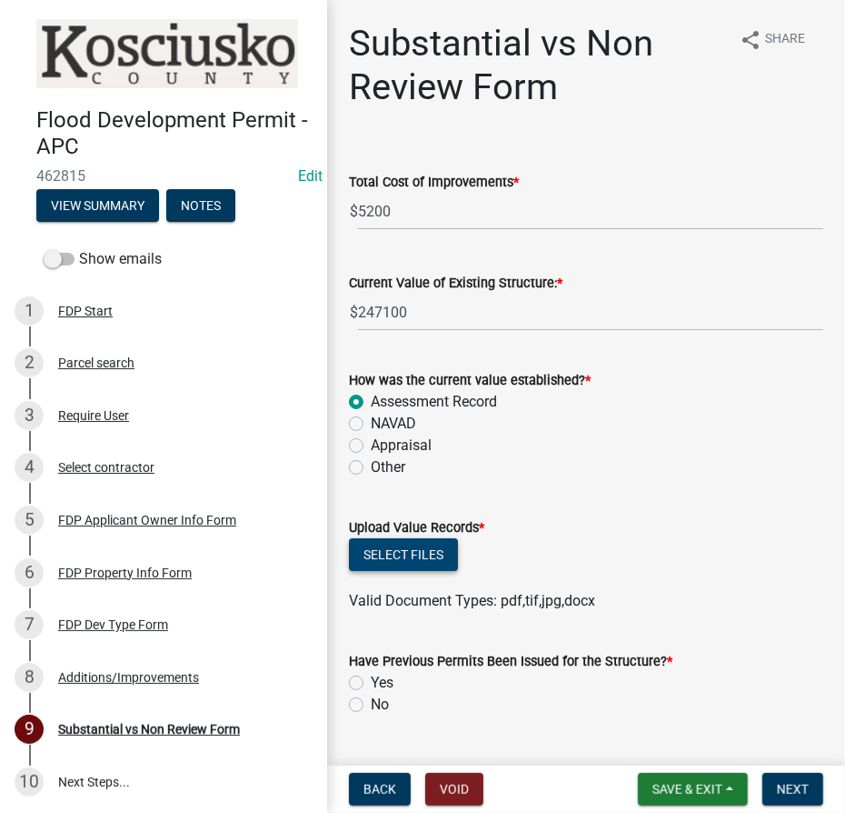
click at [385, 549] on button "Select files" at bounding box center [403, 554] width 109 height 33
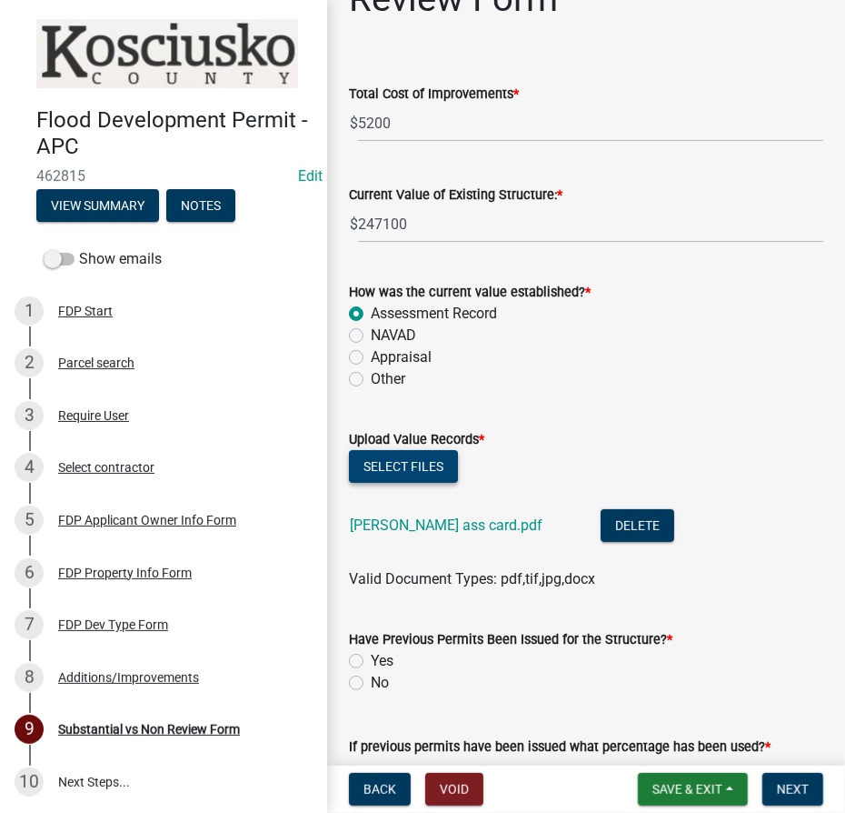
scroll to position [247, 0]
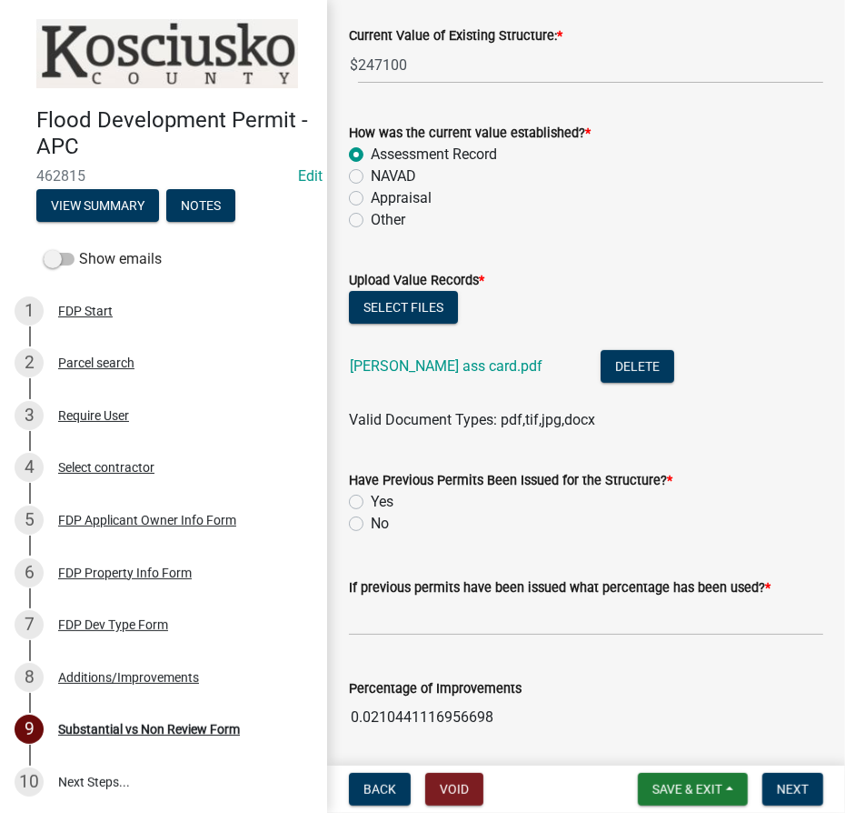
click at [371, 496] on label "Yes" at bounding box center [382, 502] width 23 height 22
click at [371, 496] on input "Yes" at bounding box center [377, 497] width 12 height 12
radio input "true"
click at [378, 621] on input "text" at bounding box center [586, 616] width 474 height 37
type input "37.00"
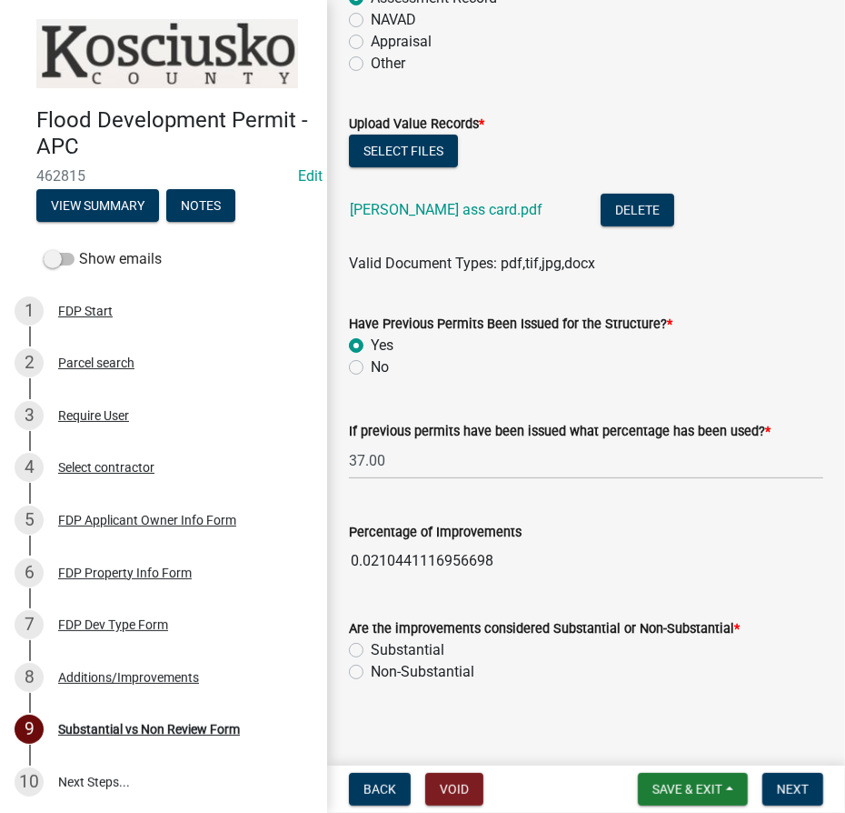
scroll to position [415, 0]
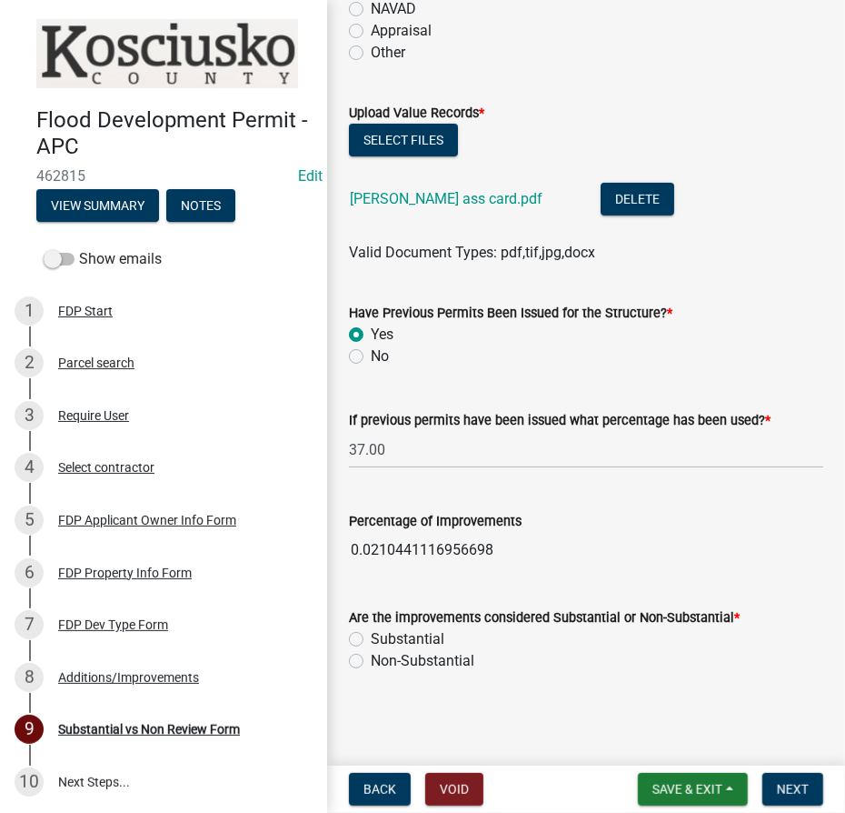
click at [371, 659] on label "Non-Substantial" at bounding box center [423, 661] width 104 height 22
click at [371, 659] on input "Non-Substantial" at bounding box center [377, 656] width 12 height 12
radio input "true"
click at [799, 794] on span "Next" at bounding box center [793, 789] width 32 height 15
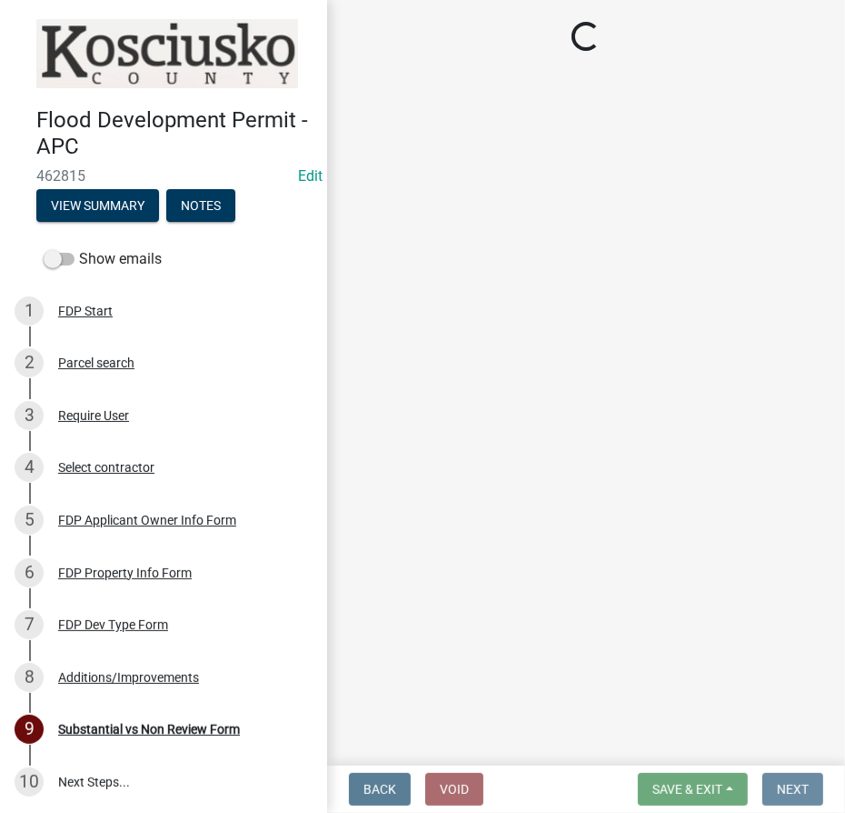
scroll to position [0, 0]
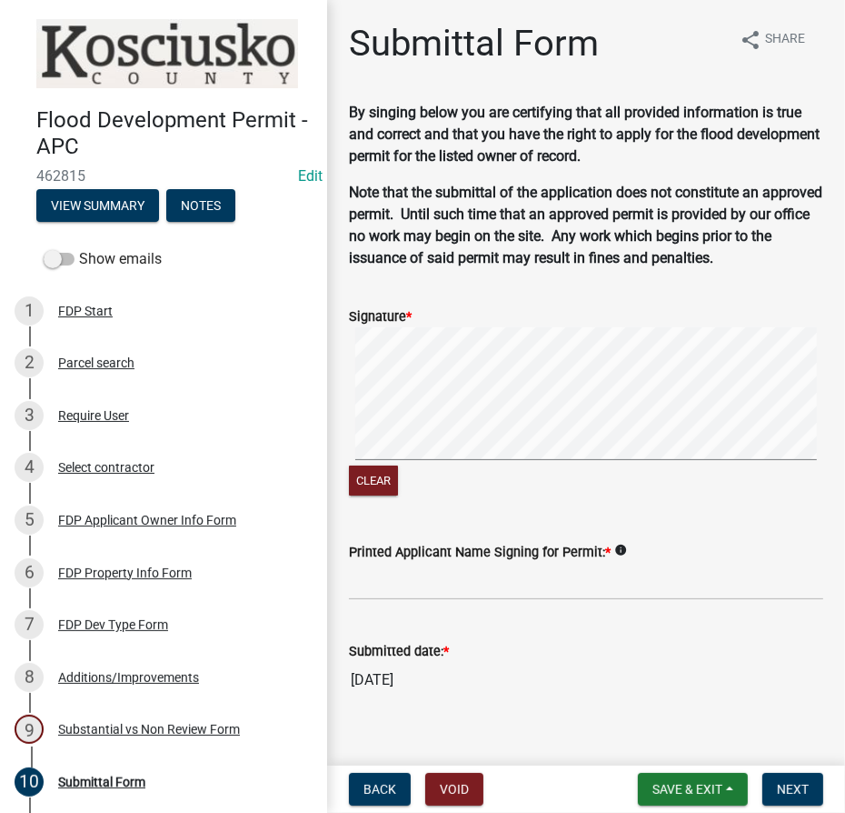
click at [815, 443] on div "Signature * Clear" at bounding box center [586, 391] width 502 height 215
click at [455, 585] on input "Printed Applicant Name Signing for Permit: *" at bounding box center [586, 581] width 474 height 37
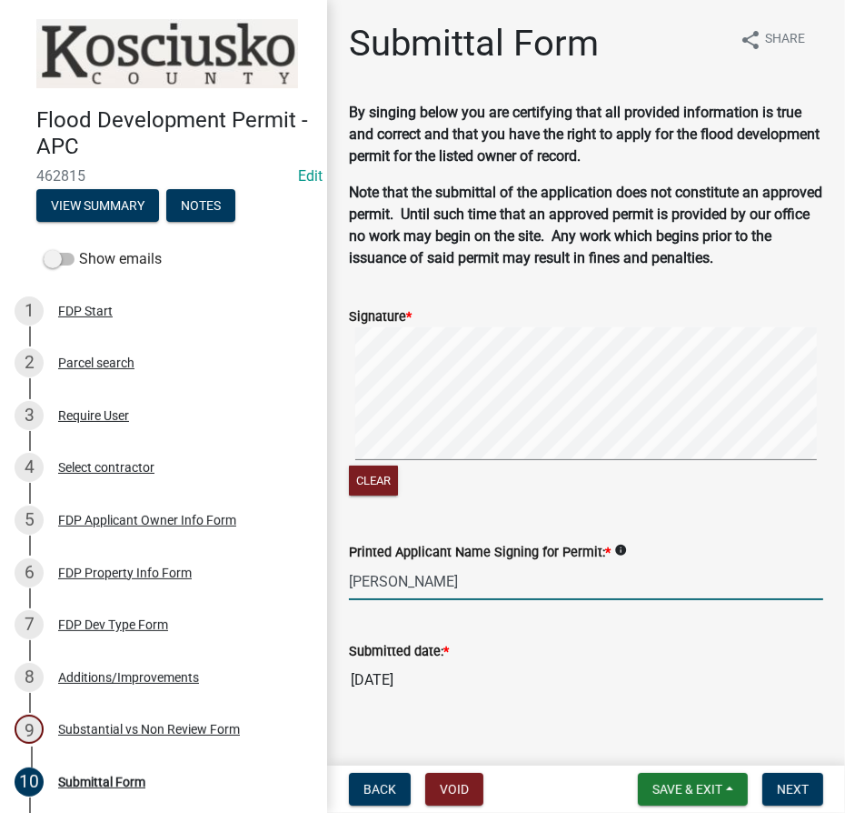
click at [437, 579] on input "[PERSON_NAME]" at bounding box center [586, 581] width 474 height 37
type input "[PERSON_NAME]"
click at [803, 784] on span "Next" at bounding box center [793, 789] width 32 height 15
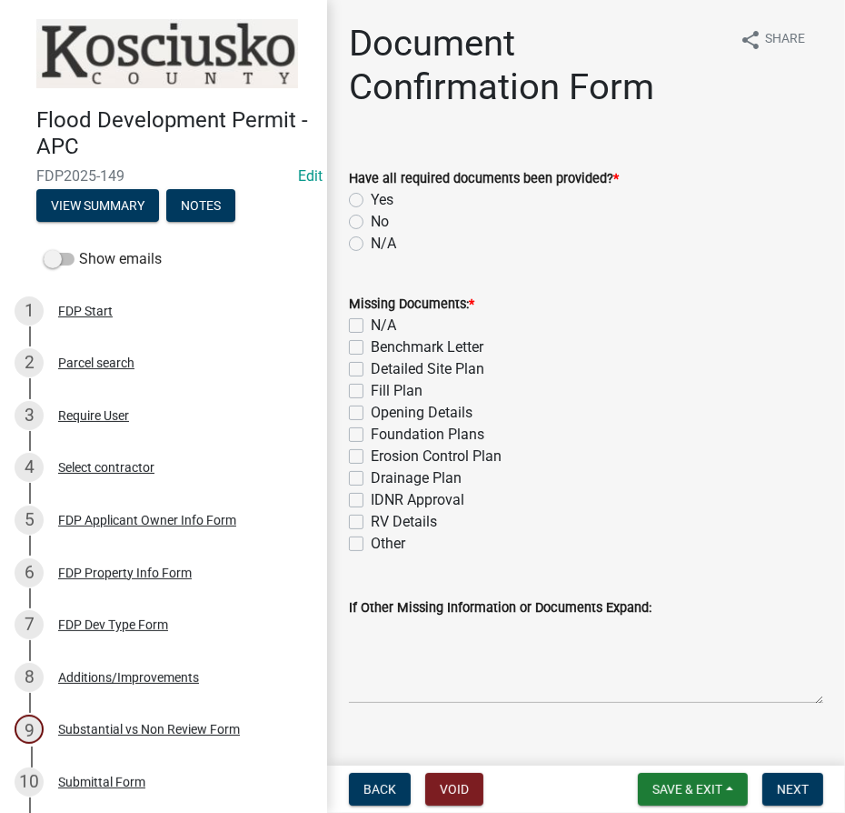
click at [371, 203] on label "Yes" at bounding box center [382, 200] width 23 height 22
click at [371, 201] on input "Yes" at bounding box center [377, 195] width 12 height 12
radio input "true"
click at [371, 329] on label "N/A" at bounding box center [383, 326] width 25 height 22
click at [371, 326] on input "N/A" at bounding box center [377, 321] width 12 height 12
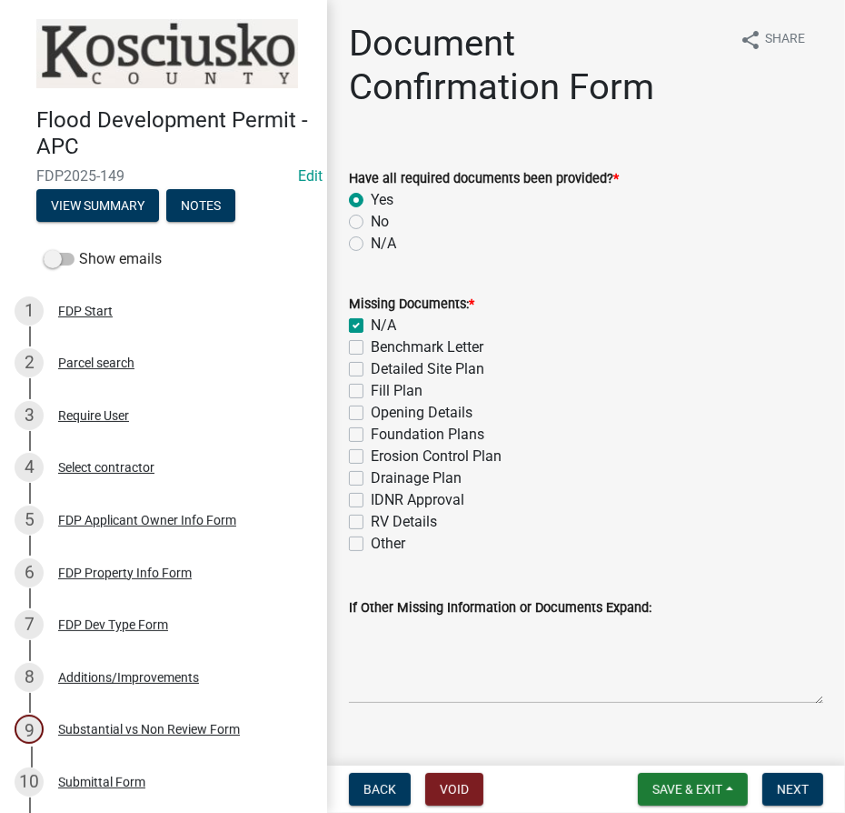
checkbox input "true"
checkbox input "false"
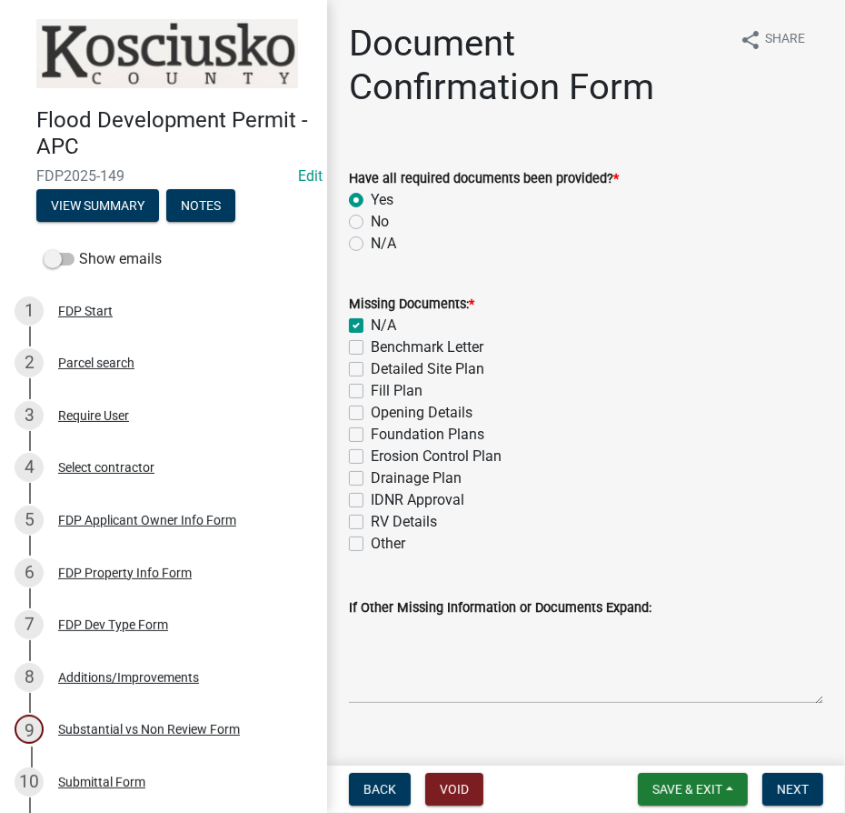
checkbox input "false"
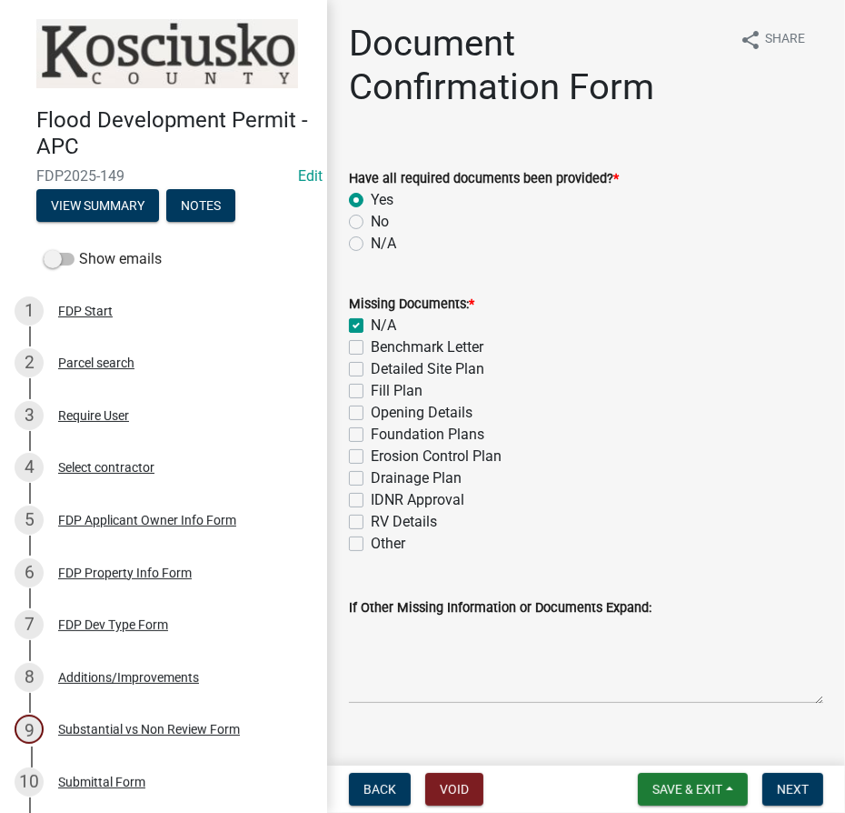
checkbox input "false"
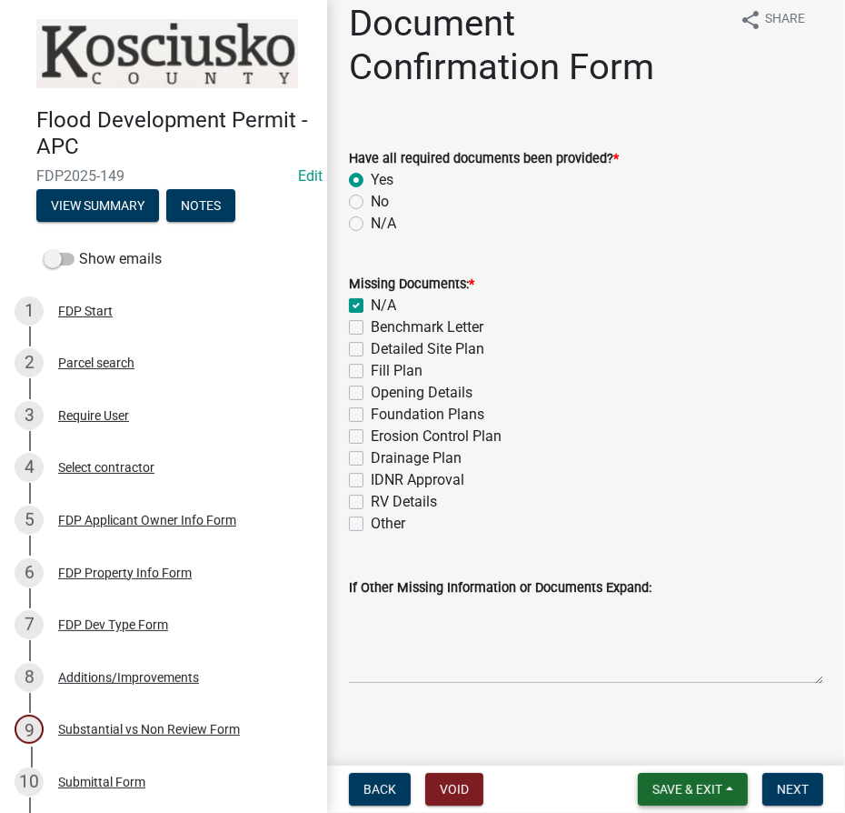
scroll to position [31, 0]
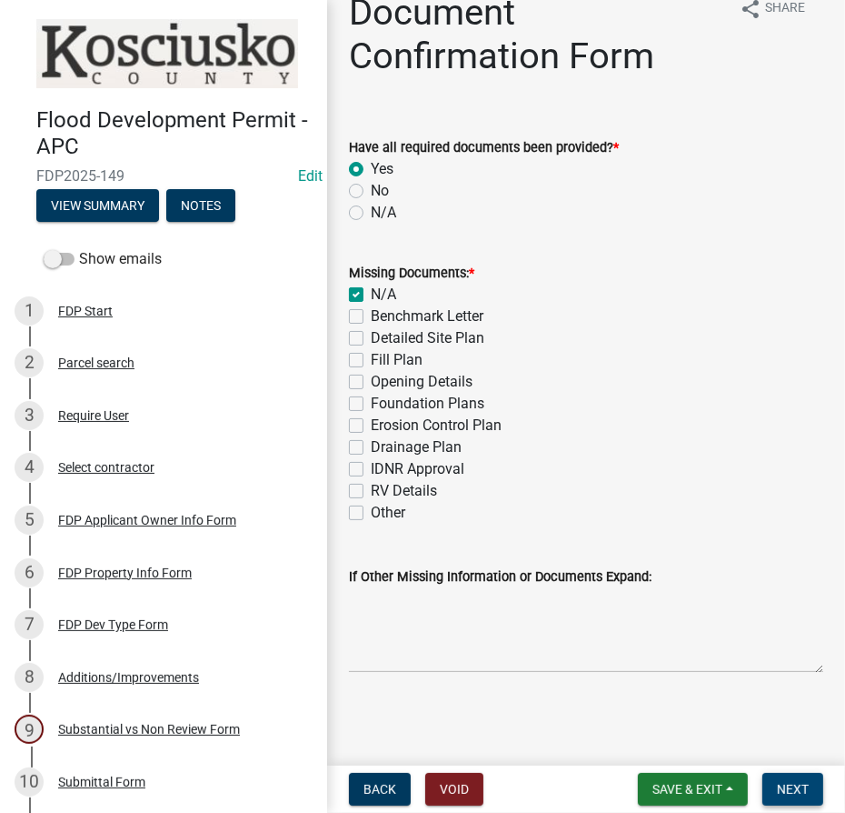
click at [798, 792] on span "Next" at bounding box center [793, 789] width 32 height 15
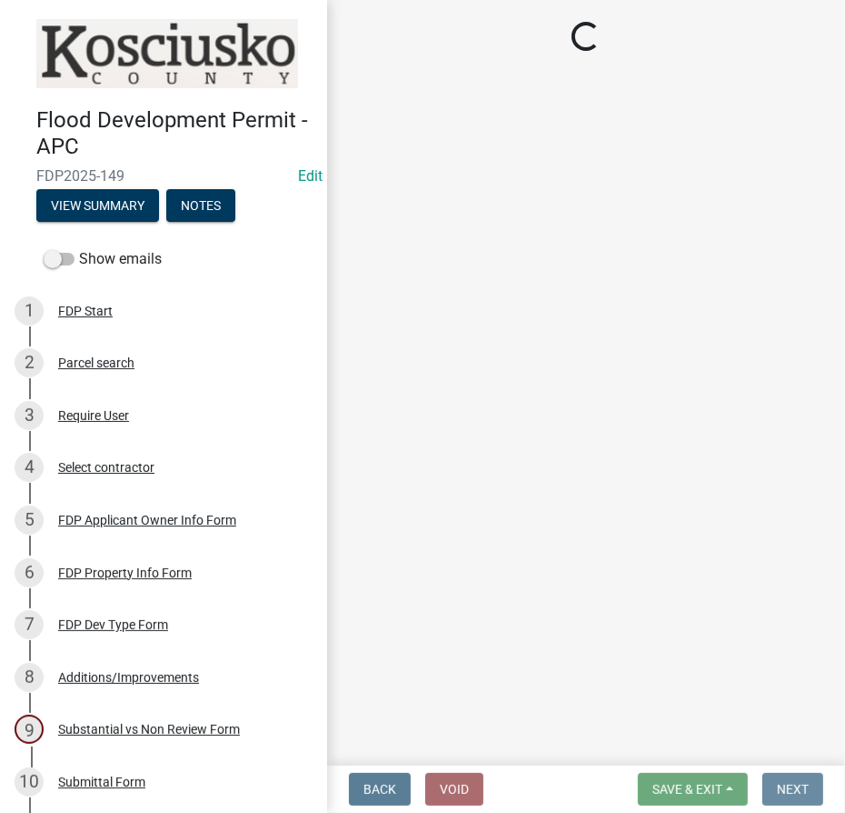
scroll to position [0, 0]
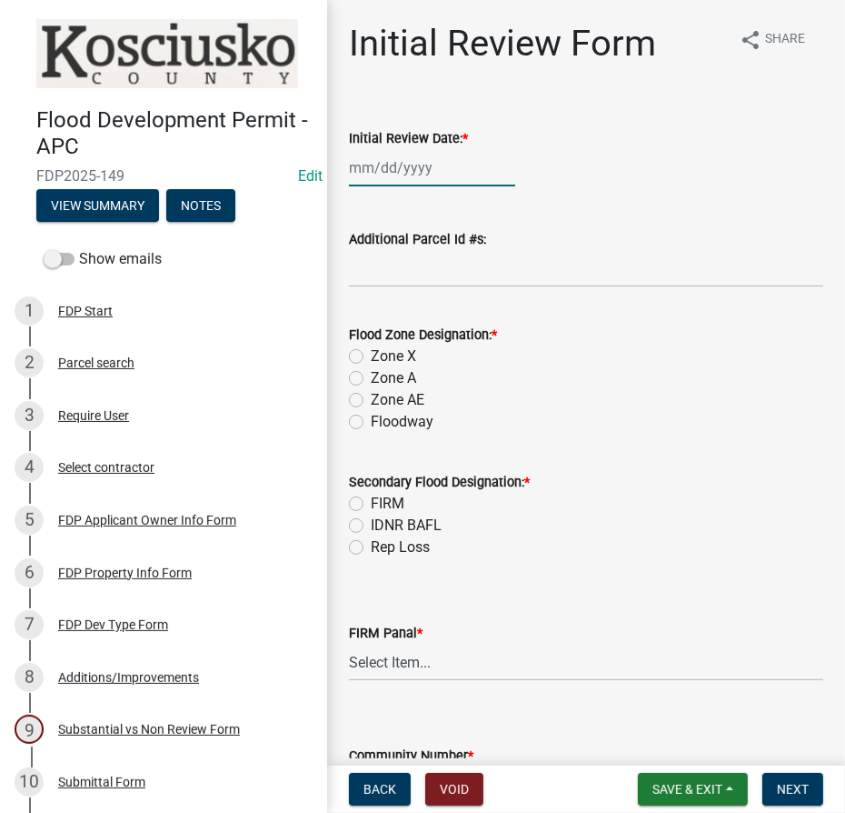
click at [404, 173] on div at bounding box center [432, 167] width 166 height 37
select select "8"
select select "2025"
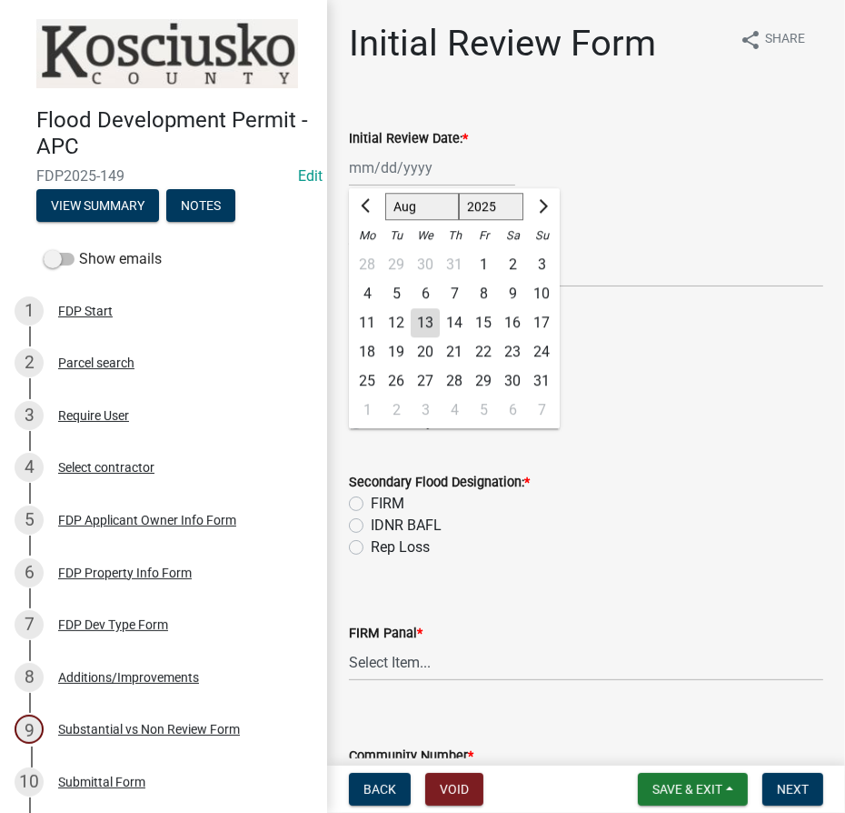
click at [425, 325] on div "13" at bounding box center [425, 322] width 29 height 29
type input "[DATE]"
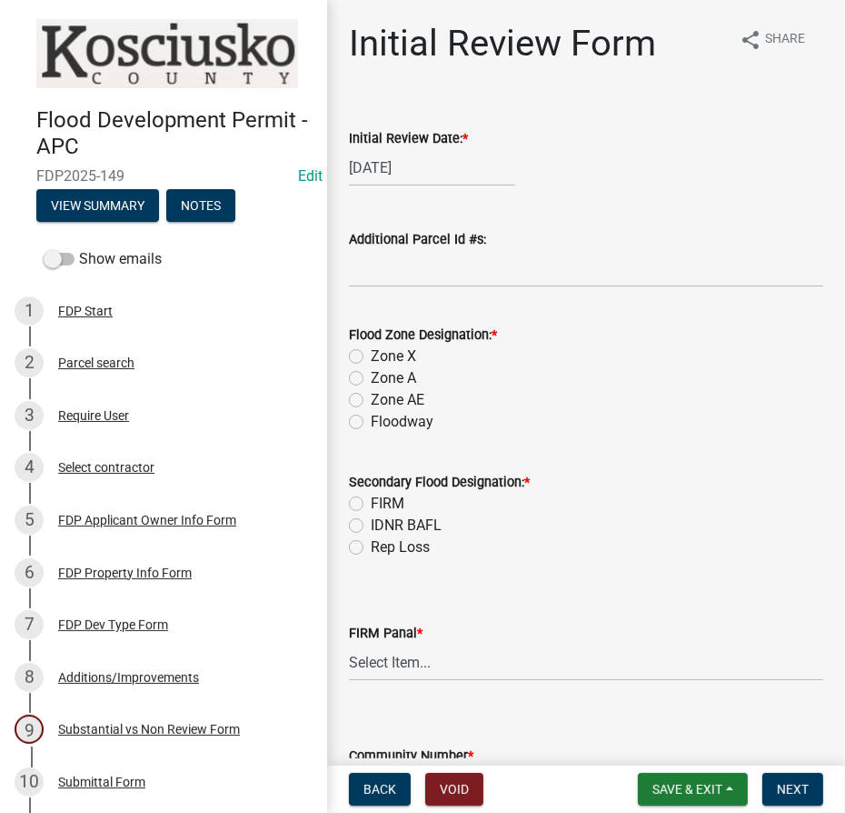
click at [371, 399] on label "Zone AE" at bounding box center [398, 400] width 54 height 22
click at [371, 399] on input "Zone AE" at bounding box center [377, 395] width 12 height 12
radio input "true"
click at [371, 504] on label "FIRM" at bounding box center [388, 504] width 34 height 22
click at [371, 504] on input "FIRM" at bounding box center [377, 499] width 12 height 12
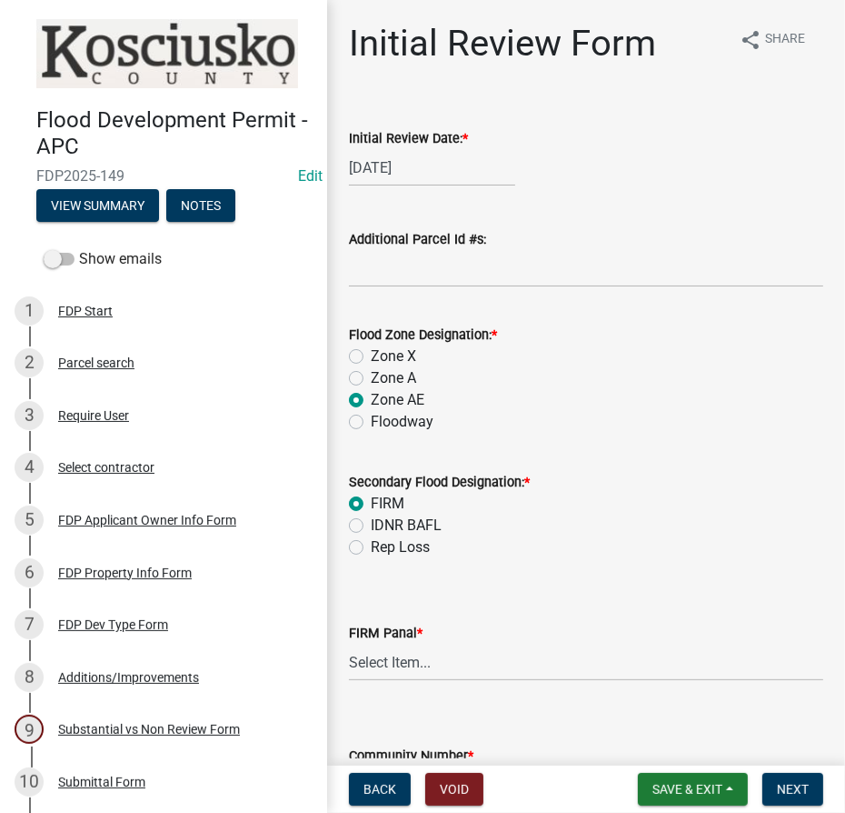
radio input "true"
click at [423, 666] on select "Select Item... 0020 0040 0045 0065 0067 0070 0086 0090 0095 0110 0120 0140 0145…" at bounding box center [586, 662] width 474 height 37
click at [349, 644] on select "Select Item... 0020 0040 0045 0065 0067 0070 0086 0090 0095 0110 0120 0140 0145…" at bounding box center [586, 662] width 474 height 37
select select "274e195b-1867-4ec5-92d0-38f0641a2bb5"
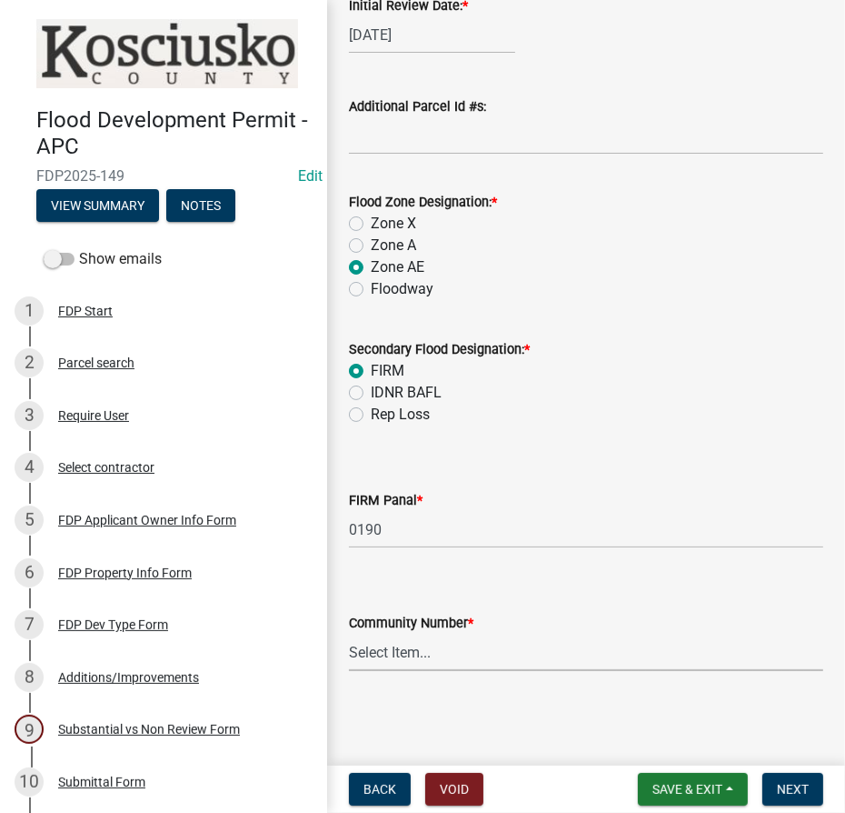
click at [420, 646] on select "Select Item... Kos Co - Unincop - 180121 Town of [GEOGRAPHIC_DATA] - 180382 Tow…" at bounding box center [586, 652] width 474 height 37
click at [349, 634] on select "Select Item... Kos Co - Unincop - 180121 Town of [GEOGRAPHIC_DATA] - 180382 Tow…" at bounding box center [586, 652] width 474 height 37
select select "1d0925c7-9c1e-4f6f-b7f6-1bc109fea0dc"
click at [825, 789] on form "Save & Exit Save Save & Exit Next" at bounding box center [731, 789] width 200 height 33
click at [785, 797] on button "Next" at bounding box center [793, 789] width 61 height 33
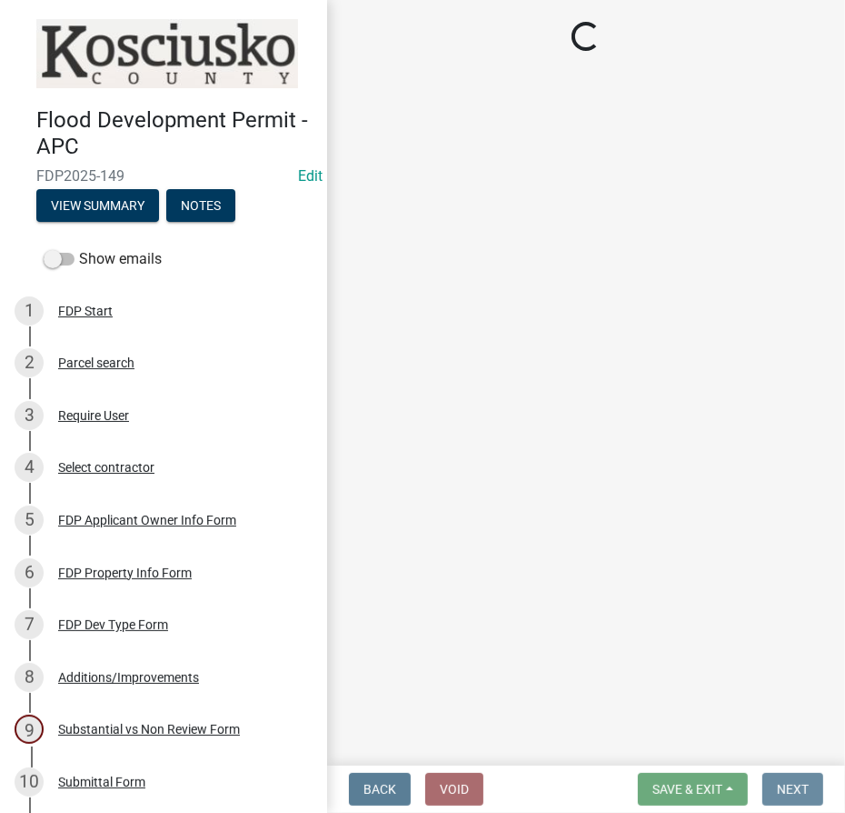
scroll to position [0, 0]
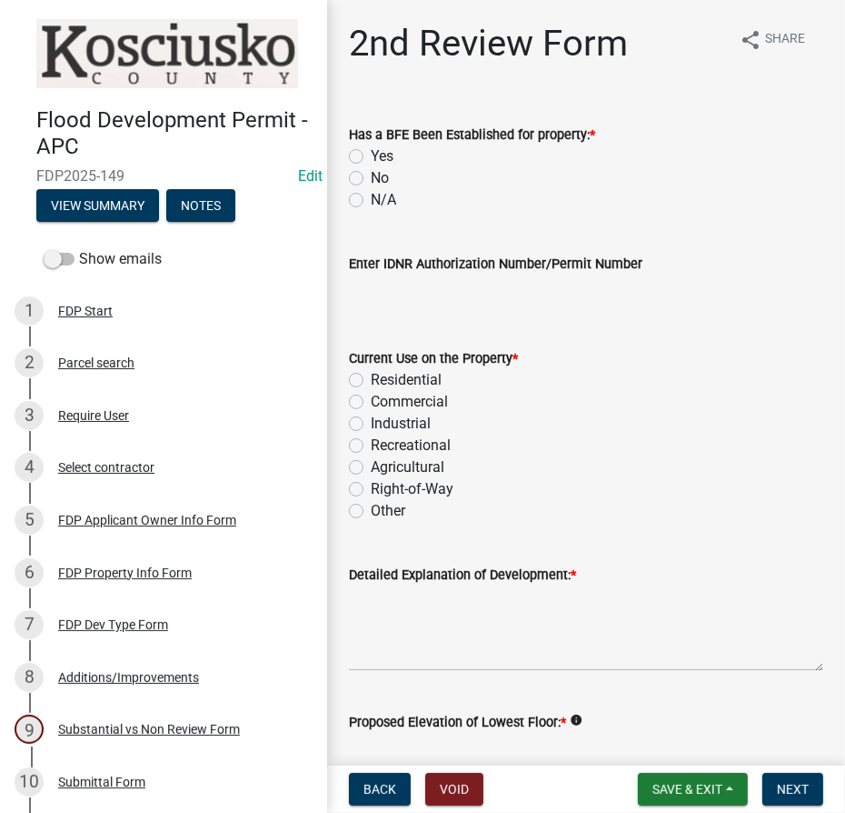
click at [371, 152] on label "Yes" at bounding box center [382, 156] width 23 height 22
click at [371, 152] on input "Yes" at bounding box center [377, 151] width 12 height 12
radio input "true"
click at [371, 378] on label "Residential" at bounding box center [406, 380] width 71 height 22
click at [371, 378] on input "Residential" at bounding box center [377, 375] width 12 height 12
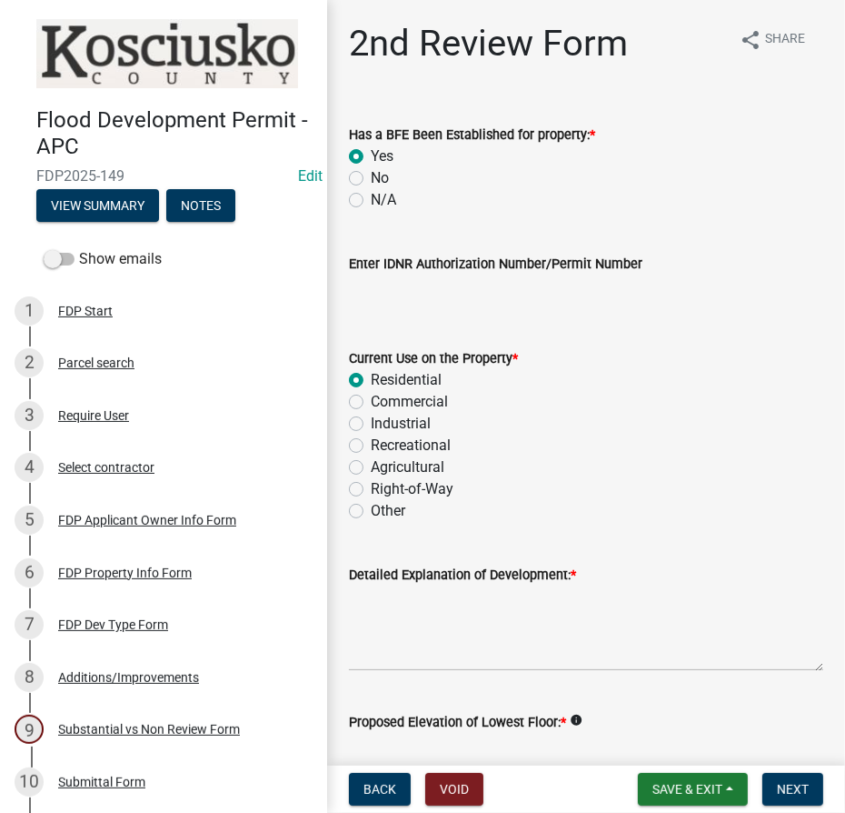
radio input "true"
click at [391, 611] on textarea "Detailed Explanation of Development: *" at bounding box center [586, 627] width 474 height 85
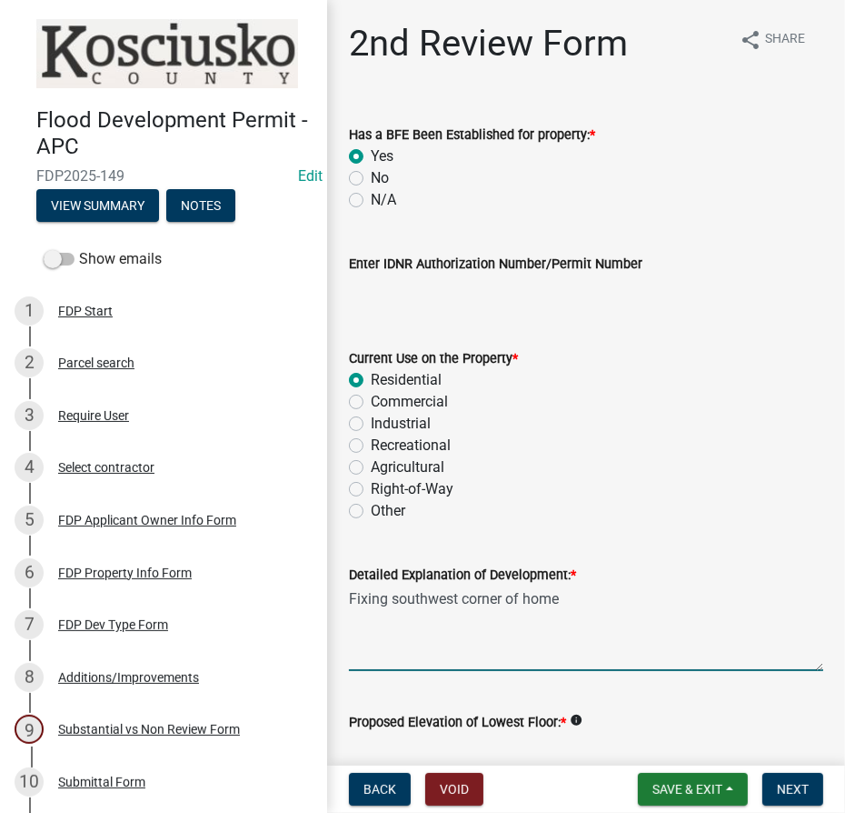
scroll to position [247, 0]
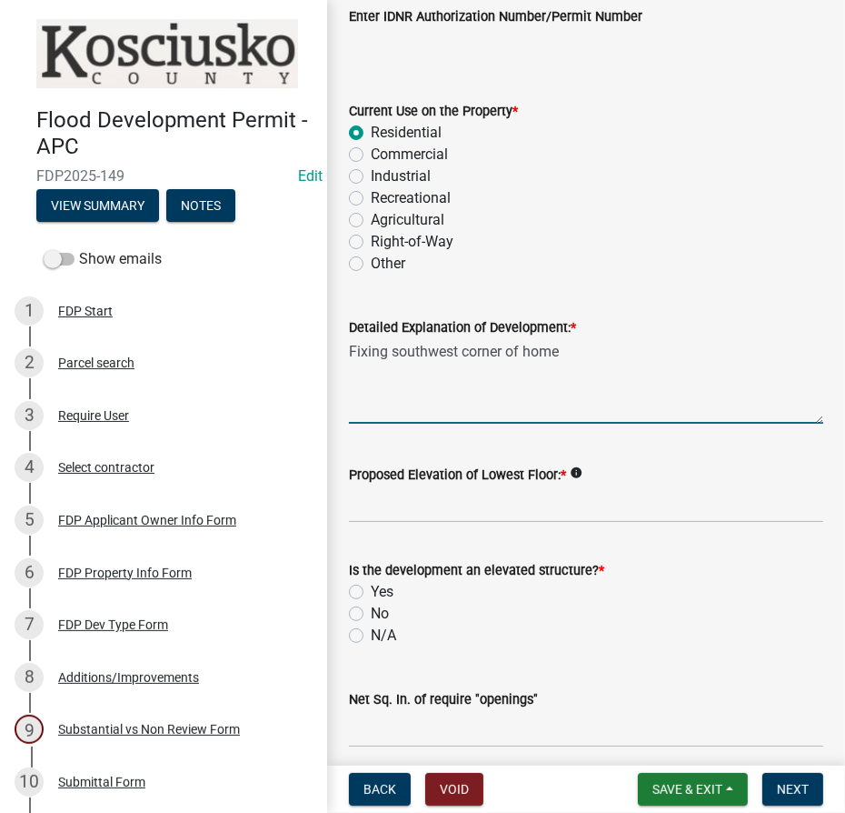
type textarea "Fixing southwest corner of home"
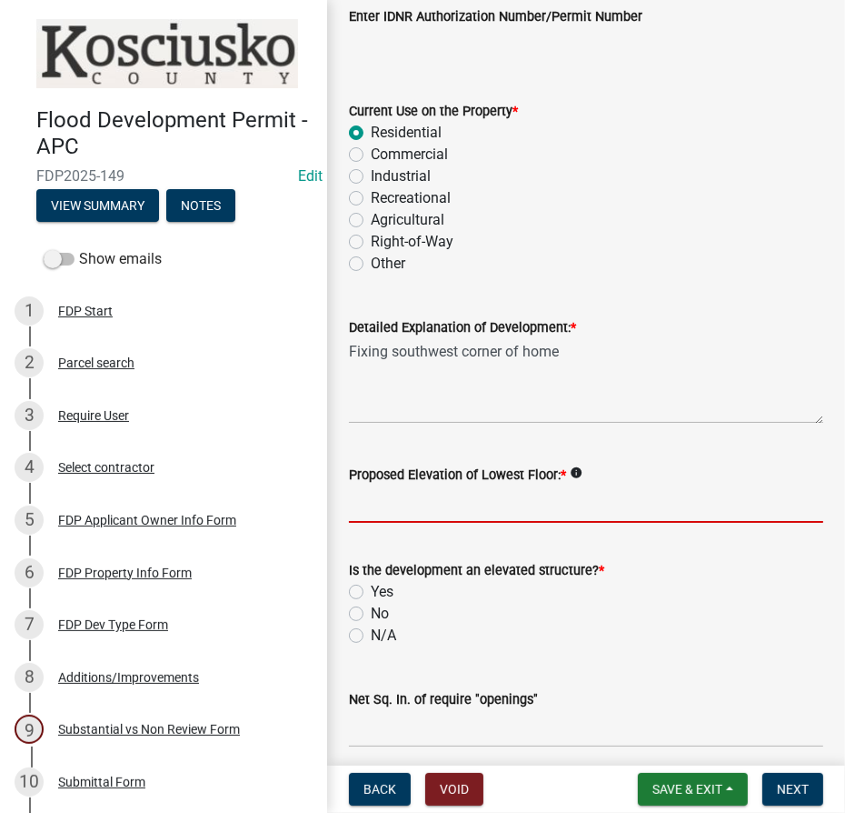
click at [372, 499] on input "Proposed Elevation of Lowest Floor: *" at bounding box center [586, 503] width 474 height 37
type input "existing"
click at [371, 614] on label "No" at bounding box center [380, 614] width 18 height 22
click at [371, 614] on input "No" at bounding box center [377, 609] width 12 height 12
radio input "true"
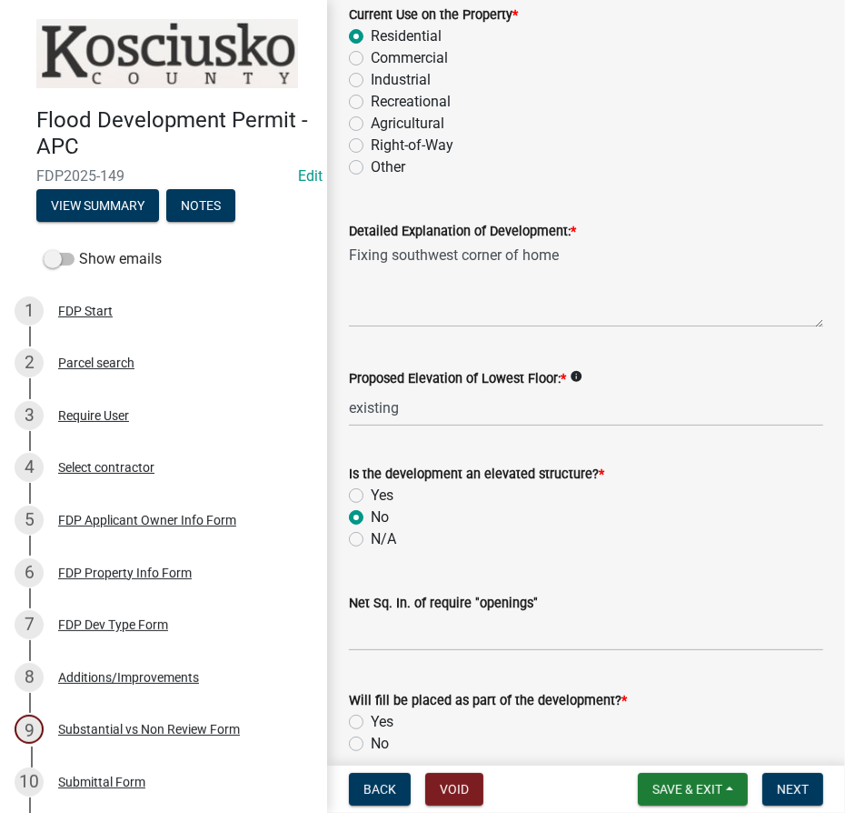
scroll to position [578, 0]
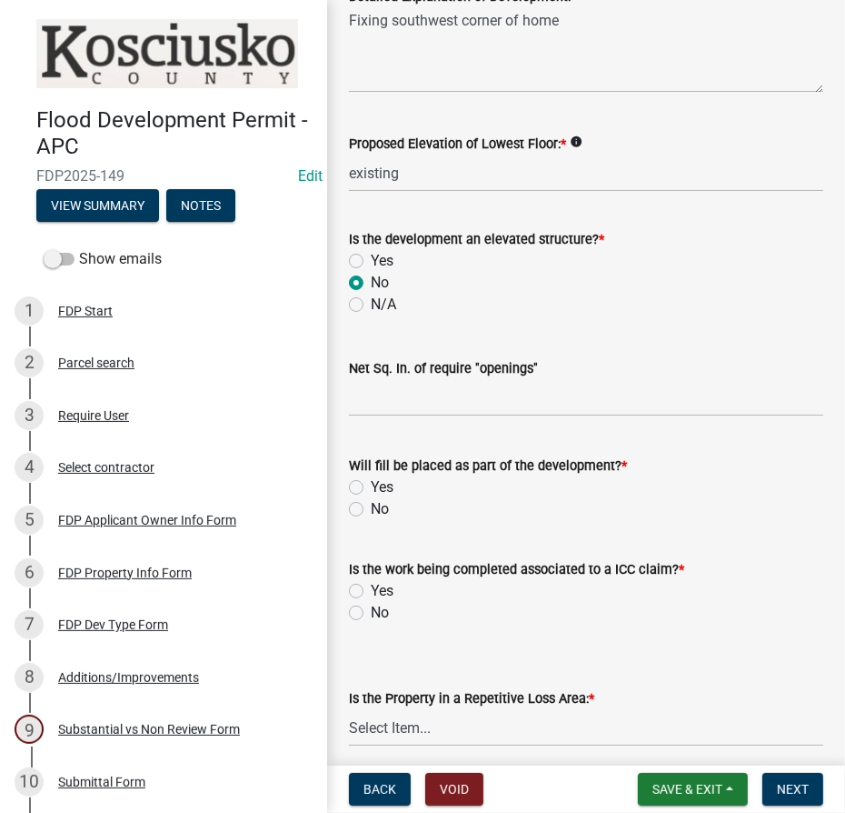
click at [371, 510] on label "No" at bounding box center [380, 509] width 18 height 22
click at [371, 510] on input "No" at bounding box center [377, 504] width 12 height 12
radio input "true"
click at [371, 613] on label "No" at bounding box center [380, 613] width 18 height 22
click at [371, 613] on input "No" at bounding box center [377, 608] width 12 height 12
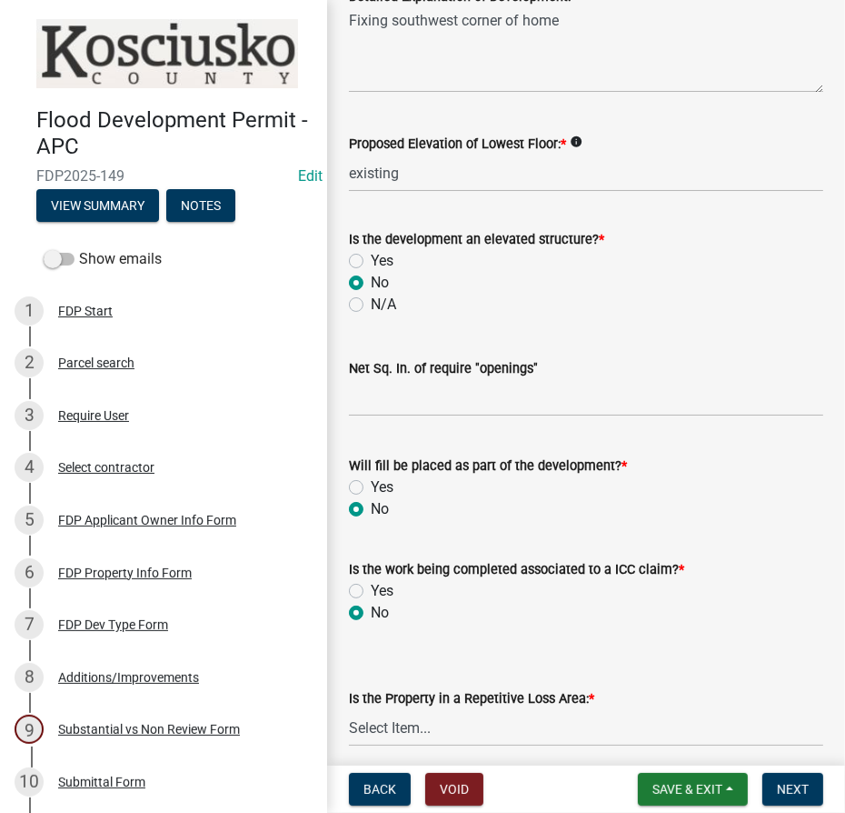
radio input "true"
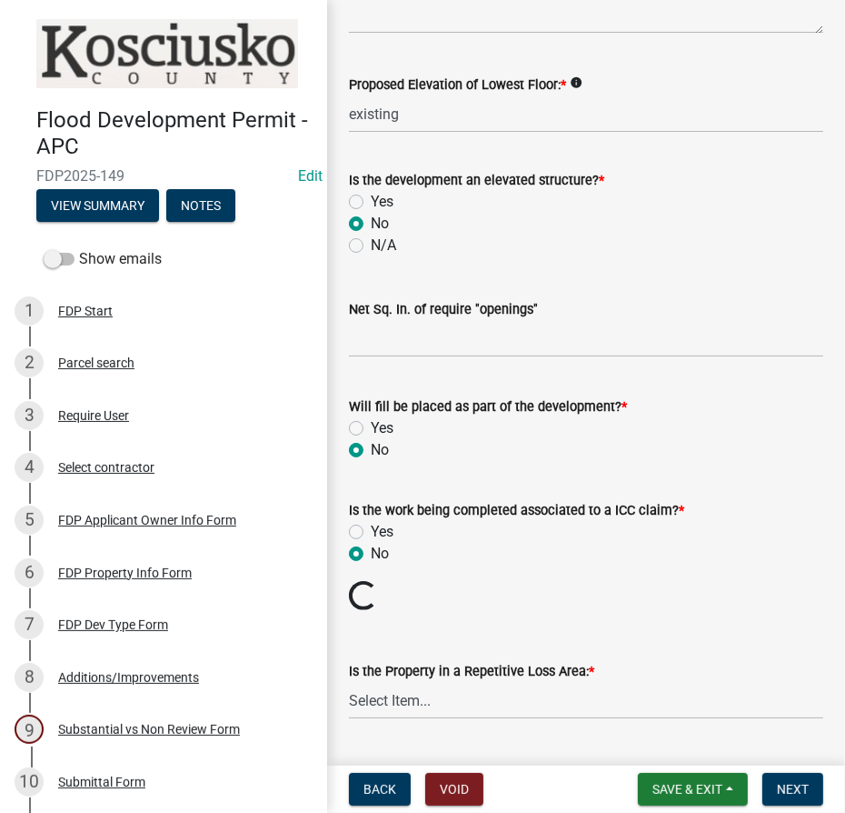
scroll to position [653, 0]
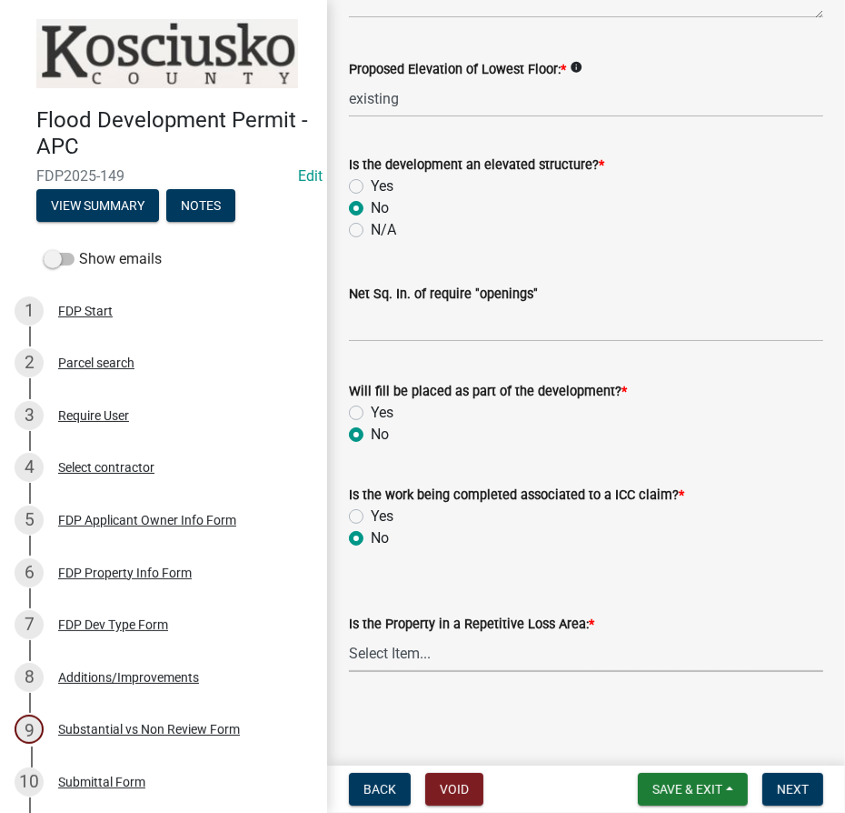
click at [429, 652] on select "Select Item... N/A Sycamore Briarwood EMS T41 EMS T13B Shore Acres EMS B40F EMS…" at bounding box center [586, 652] width 474 height 37
click at [349, 634] on select "Select Item... N/A Sycamore Briarwood EMS T41 EMS T13B Shore Acres EMS B40F EMS…" at bounding box center [586, 652] width 474 height 37
select select "1c9f1a04-6d3e-4bcf-9c6a-07240d4871f0"
click at [784, 789] on span "Next" at bounding box center [793, 789] width 32 height 15
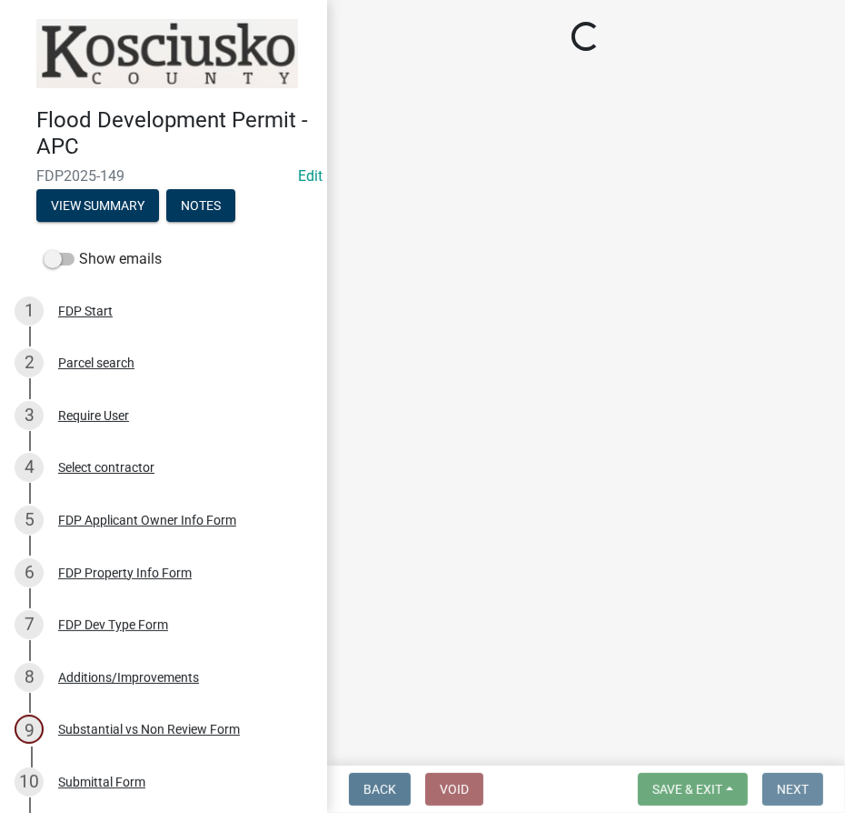
scroll to position [0, 0]
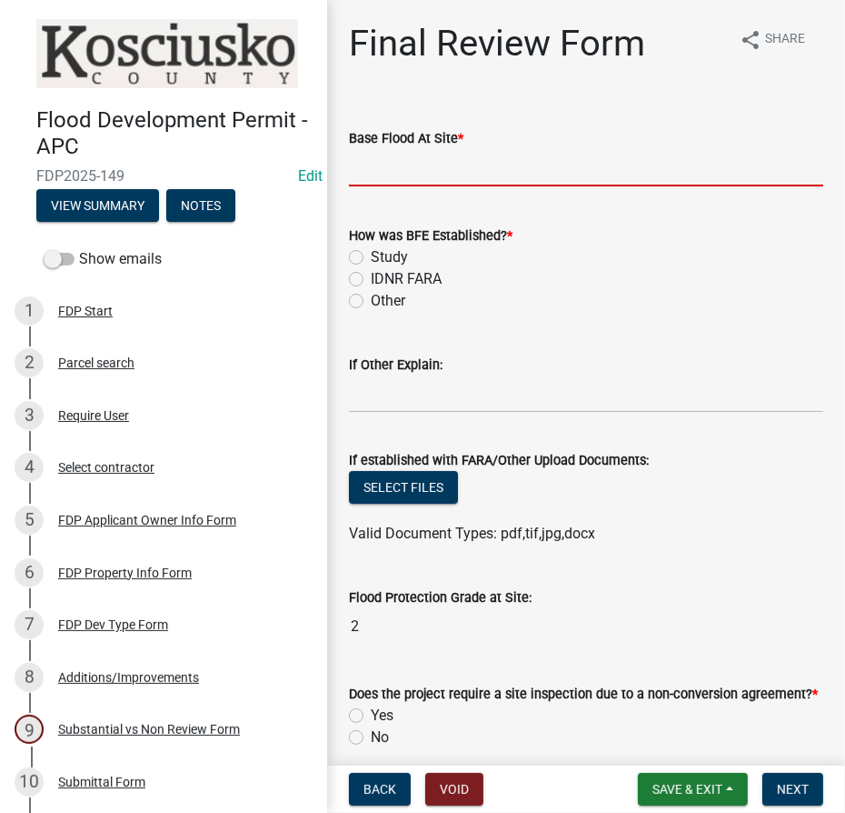
click at [382, 164] on input "text" at bounding box center [586, 167] width 474 height 37
type input "840.3"
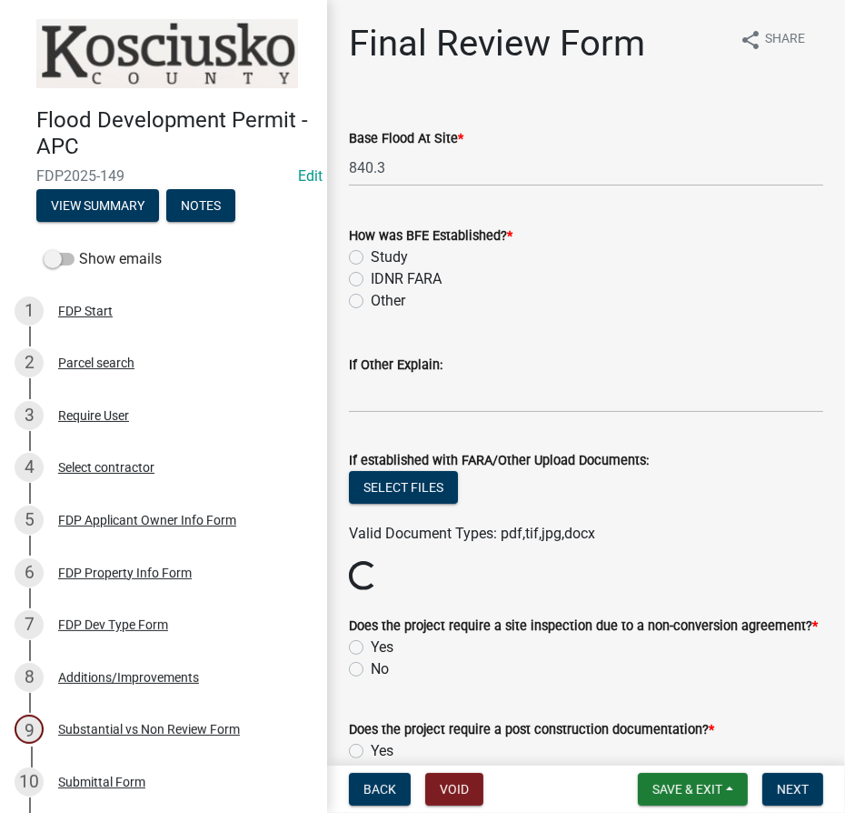
click at [371, 254] on label "Study" at bounding box center [389, 257] width 37 height 22
click at [371, 254] on input "Study" at bounding box center [377, 252] width 12 height 12
radio input "true"
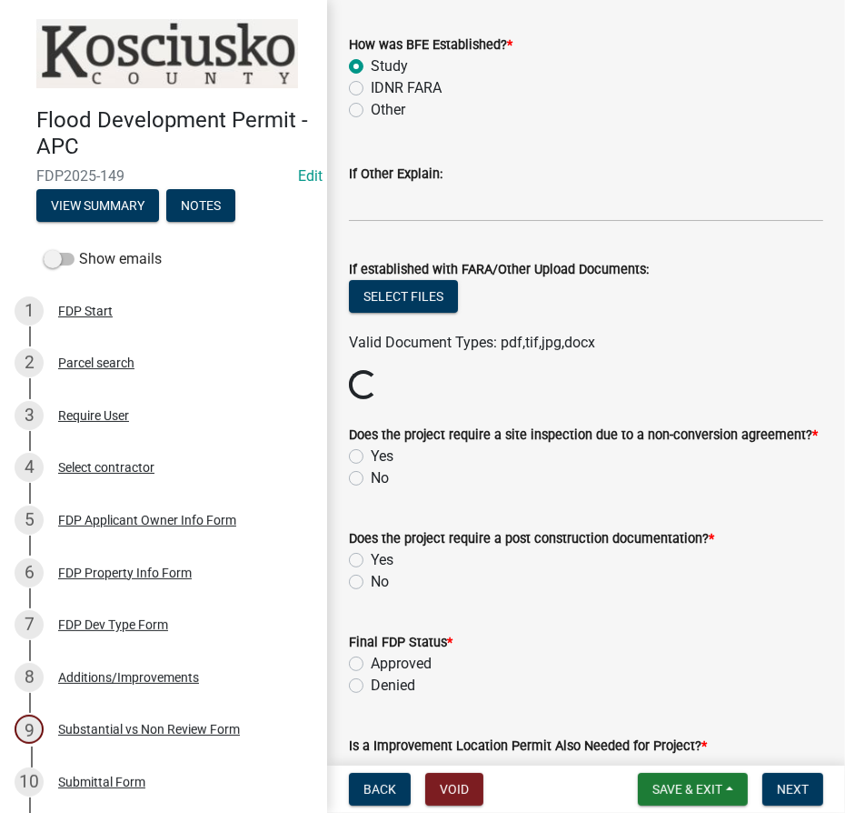
scroll to position [247, 0]
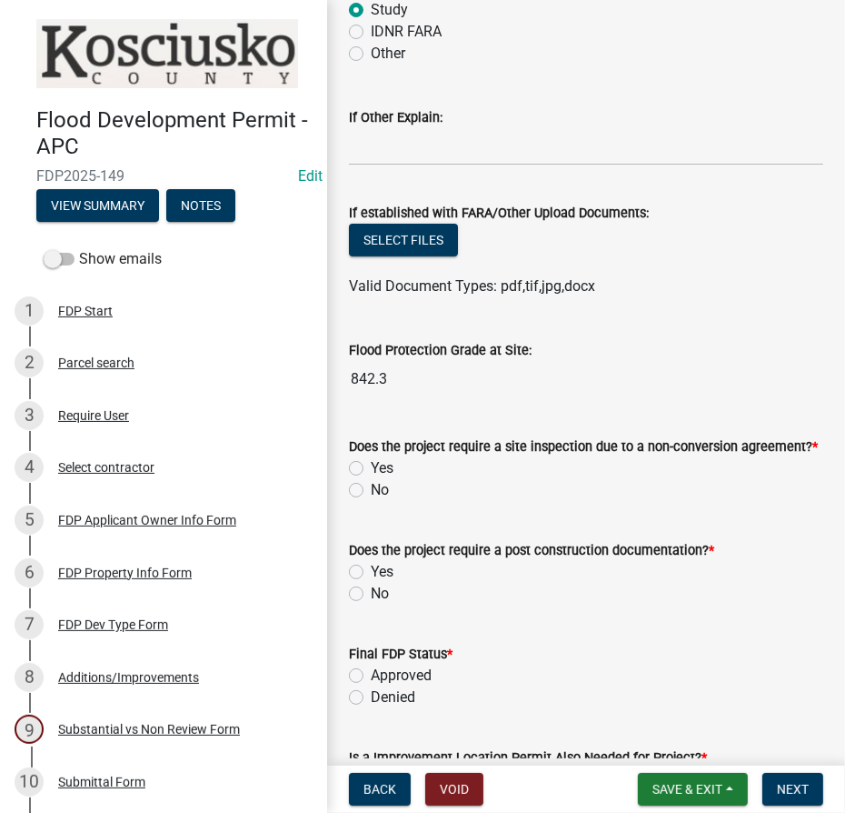
click at [371, 488] on label "No" at bounding box center [380, 490] width 18 height 22
click at [371, 488] on input "No" at bounding box center [377, 485] width 12 height 12
radio input "true"
click at [371, 593] on label "No" at bounding box center [380, 594] width 18 height 22
click at [371, 593] on input "No" at bounding box center [377, 589] width 12 height 12
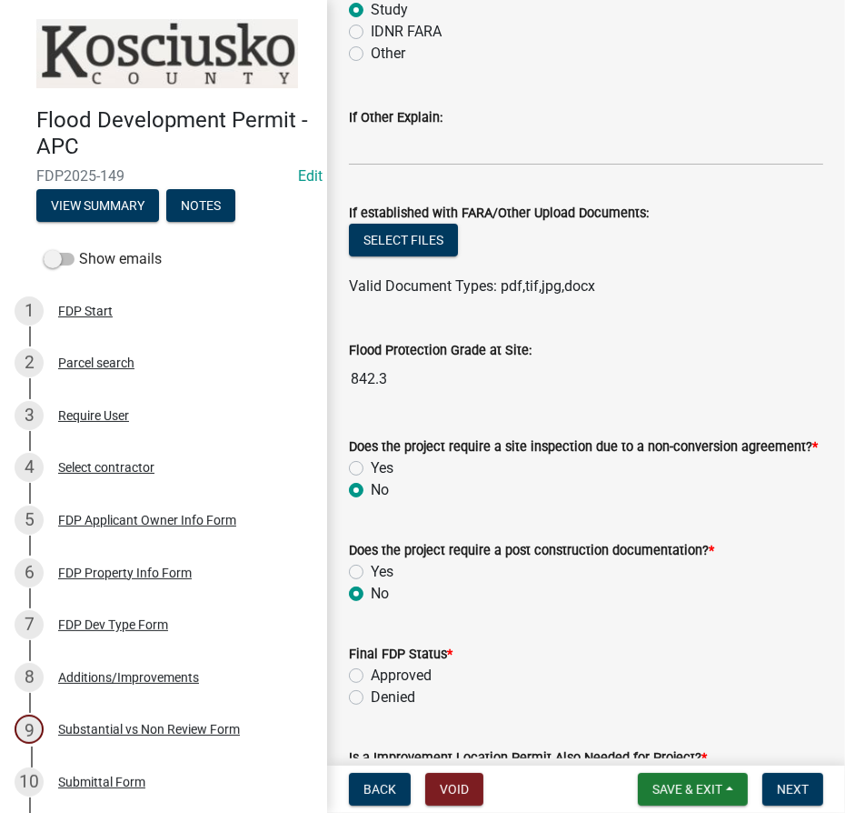
radio input "true"
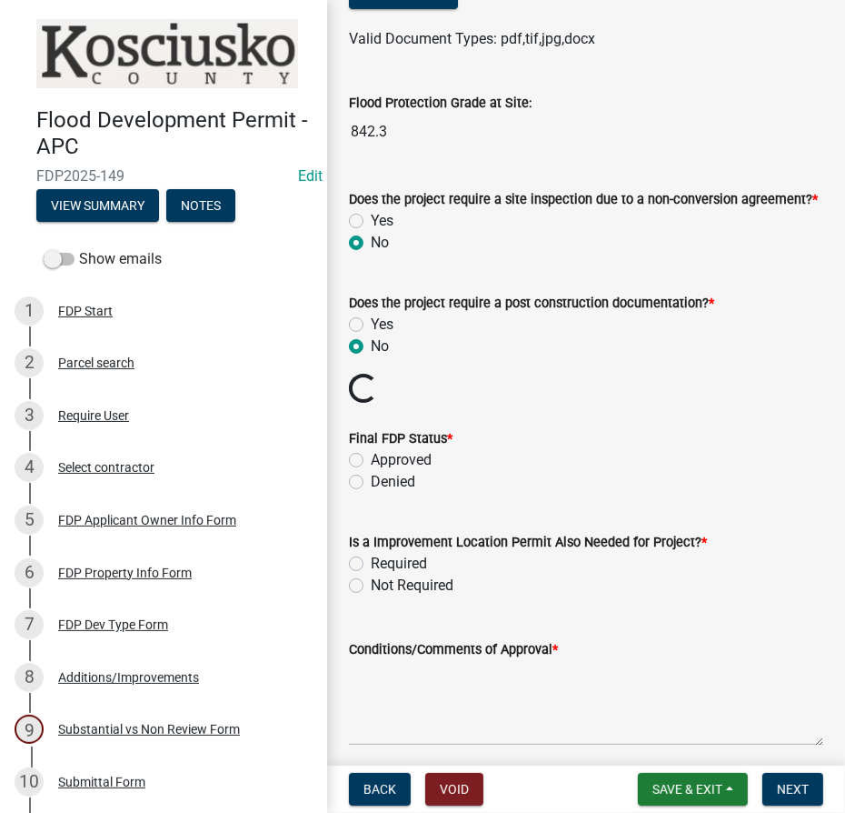
scroll to position [495, 0]
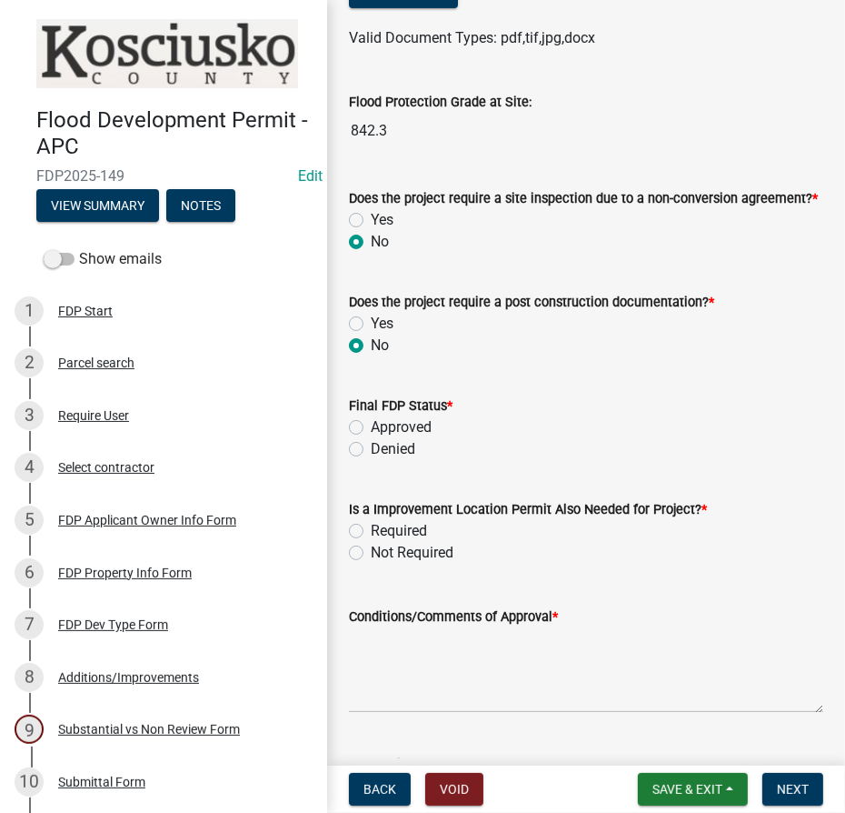
click at [353, 456] on div "Denied" at bounding box center [586, 449] width 474 height 22
click at [371, 423] on label "Approved" at bounding box center [401, 427] width 61 height 22
click at [371, 423] on input "Approved" at bounding box center [377, 422] width 12 height 12
radio input "true"
click at [371, 533] on label "Required" at bounding box center [399, 531] width 56 height 22
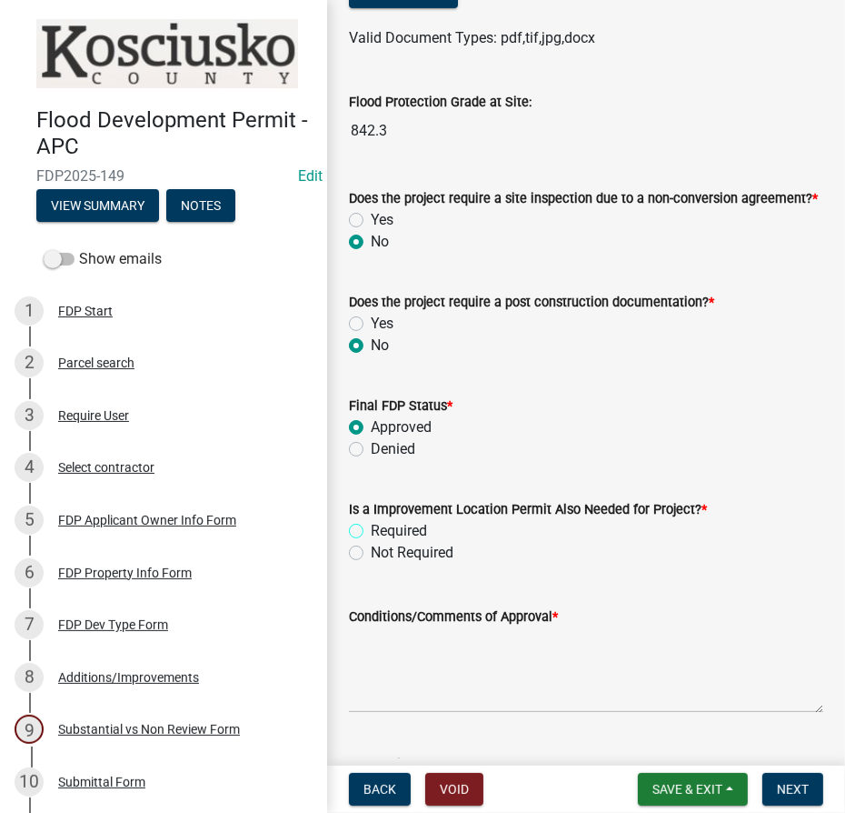
click at [371, 532] on input "Required" at bounding box center [377, 526] width 12 height 12
radio input "true"
click at [431, 651] on textarea "Conditions/Comments of Approval *" at bounding box center [586, 669] width 474 height 85
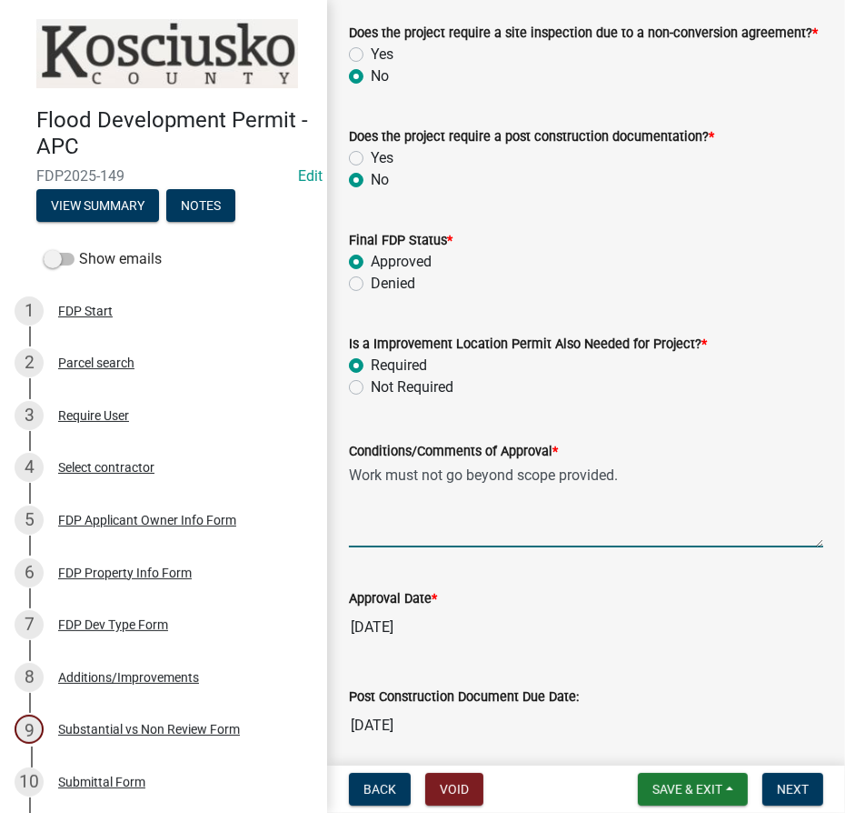
scroll to position [991, 0]
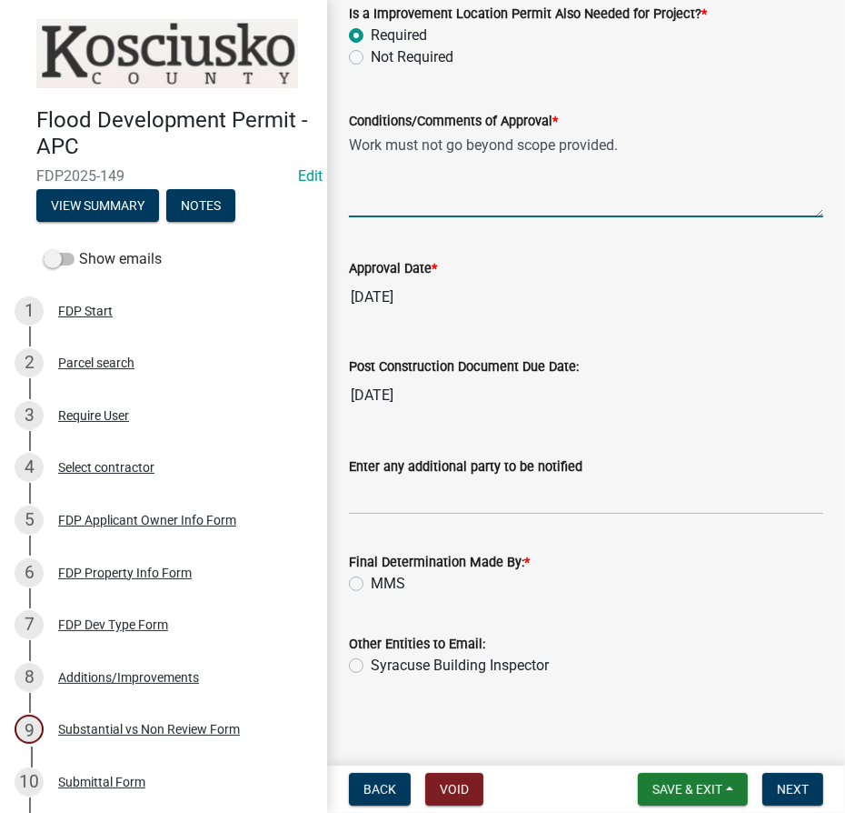
type textarea "Work must not go beyond scope provided."
click at [371, 577] on label "MMS" at bounding box center [388, 584] width 35 height 22
click at [371, 577] on input "MMS" at bounding box center [377, 579] width 12 height 12
radio input "true"
click at [801, 792] on span "Next" at bounding box center [793, 789] width 32 height 15
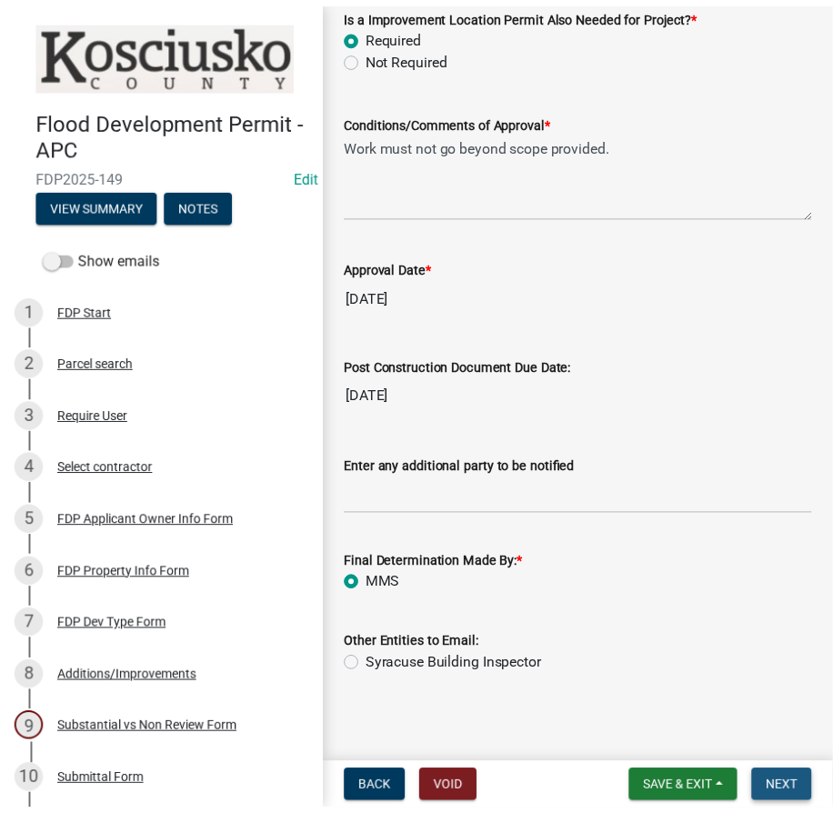
scroll to position [0, 0]
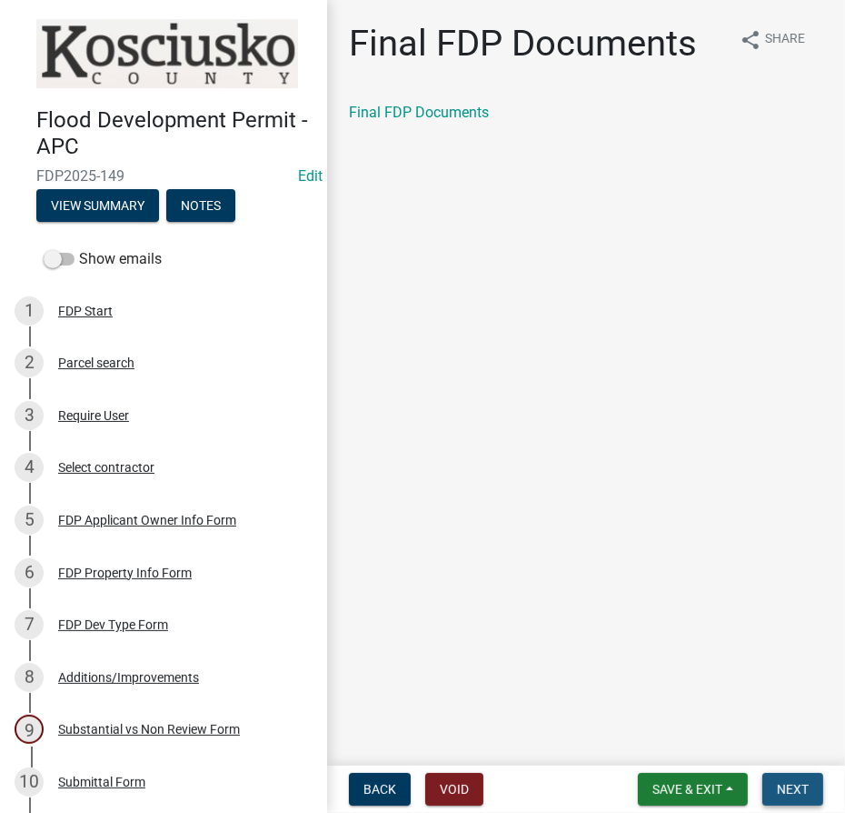
click at [806, 784] on span "Next" at bounding box center [793, 789] width 32 height 15
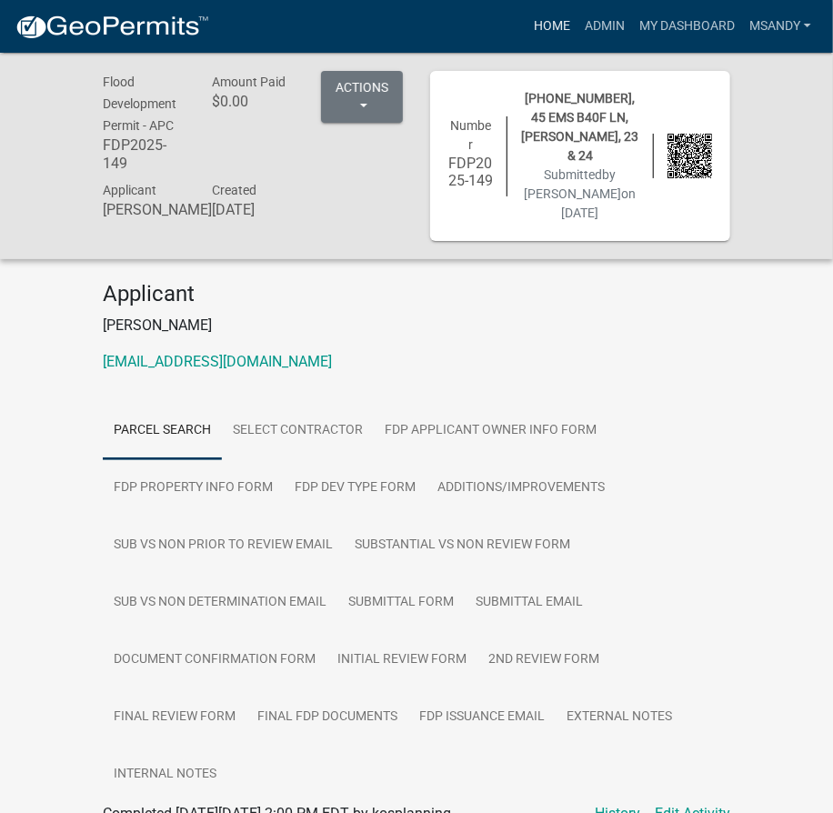
click at [557, 28] on link "Home" at bounding box center [551, 26] width 51 height 35
